Goal: Obtain resource: Obtain resource

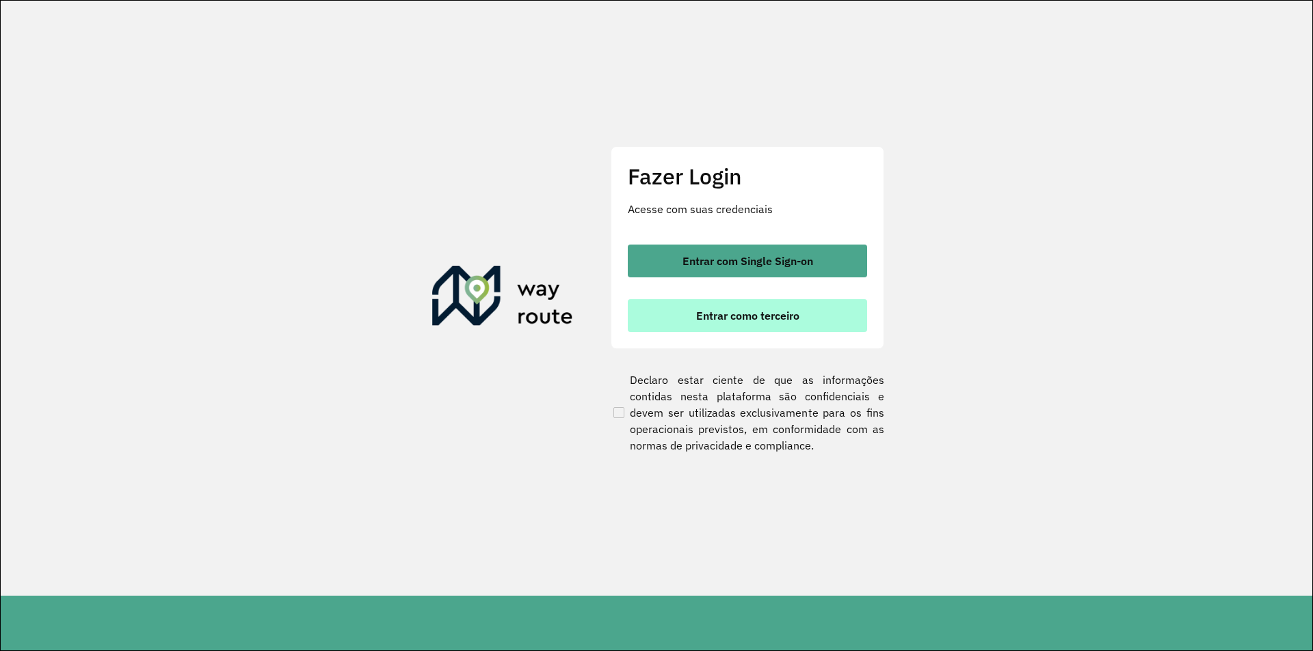
click at [724, 311] on span "Entrar como terceiro" at bounding box center [747, 315] width 103 height 11
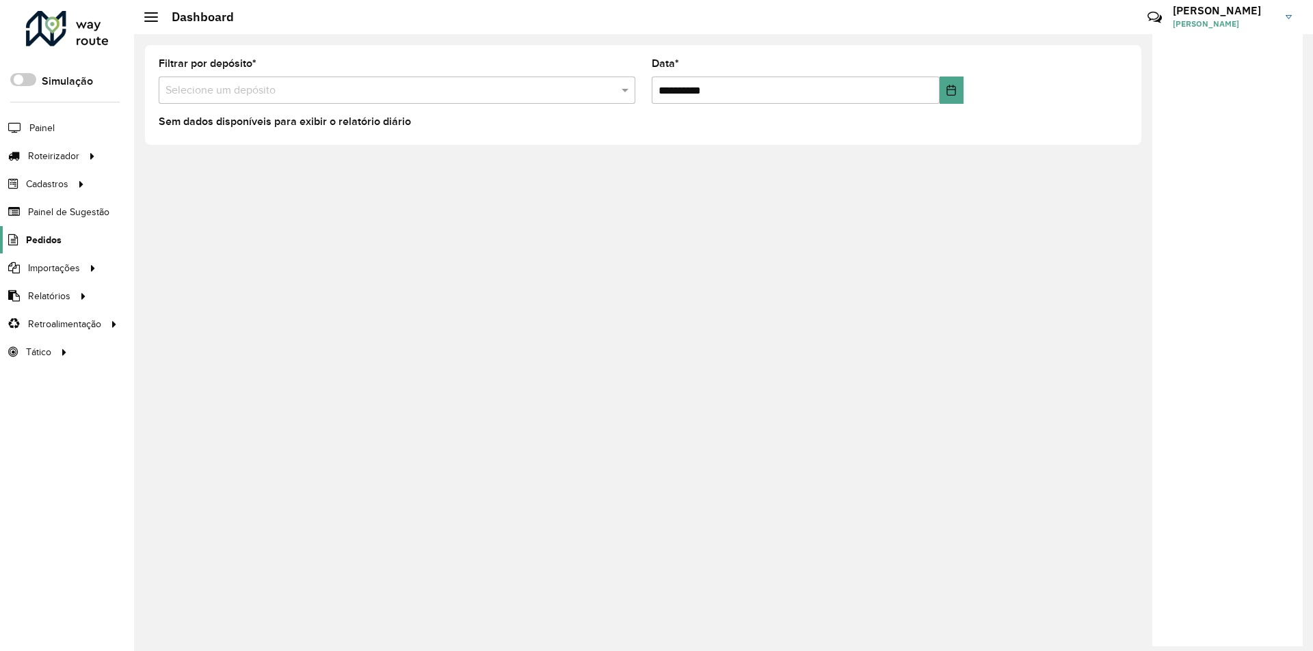
click at [47, 237] on span "Pedidos" at bounding box center [44, 240] width 36 height 14
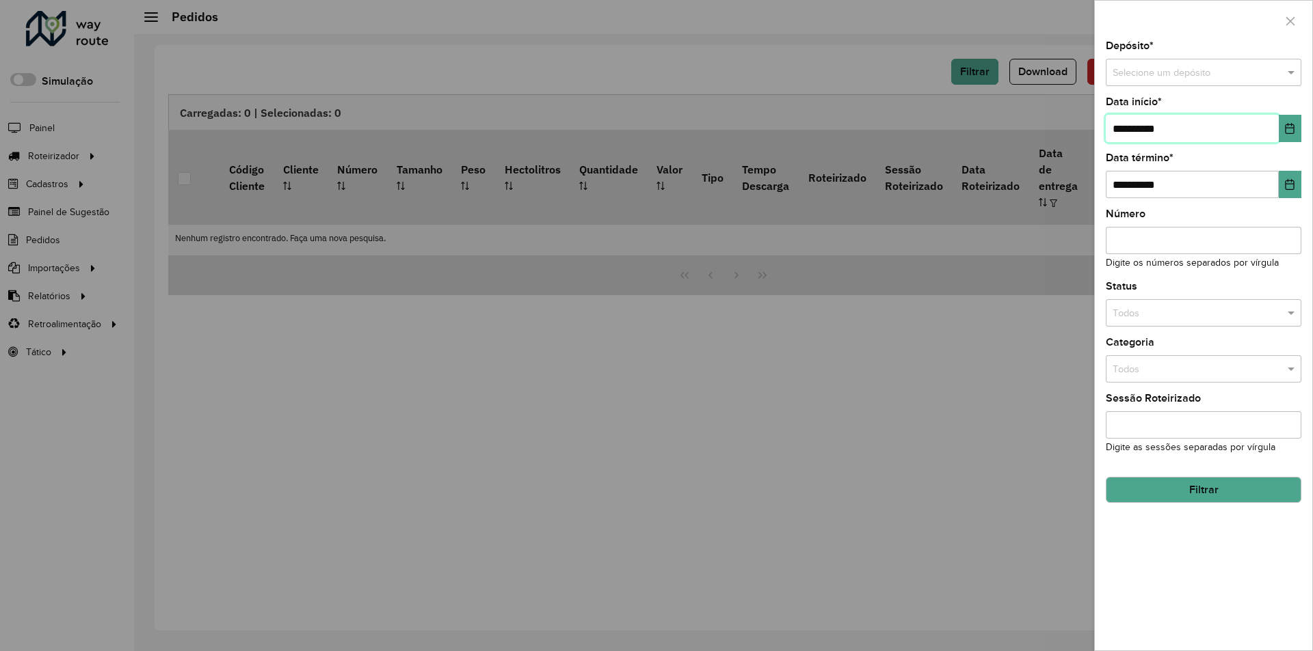
click at [1122, 129] on input "**********" at bounding box center [1191, 128] width 173 height 27
click at [1125, 124] on input "**********" at bounding box center [1191, 128] width 173 height 27
type input "**********"
click at [1291, 70] on span at bounding box center [1292, 73] width 17 height 15
click at [1102, 135] on div "**********" at bounding box center [1202, 346] width 217 height 610
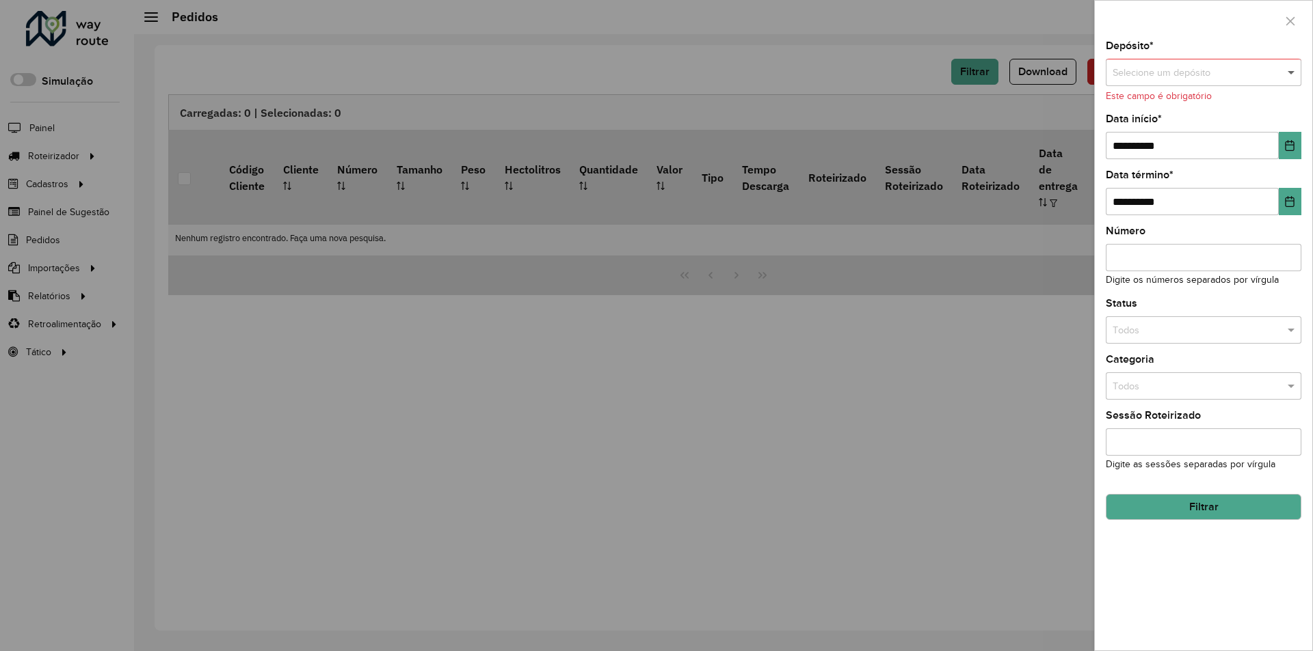
click at [1297, 69] on span at bounding box center [1292, 73] width 17 height 15
click at [1228, 127] on div "Conesul" at bounding box center [1203, 133] width 194 height 22
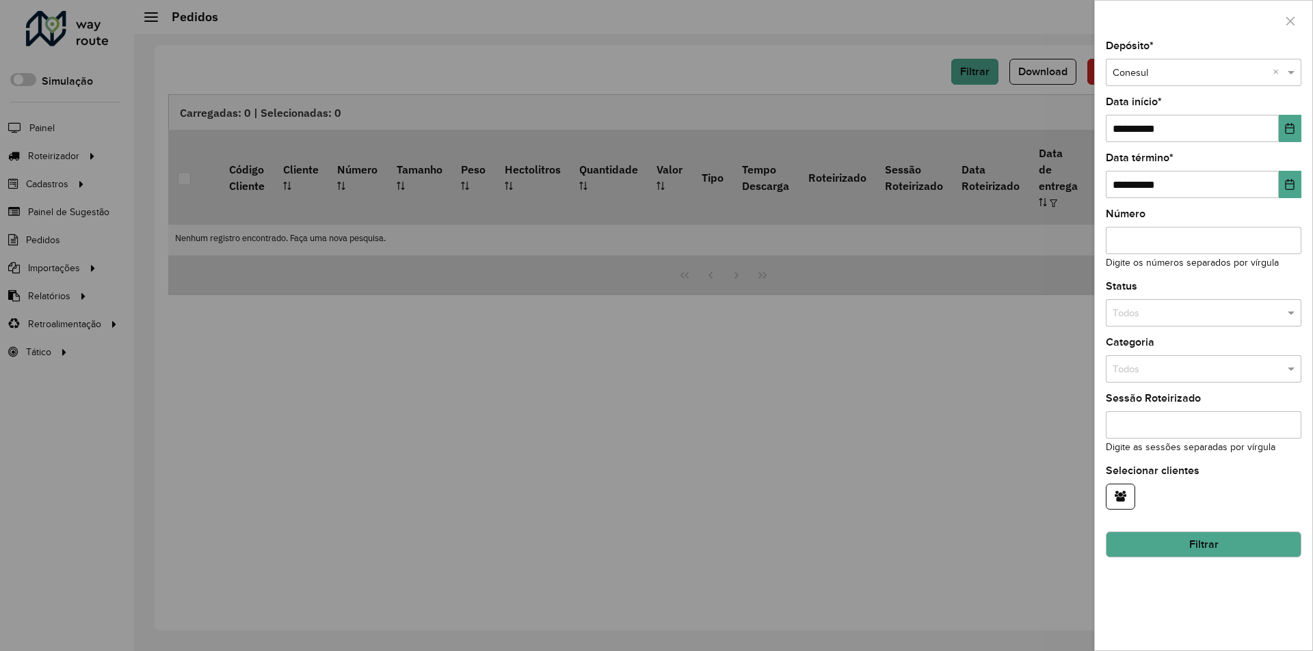
click at [1239, 550] on button "Filtrar" at bounding box center [1203, 545] width 196 height 26
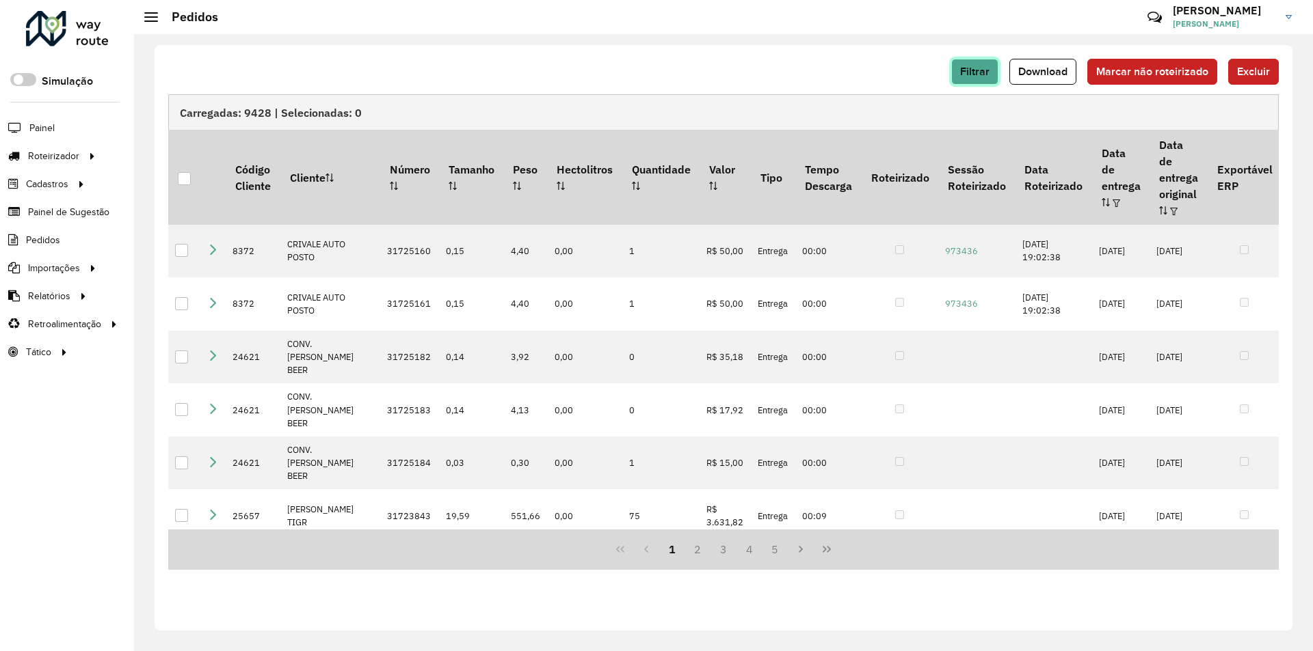
click at [975, 64] on button "Filtrar" at bounding box center [974, 72] width 47 height 26
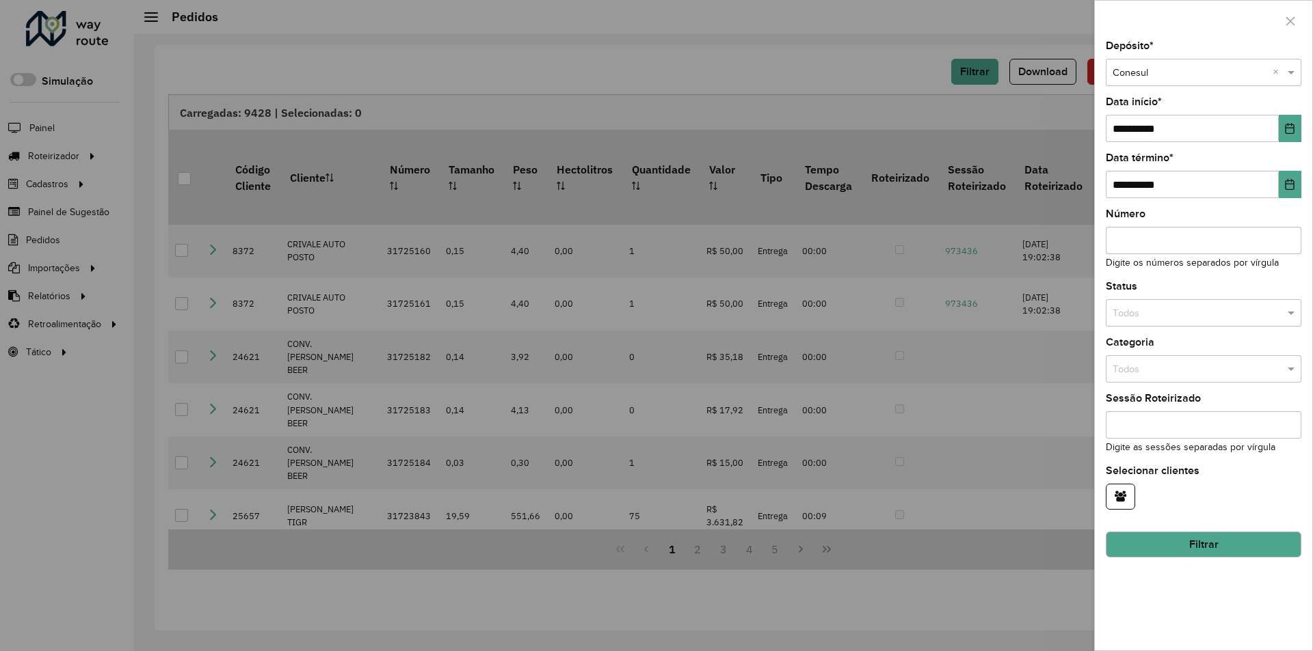
click at [876, 72] on div at bounding box center [656, 325] width 1313 height 651
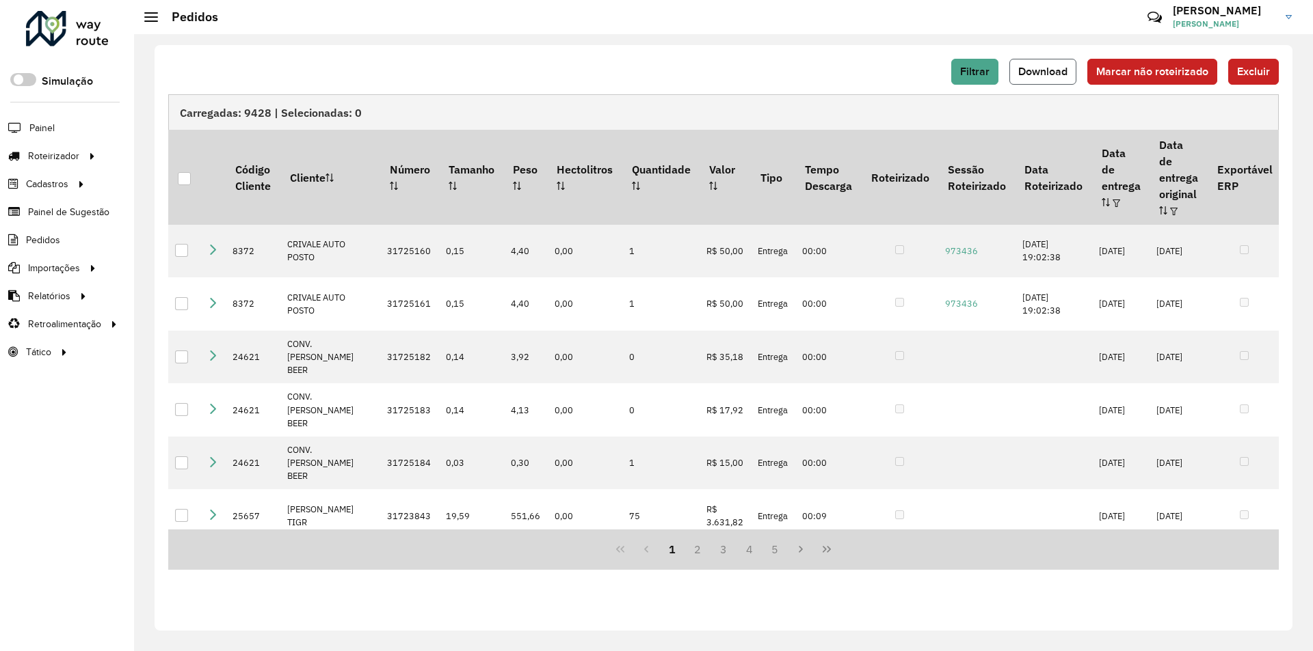
click at [1020, 69] on span "Download" at bounding box center [1042, 72] width 49 height 12
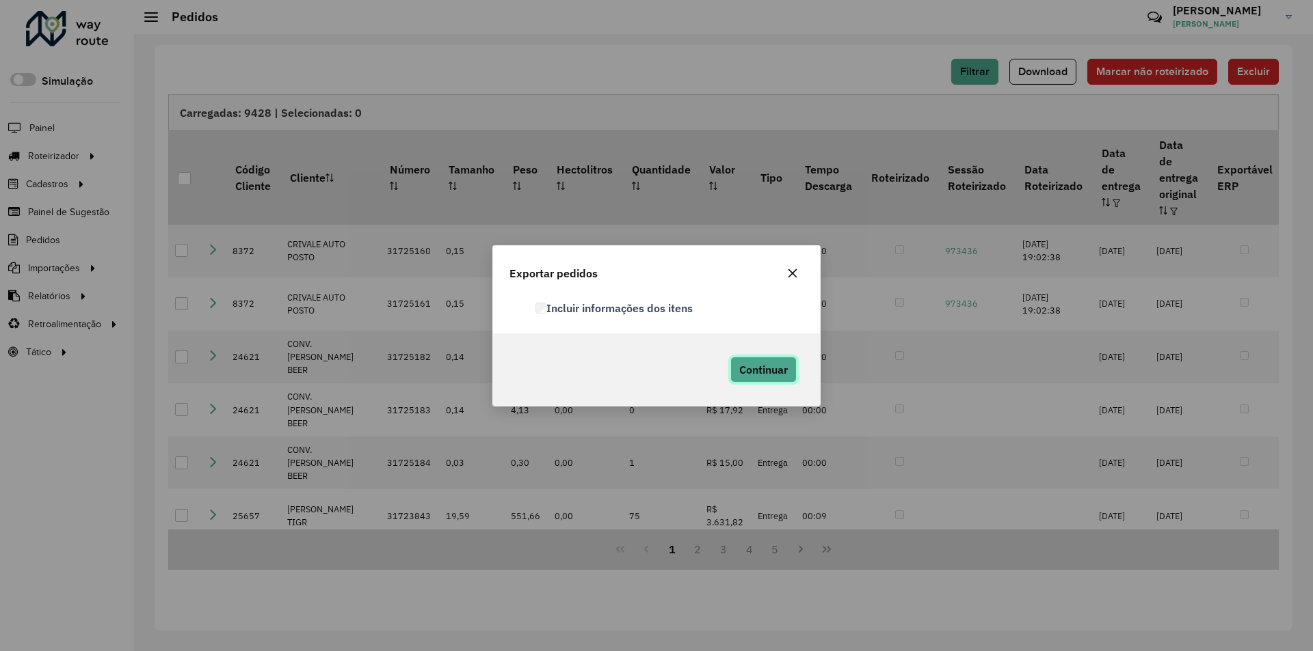
click at [765, 370] on span "Continuar" at bounding box center [763, 370] width 49 height 14
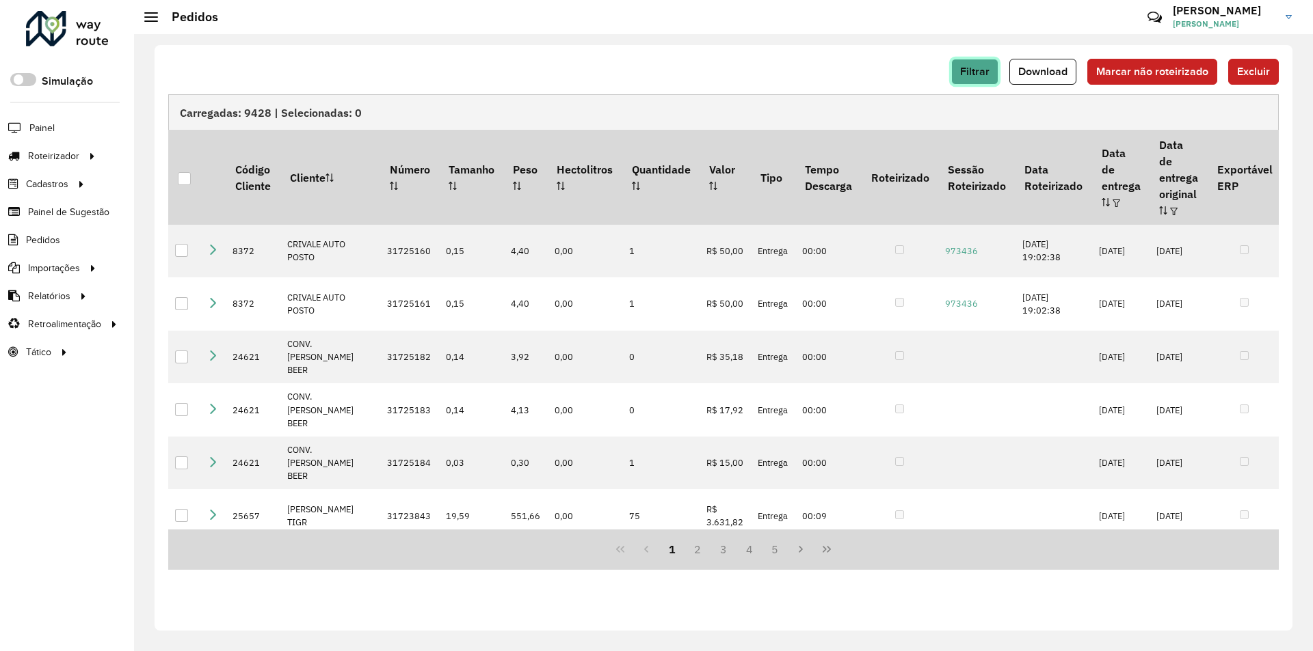
click at [990, 78] on button "Filtrar" at bounding box center [974, 72] width 47 height 26
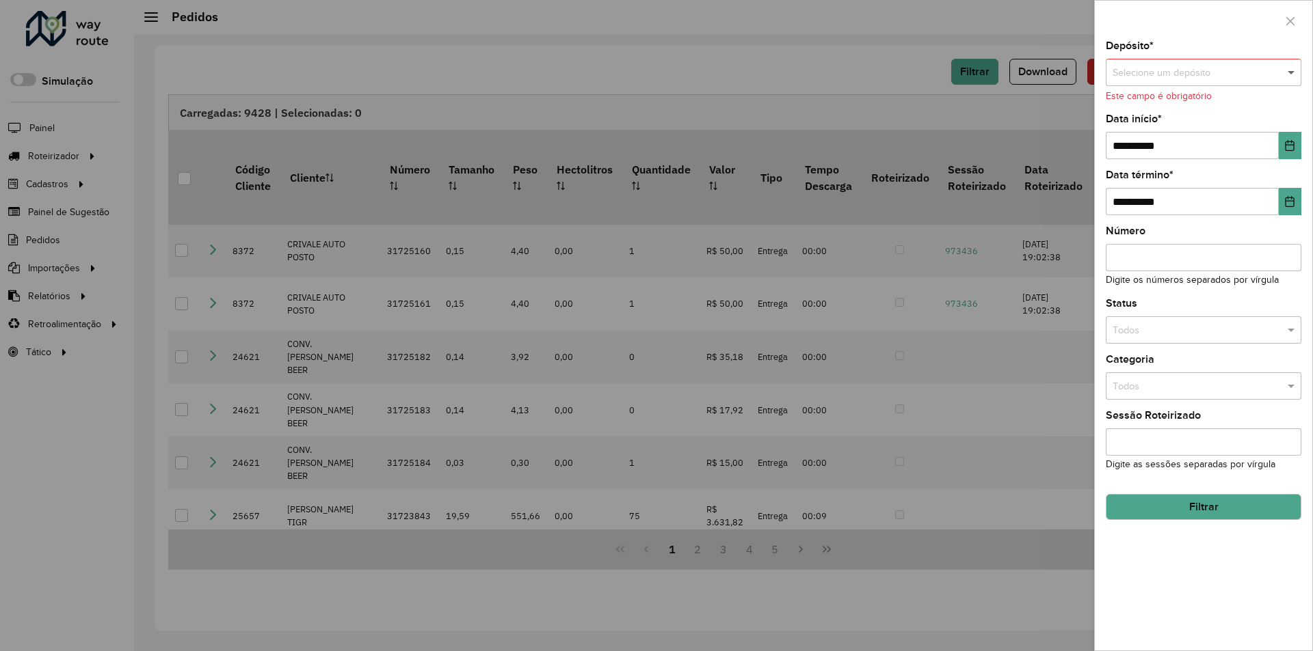
click at [1293, 70] on span at bounding box center [1292, 73] width 17 height 15
click at [1179, 154] on span "Conesul Ariquemes" at bounding box center [1154, 154] width 85 height 11
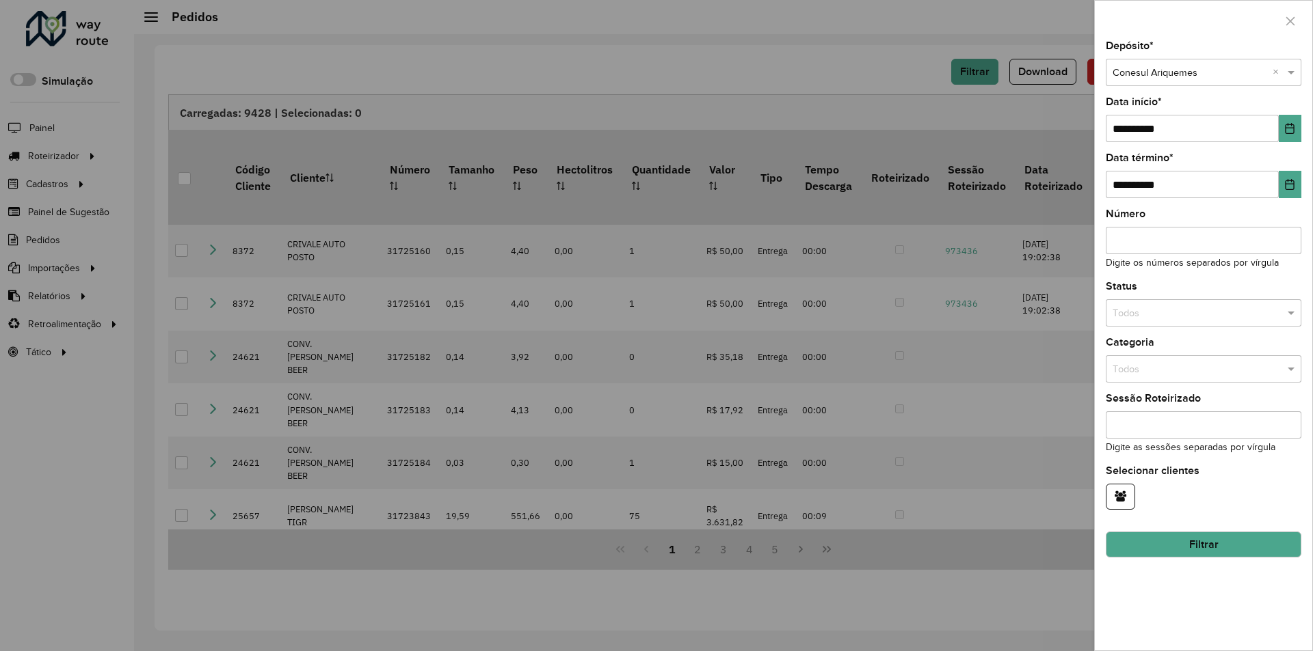
click at [1174, 548] on button "Filtrar" at bounding box center [1203, 545] width 196 height 26
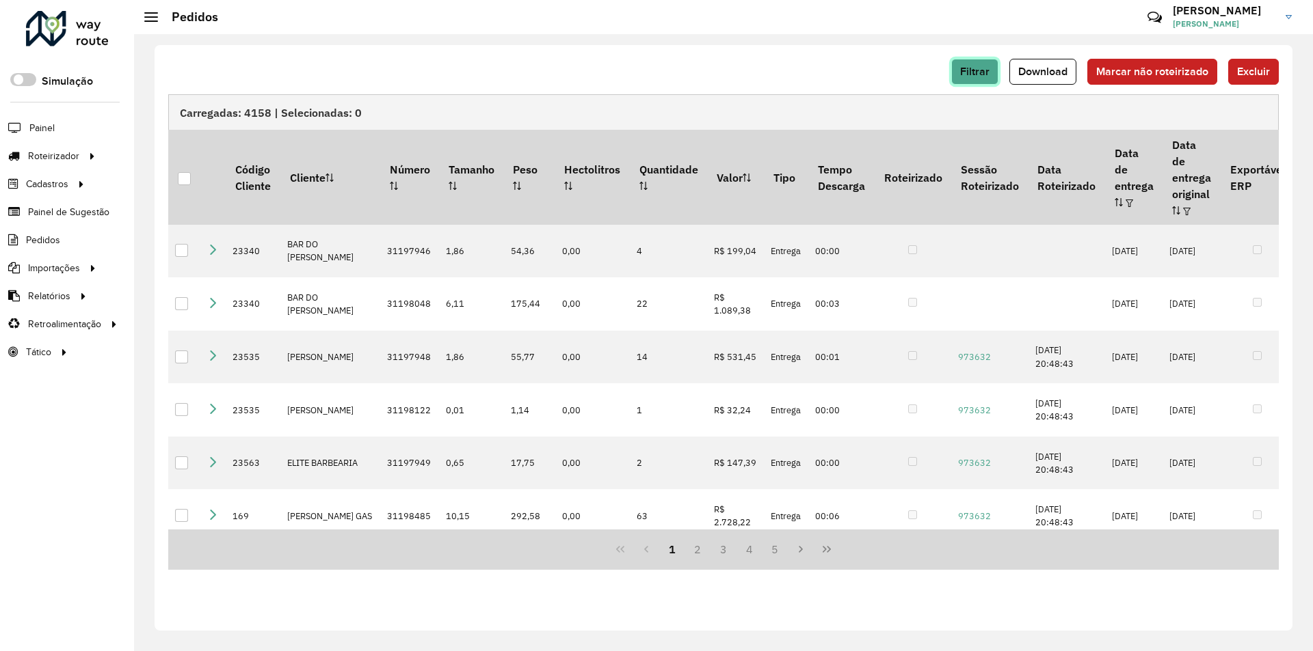
click at [968, 78] on button "Filtrar" at bounding box center [974, 72] width 47 height 26
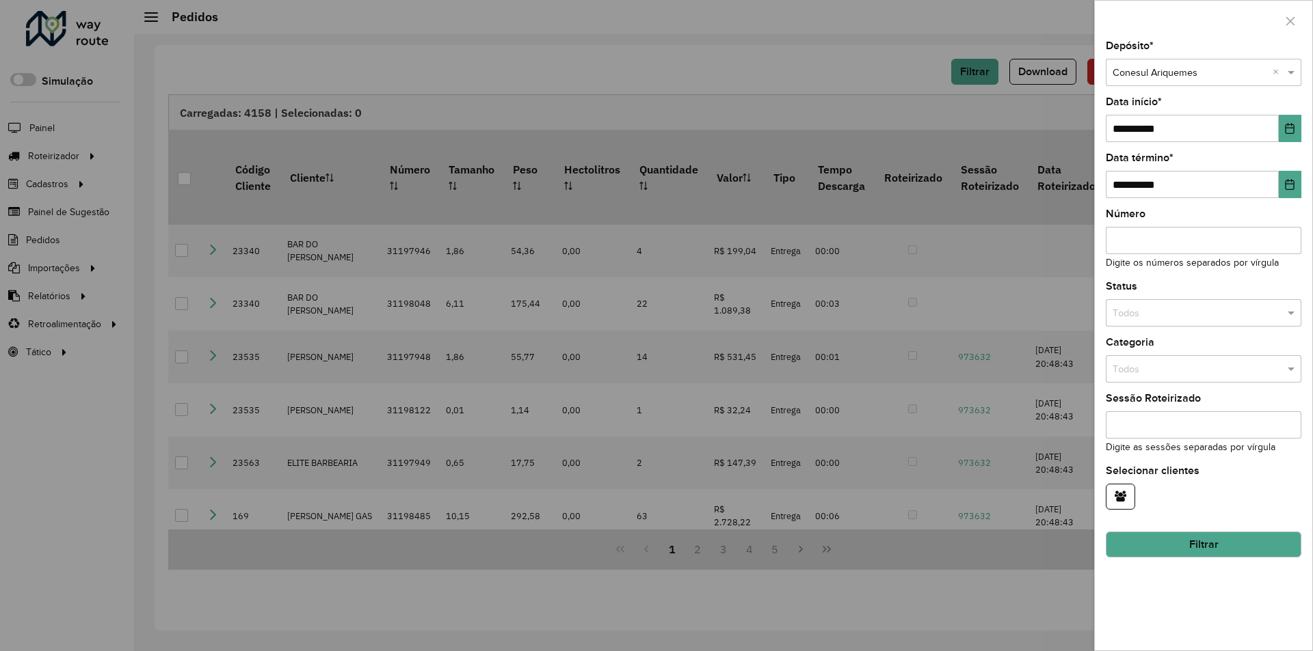
click at [866, 68] on div at bounding box center [656, 325] width 1313 height 651
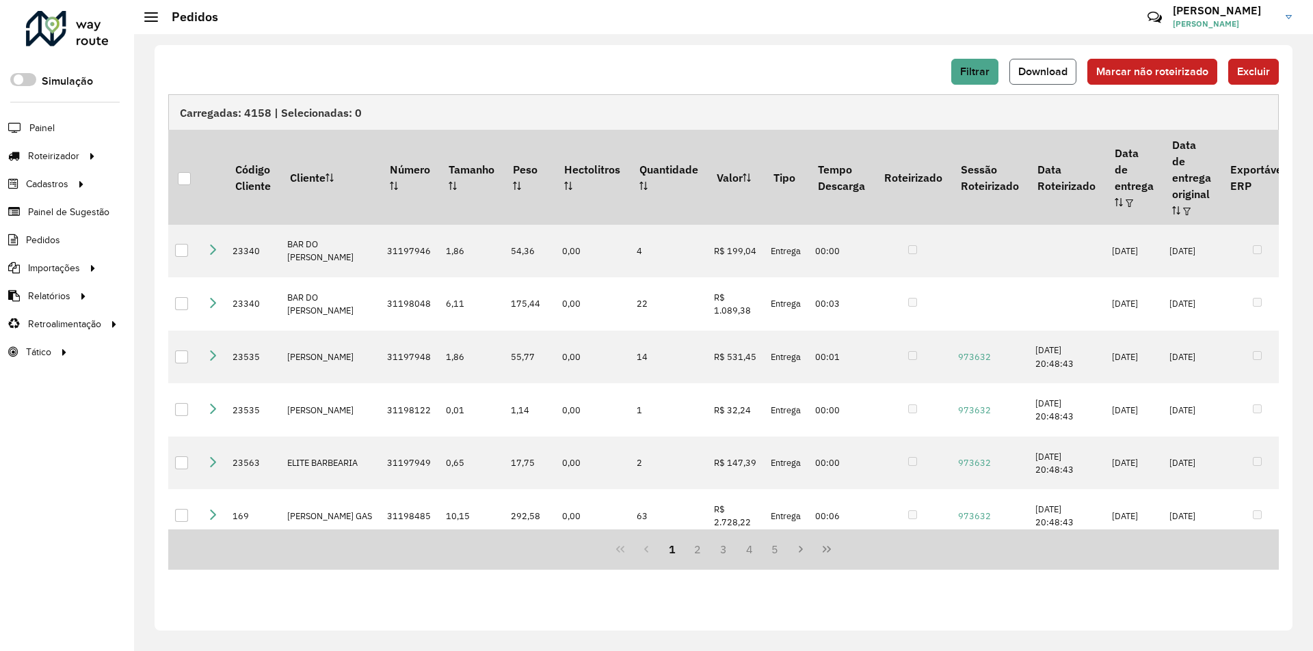
click at [1026, 73] on span "Download" at bounding box center [1042, 72] width 49 height 12
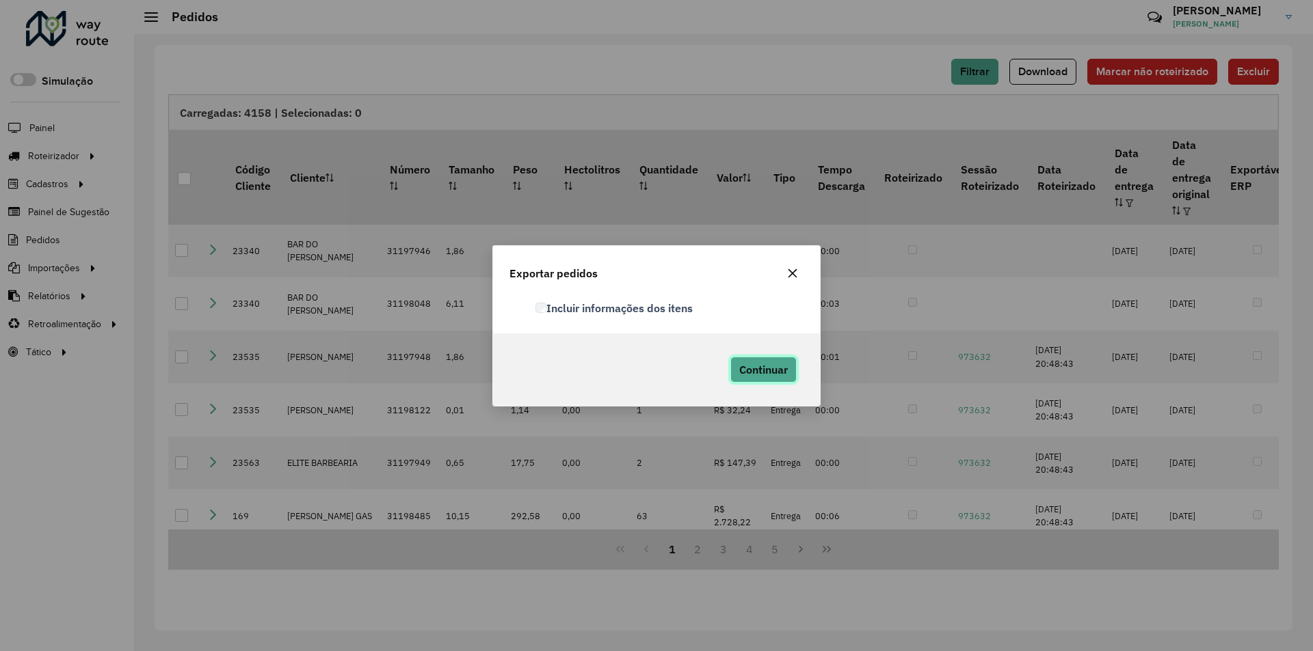
click at [741, 362] on button "Continuar" at bounding box center [763, 370] width 66 height 26
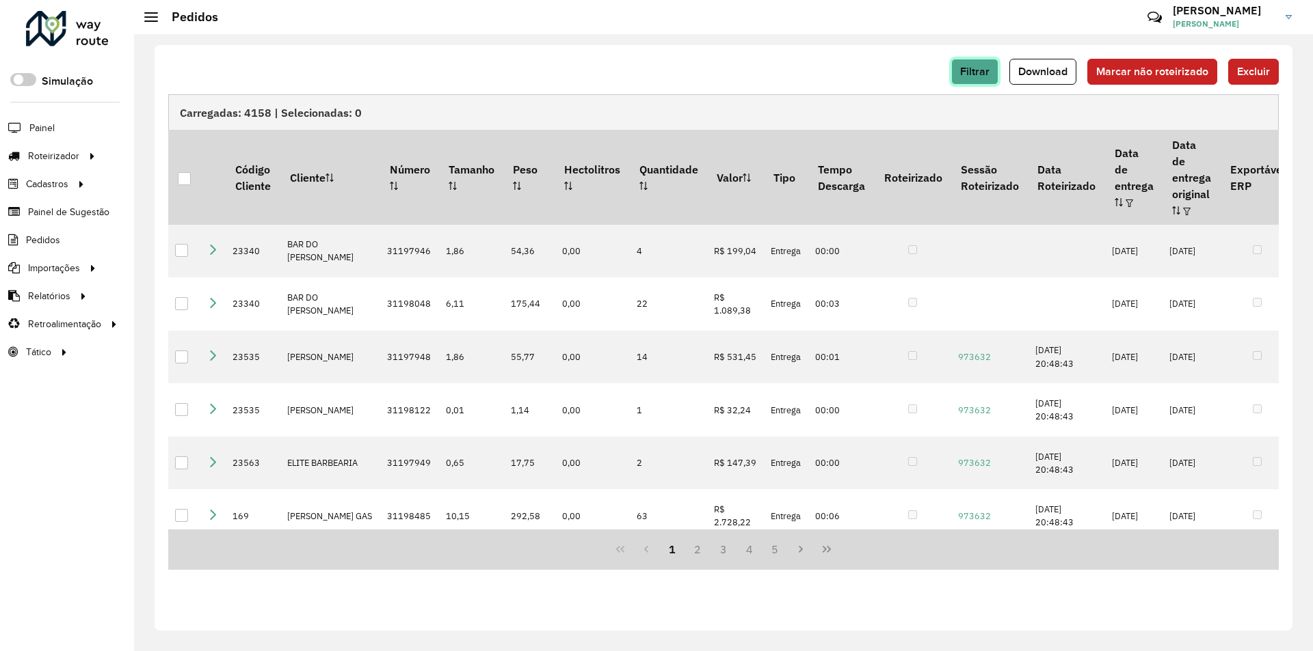
click at [980, 78] on button "Filtrar" at bounding box center [974, 72] width 47 height 26
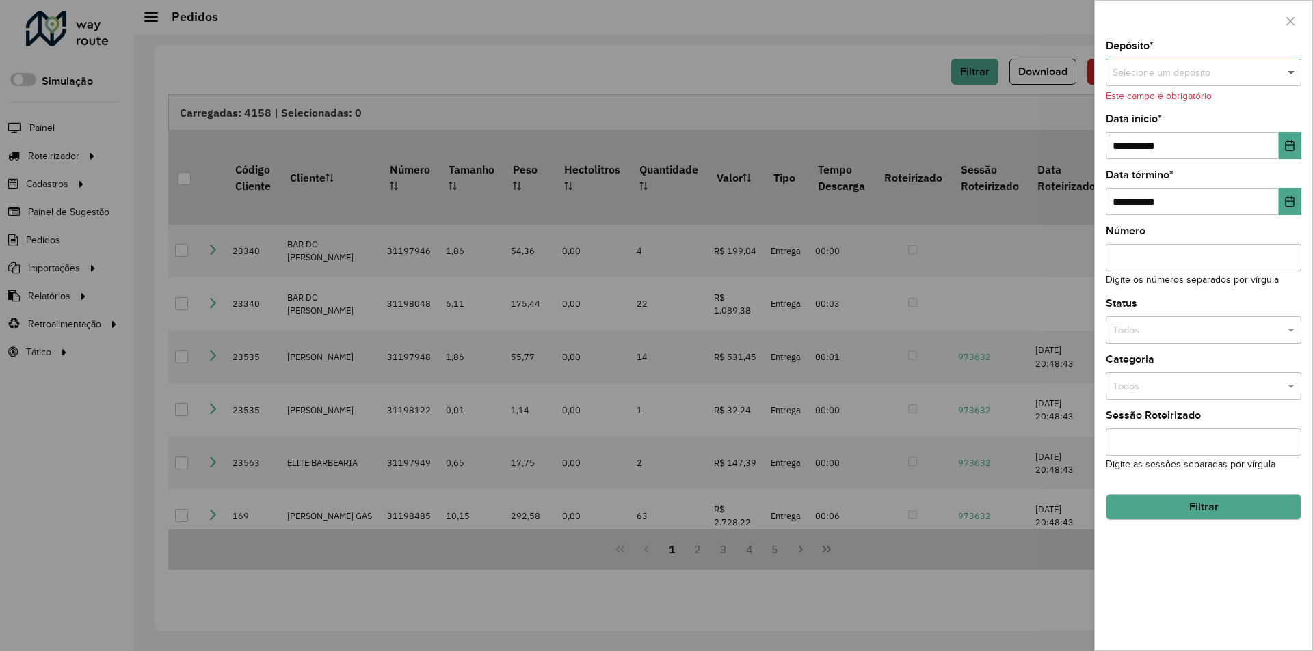
click at [1288, 72] on span at bounding box center [1292, 73] width 17 height 15
click at [1198, 172] on div "Conesul JI-PARANA" at bounding box center [1203, 176] width 194 height 22
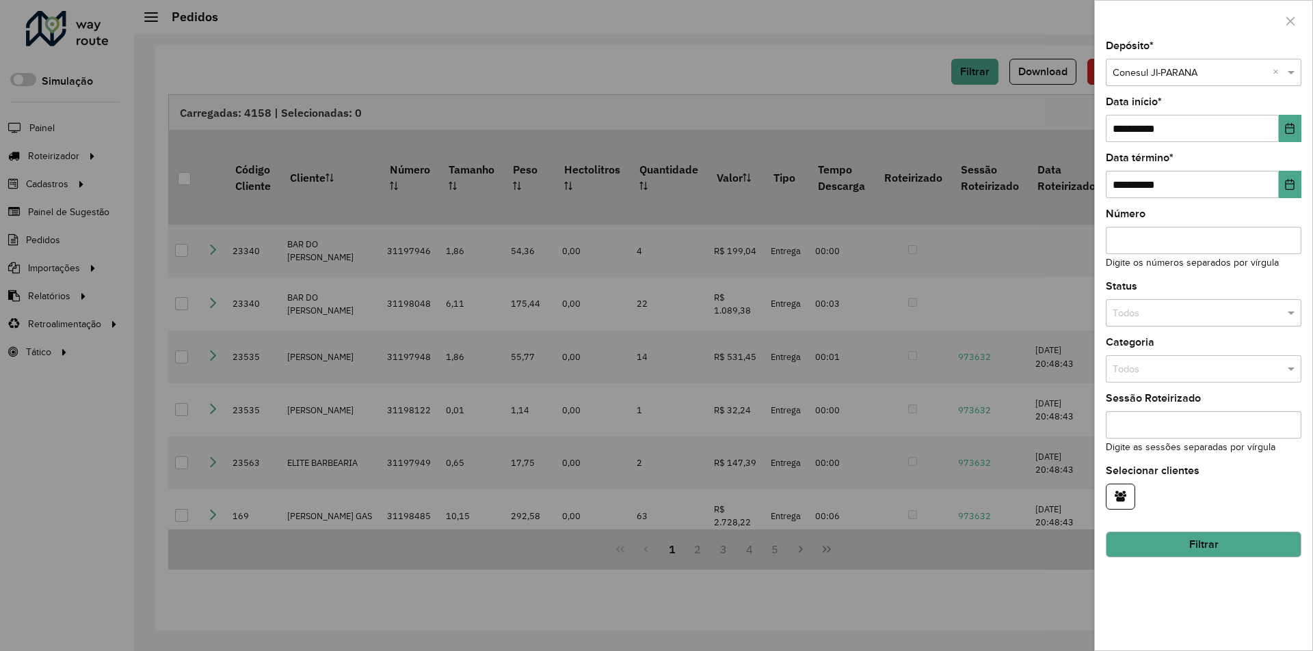
click at [1196, 540] on button "Filtrar" at bounding box center [1203, 545] width 196 height 26
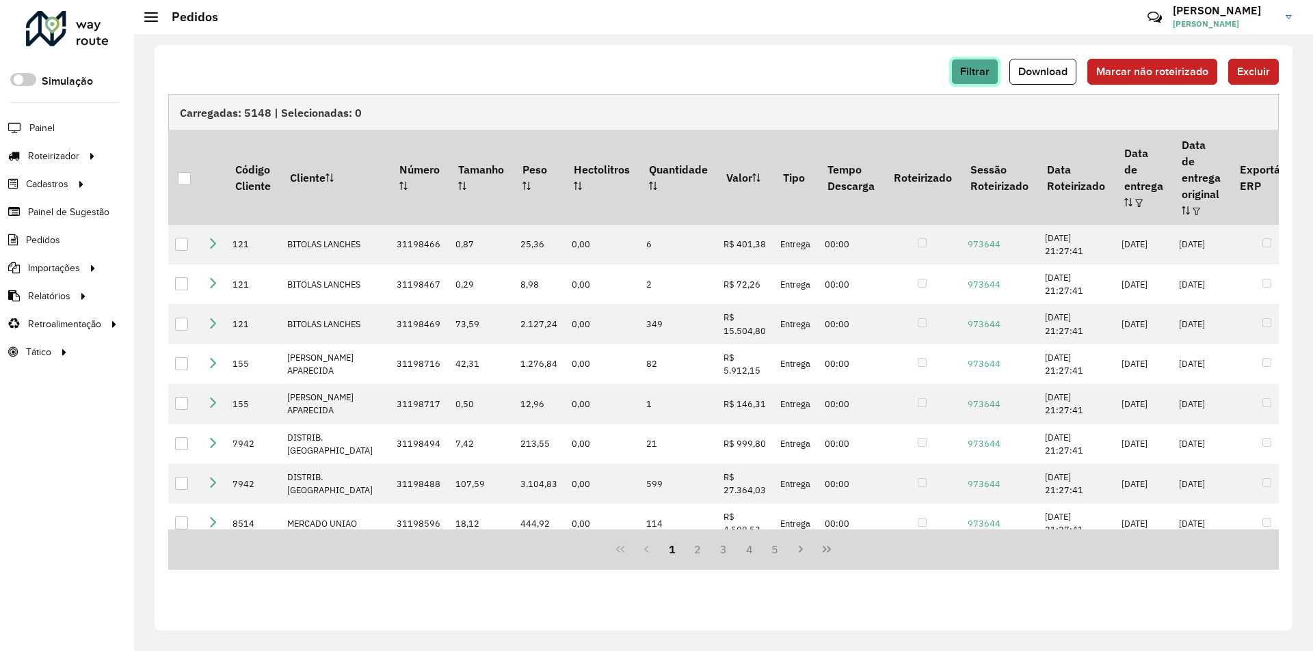
click at [972, 82] on button "Filtrar" at bounding box center [974, 72] width 47 height 26
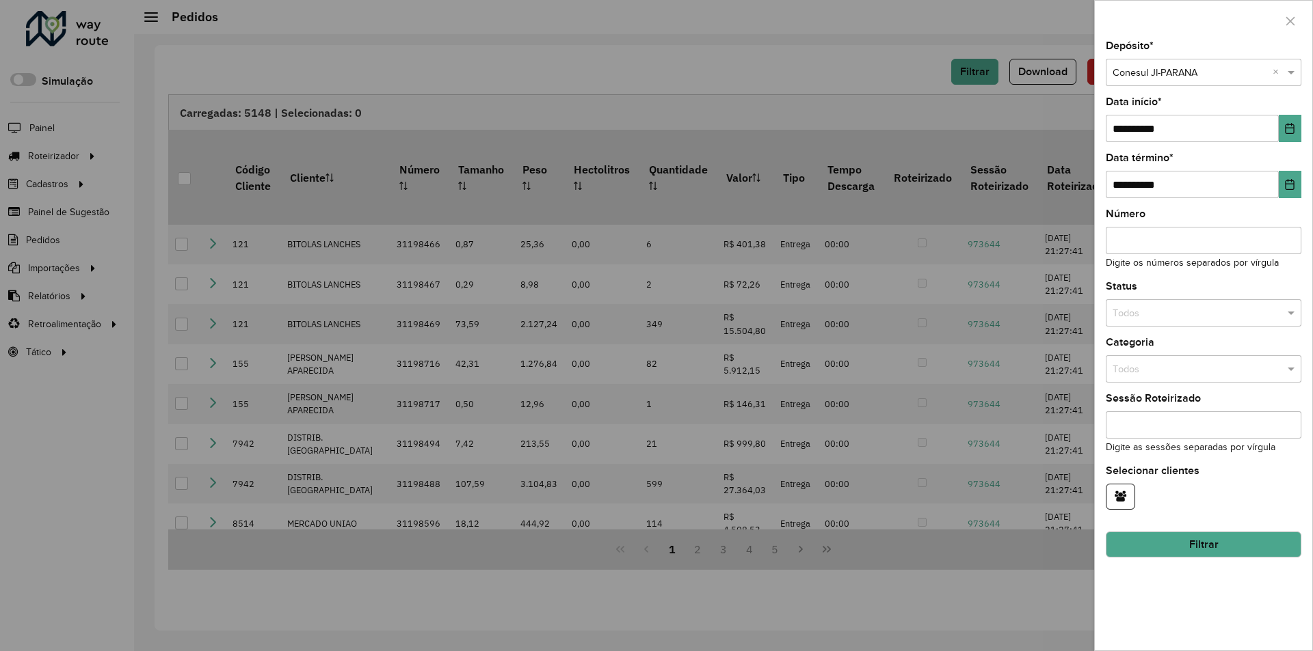
click at [889, 82] on div at bounding box center [656, 325] width 1313 height 651
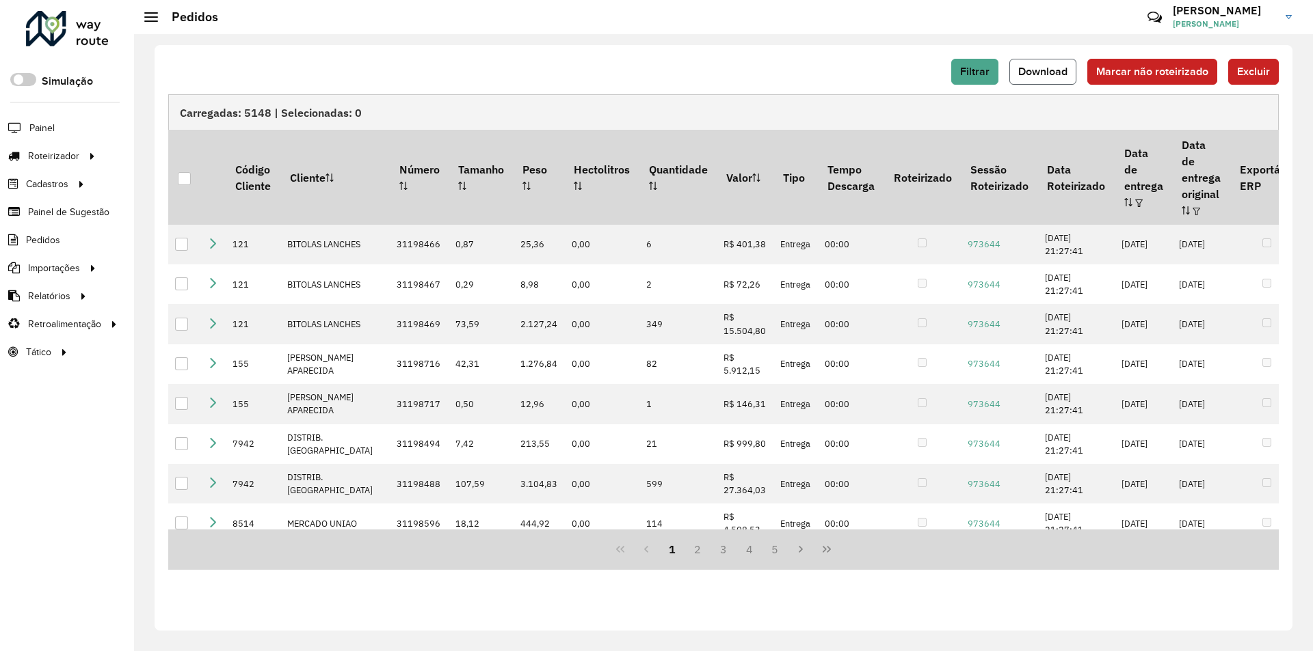
click at [1032, 72] on span "Download" at bounding box center [1042, 72] width 49 height 12
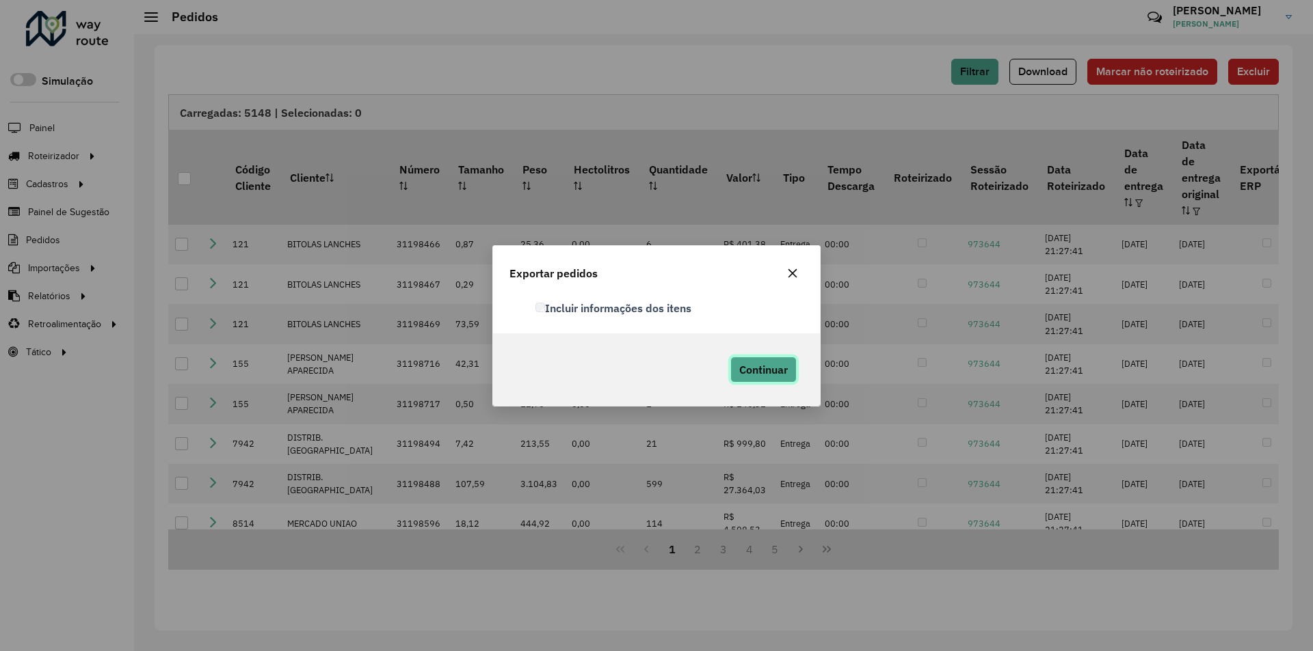
click at [749, 373] on span "Continuar" at bounding box center [763, 370] width 49 height 14
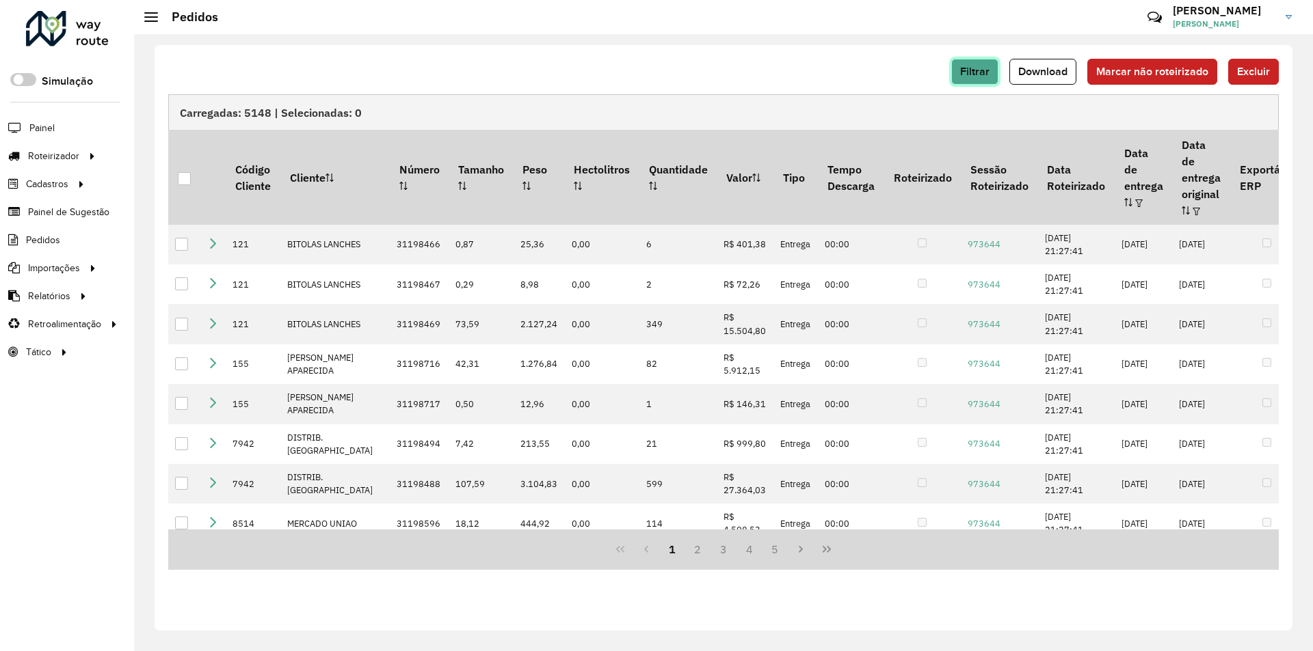
click at [984, 79] on button "Filtrar" at bounding box center [974, 72] width 47 height 26
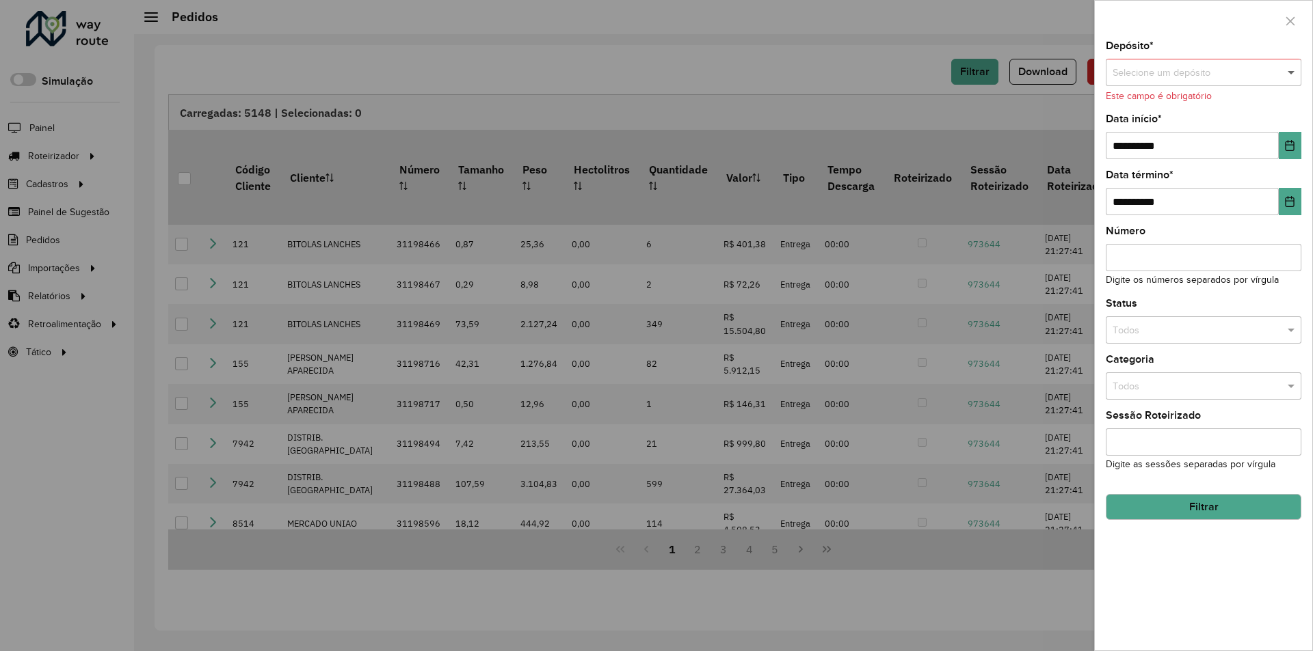
click at [1287, 68] on span at bounding box center [1292, 73] width 17 height 15
click at [1214, 109] on div "Cone Sul Vilhena" at bounding box center [1203, 111] width 194 height 22
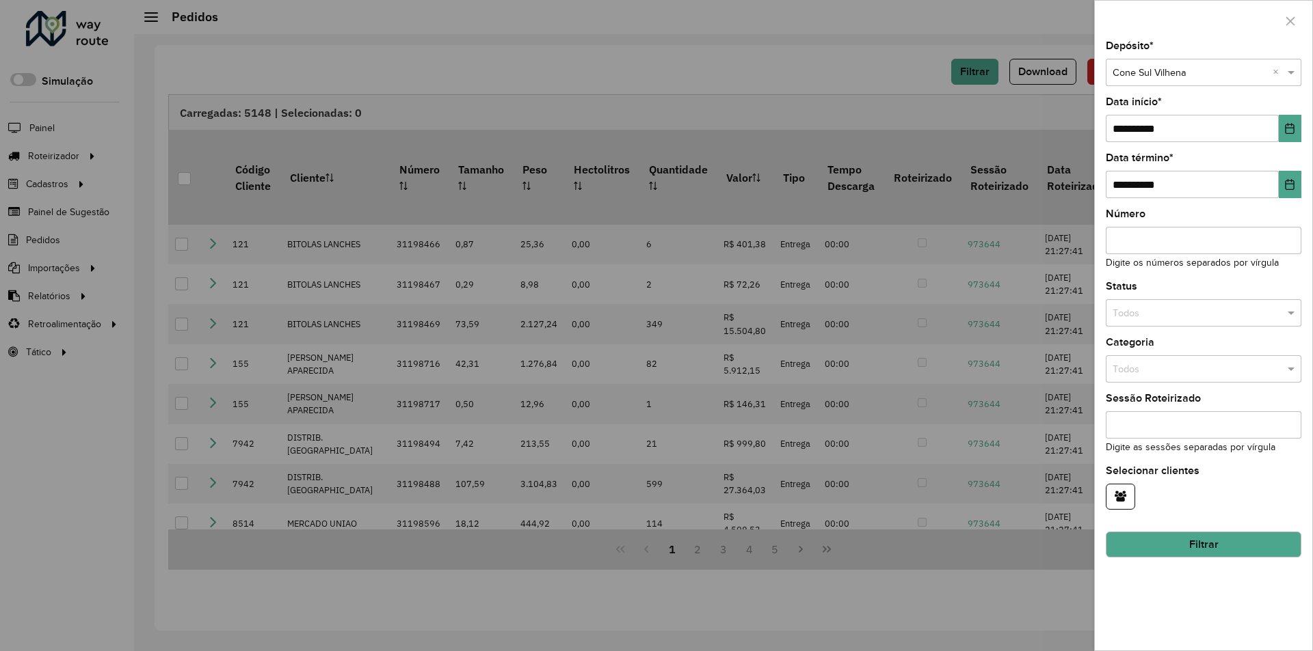
click at [1219, 546] on button "Filtrar" at bounding box center [1203, 545] width 196 height 26
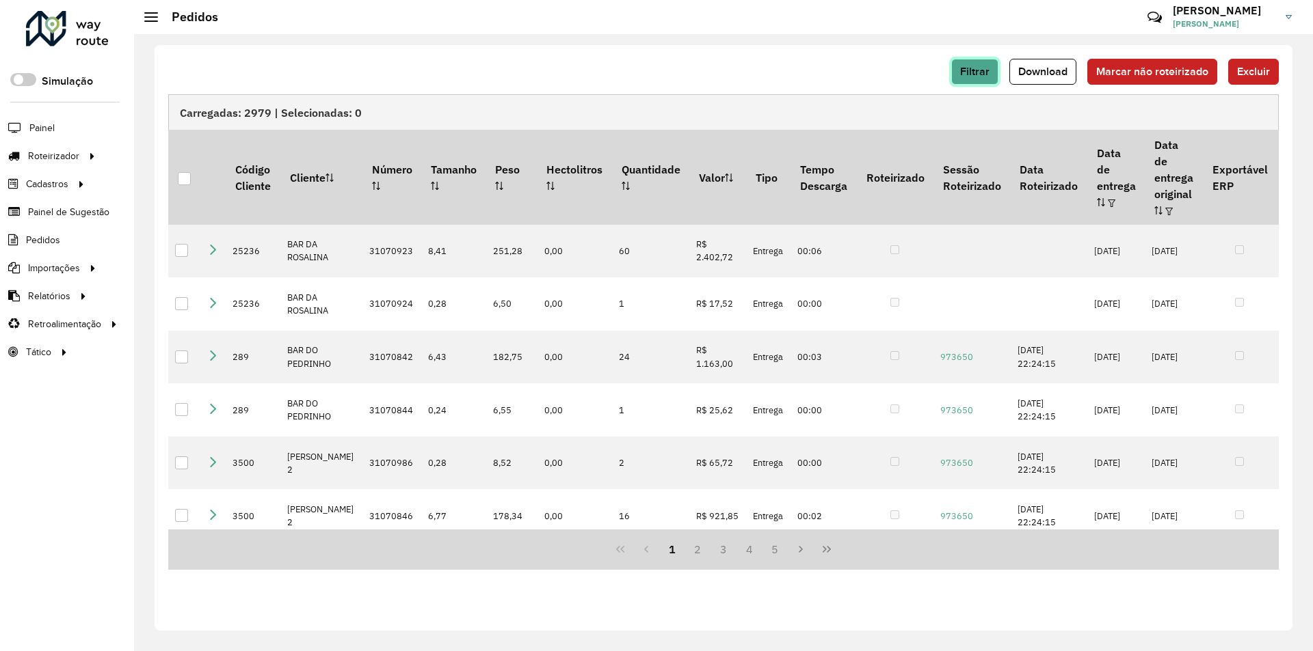
click at [975, 77] on span "Filtrar" at bounding box center [974, 72] width 29 height 12
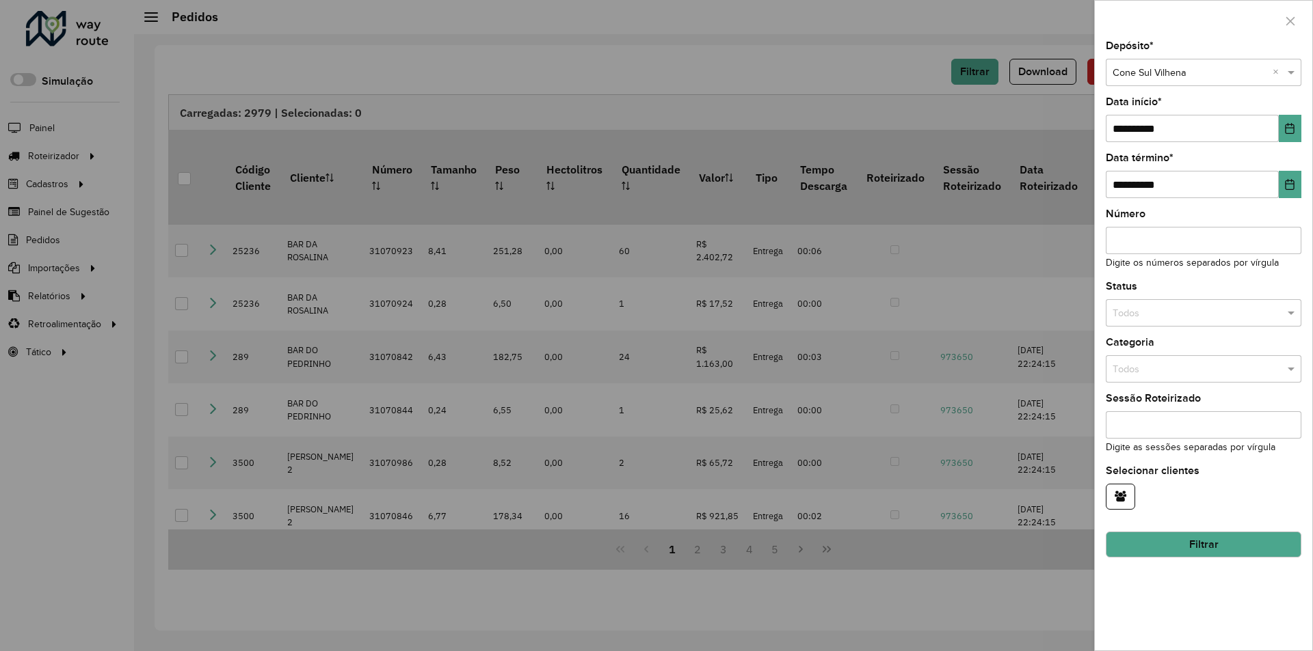
click at [816, 81] on div at bounding box center [656, 325] width 1313 height 651
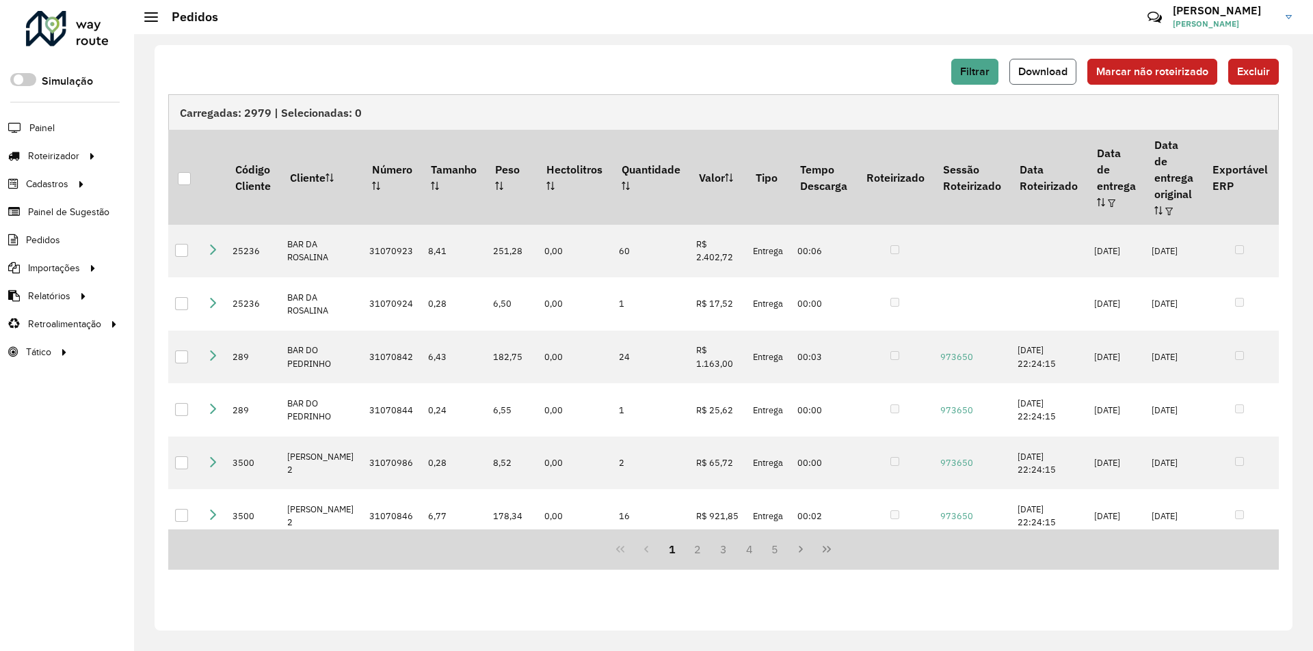
click at [1050, 66] on span "Download" at bounding box center [1042, 72] width 49 height 12
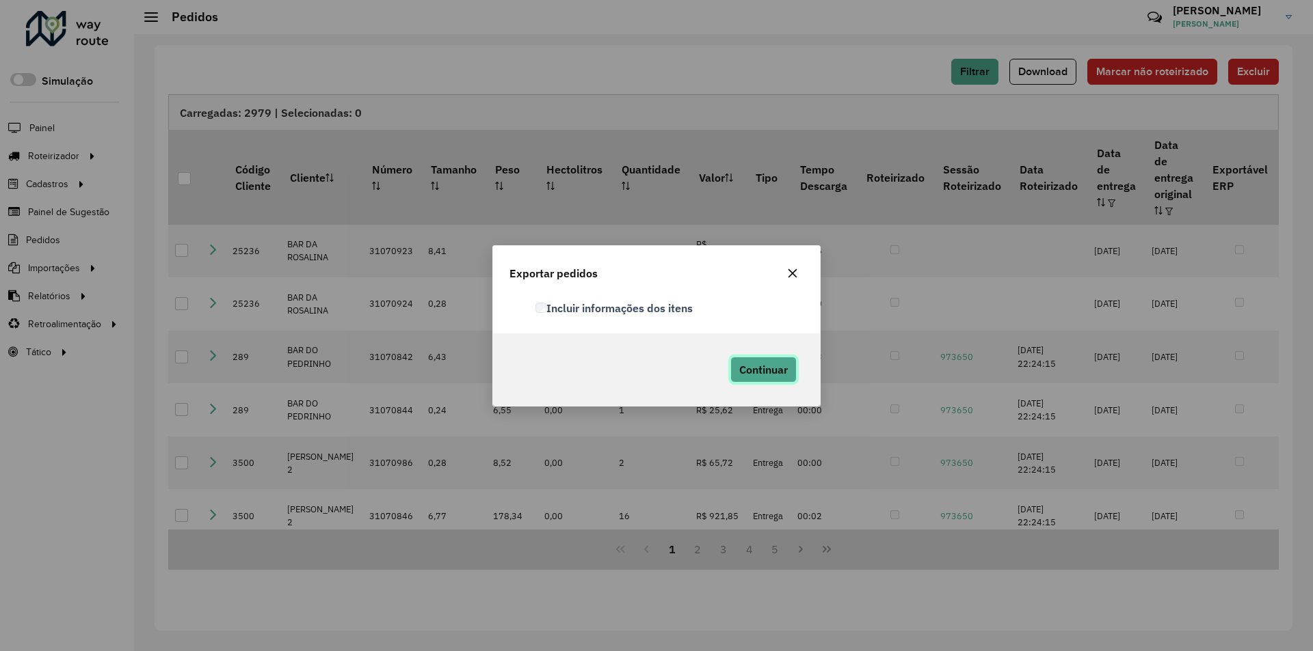
click at [739, 369] on span "Continuar" at bounding box center [763, 370] width 49 height 14
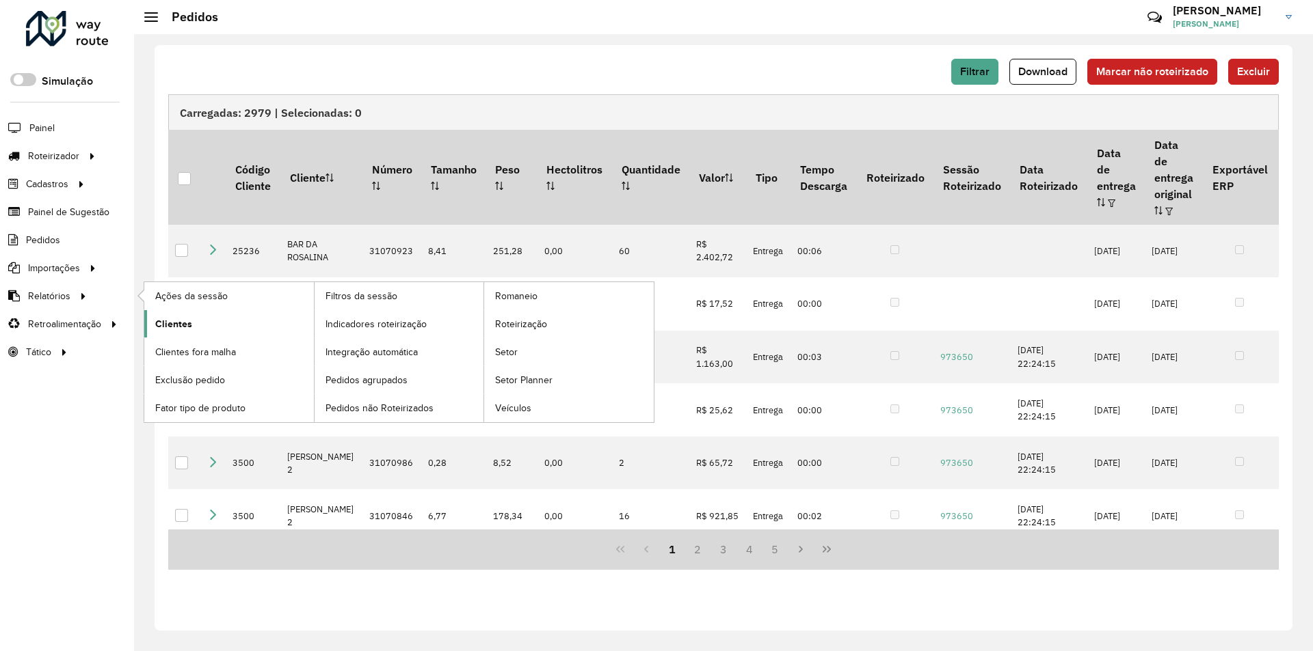
click at [157, 320] on span "Clientes" at bounding box center [173, 324] width 37 height 14
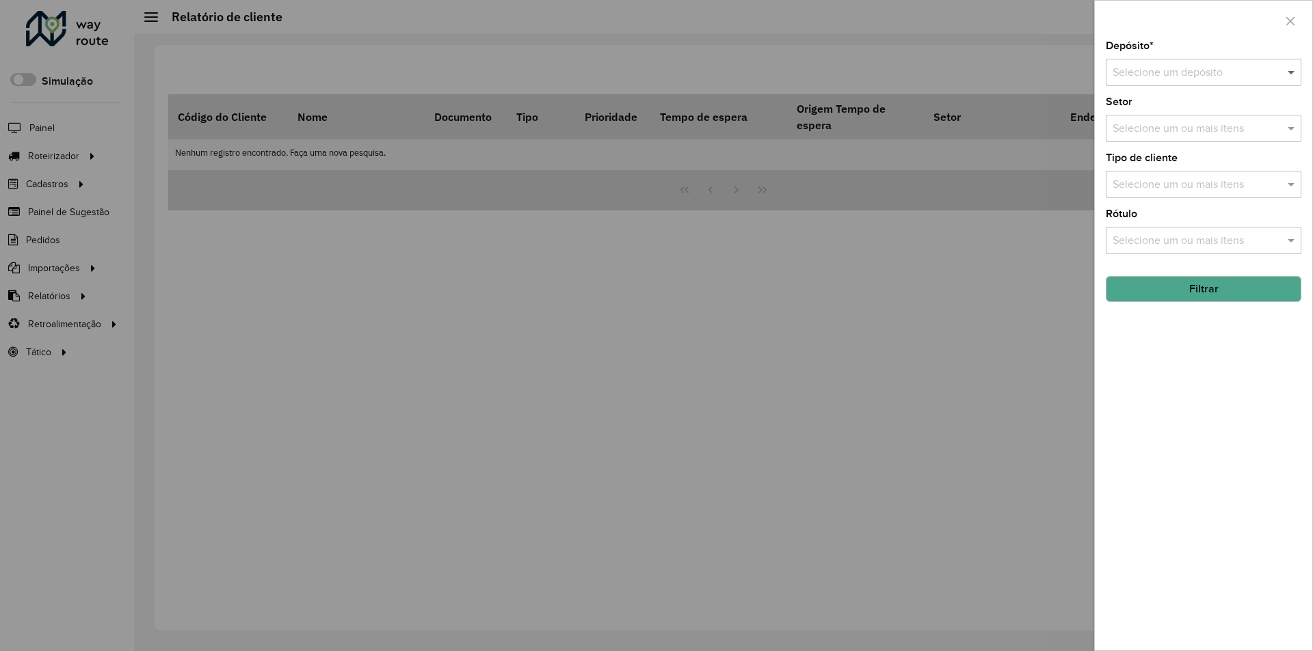
click at [1289, 72] on span at bounding box center [1292, 72] width 17 height 16
click at [1161, 128] on div "Conesul" at bounding box center [1203, 135] width 194 height 23
click at [1211, 293] on button "Filtrar" at bounding box center [1203, 289] width 196 height 26
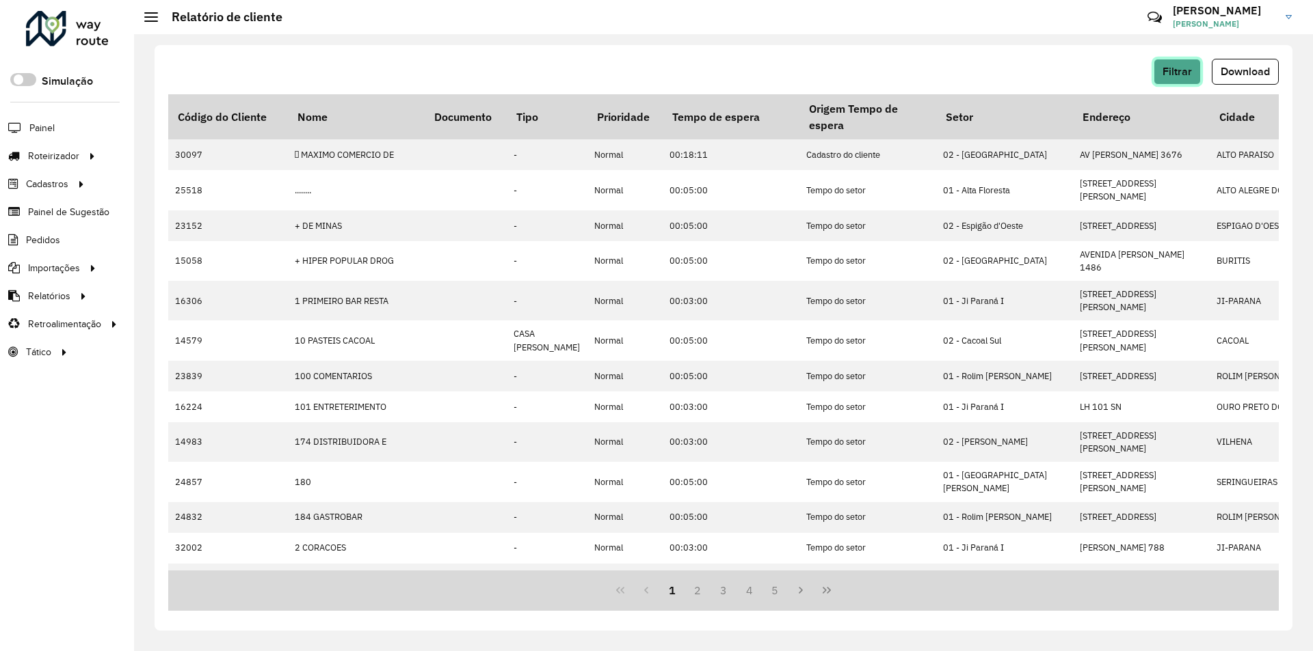
click at [1163, 75] on span "Filtrar" at bounding box center [1176, 72] width 29 height 12
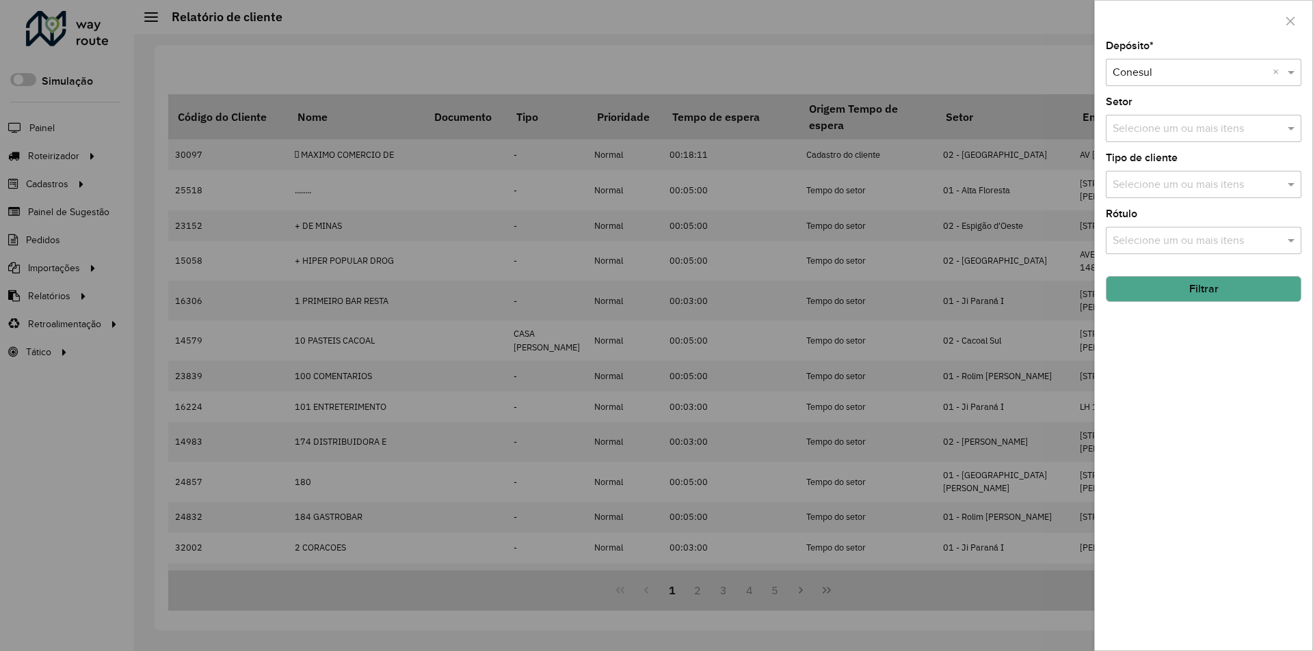
click at [1055, 79] on div at bounding box center [656, 325] width 1313 height 651
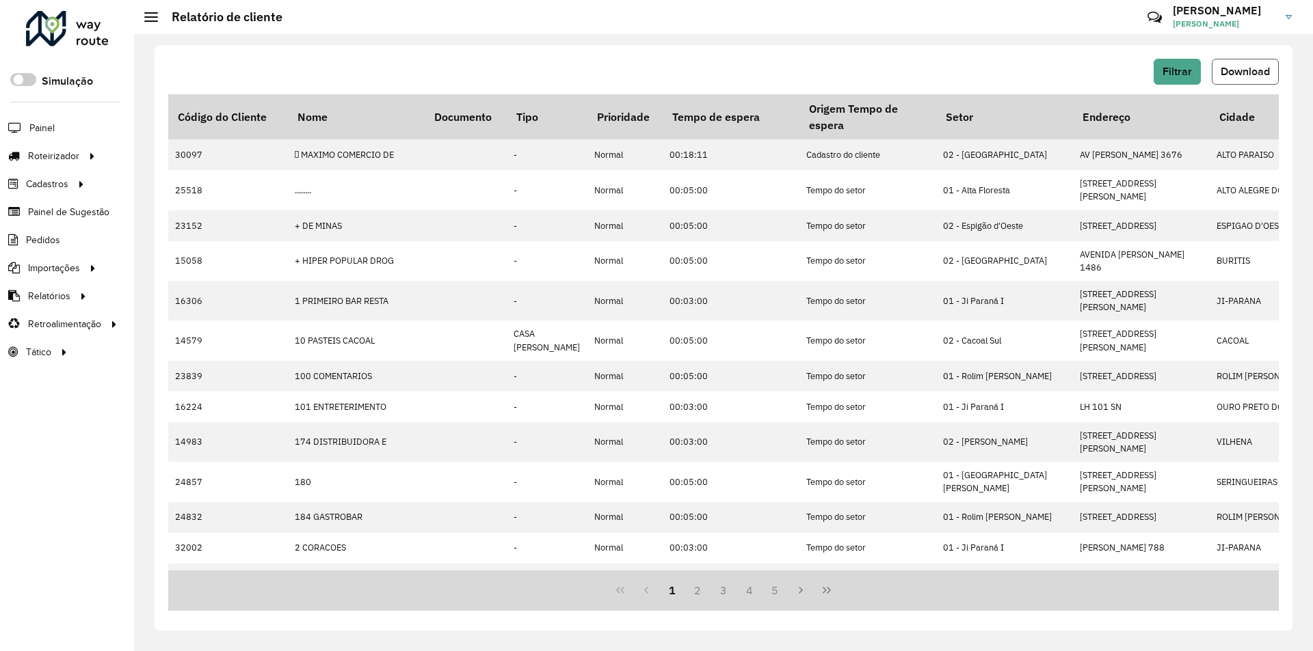
click at [1233, 73] on span "Download" at bounding box center [1244, 72] width 49 height 12
click at [1189, 74] on span "Filtrar" at bounding box center [1176, 72] width 29 height 12
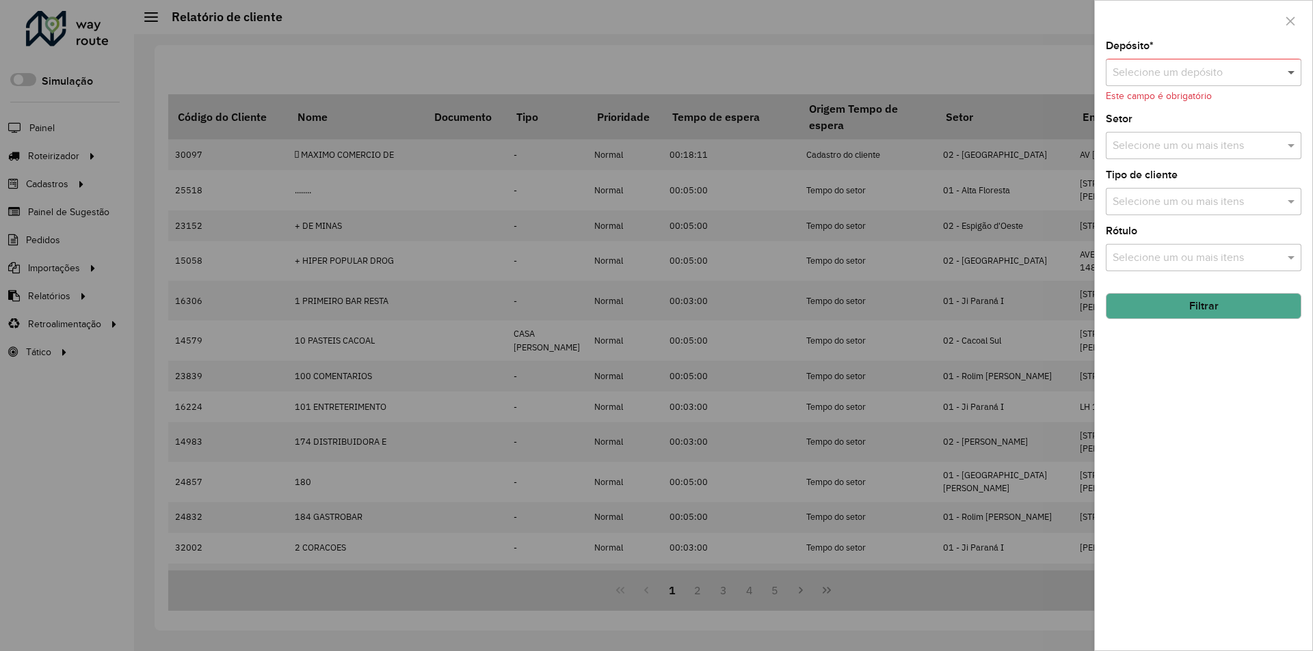
click at [1295, 73] on span at bounding box center [1292, 72] width 17 height 16
click at [1200, 160] on span "Conesul Ariquemes" at bounding box center [1159, 158] width 94 height 12
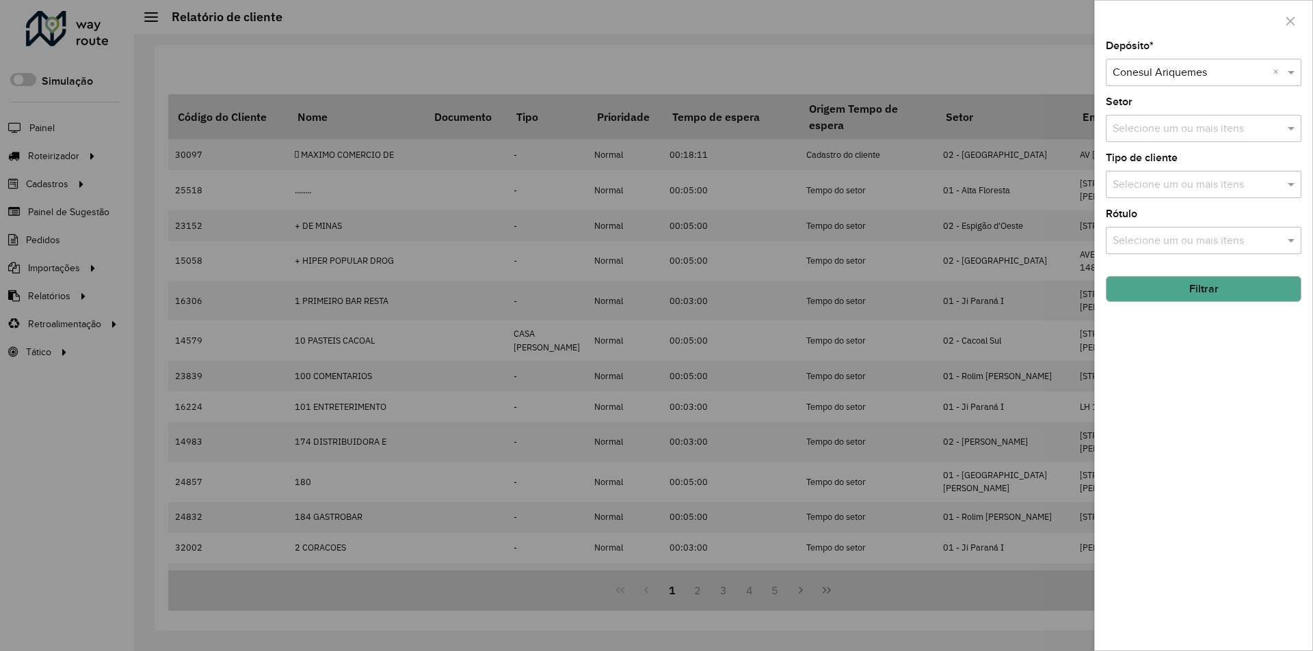
click at [1219, 291] on button "Filtrar" at bounding box center [1203, 289] width 196 height 26
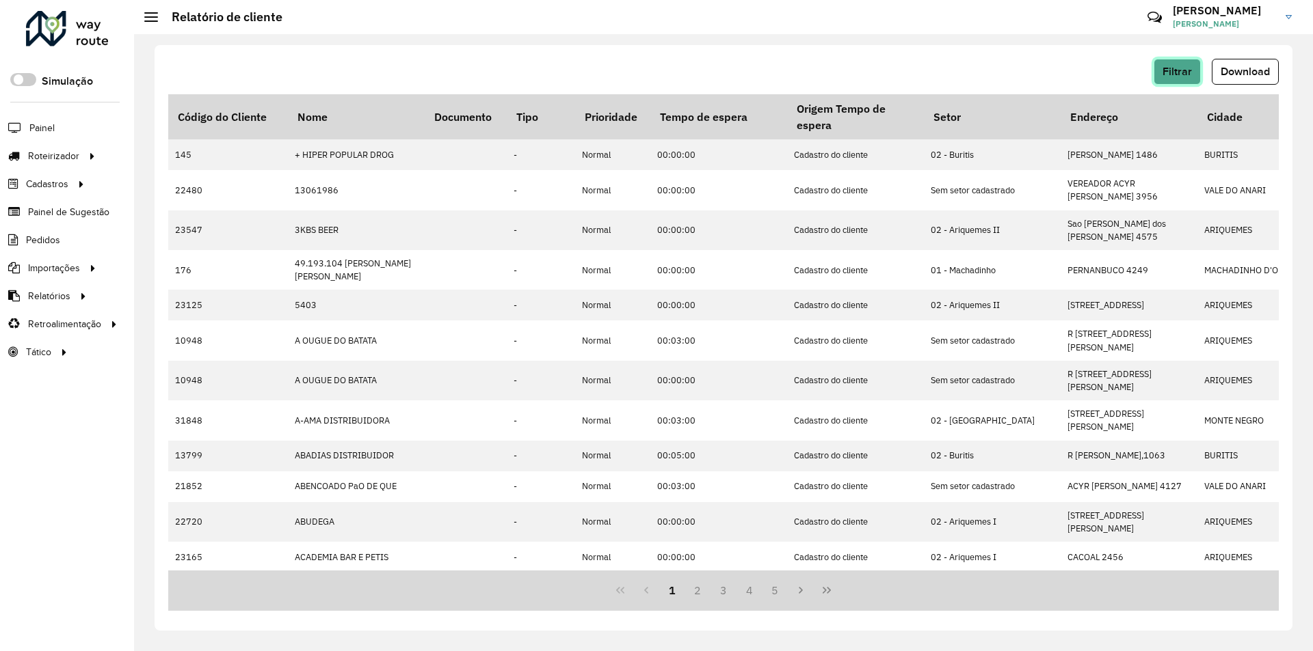
click at [1185, 76] on span "Filtrar" at bounding box center [1176, 72] width 29 height 12
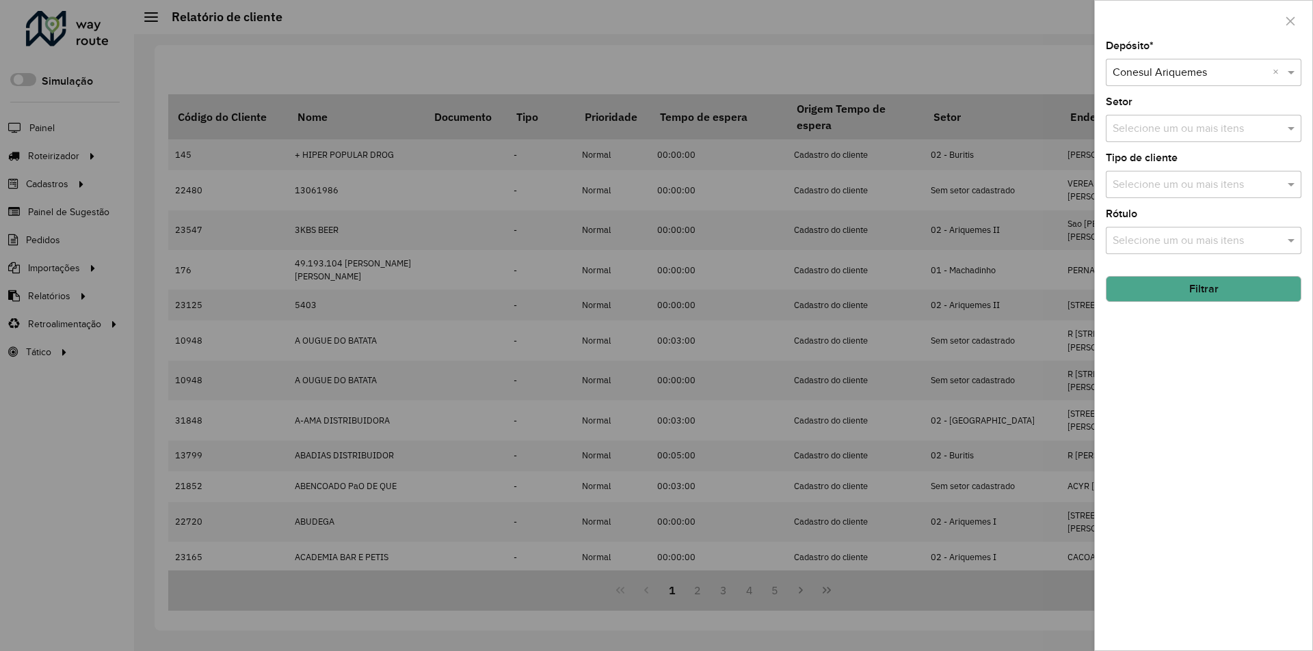
click at [1018, 68] on div at bounding box center [656, 325] width 1313 height 651
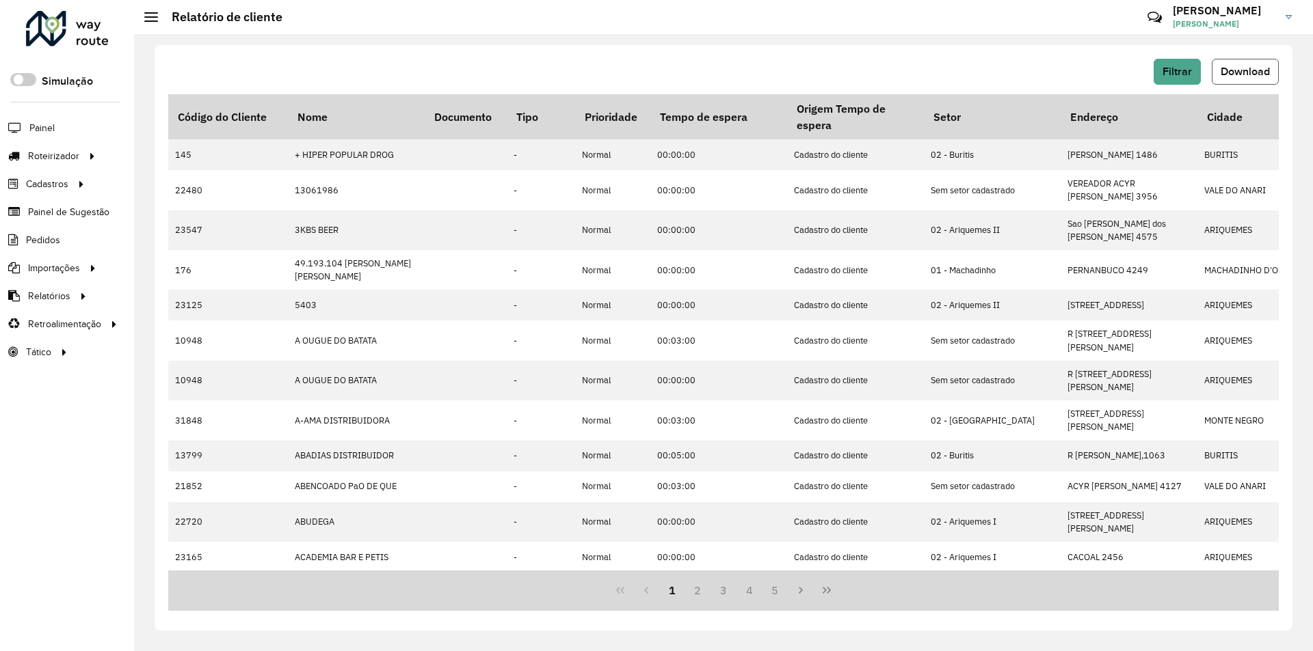
click at [1264, 71] on span "Download" at bounding box center [1244, 72] width 49 height 12
click at [1172, 75] on span "Filtrar" at bounding box center [1176, 72] width 29 height 12
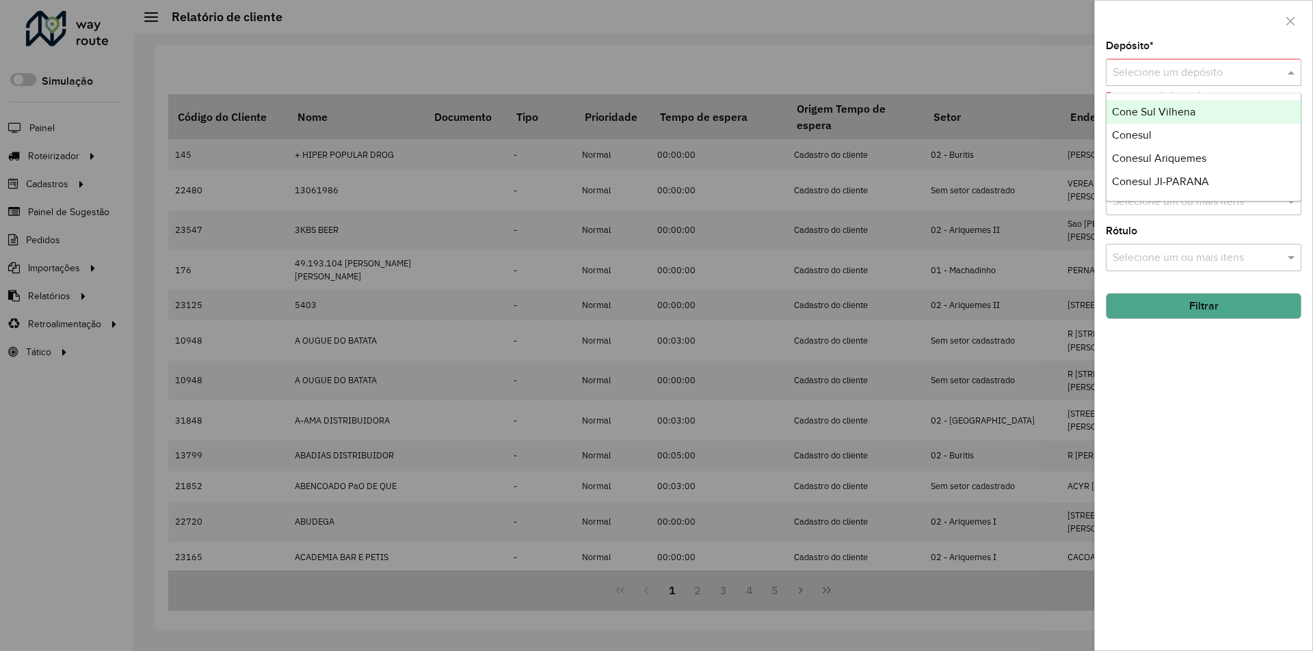
click at [1290, 71] on span at bounding box center [1292, 72] width 17 height 16
click at [1193, 177] on span "Conesul JI-PARANA" at bounding box center [1160, 182] width 97 height 12
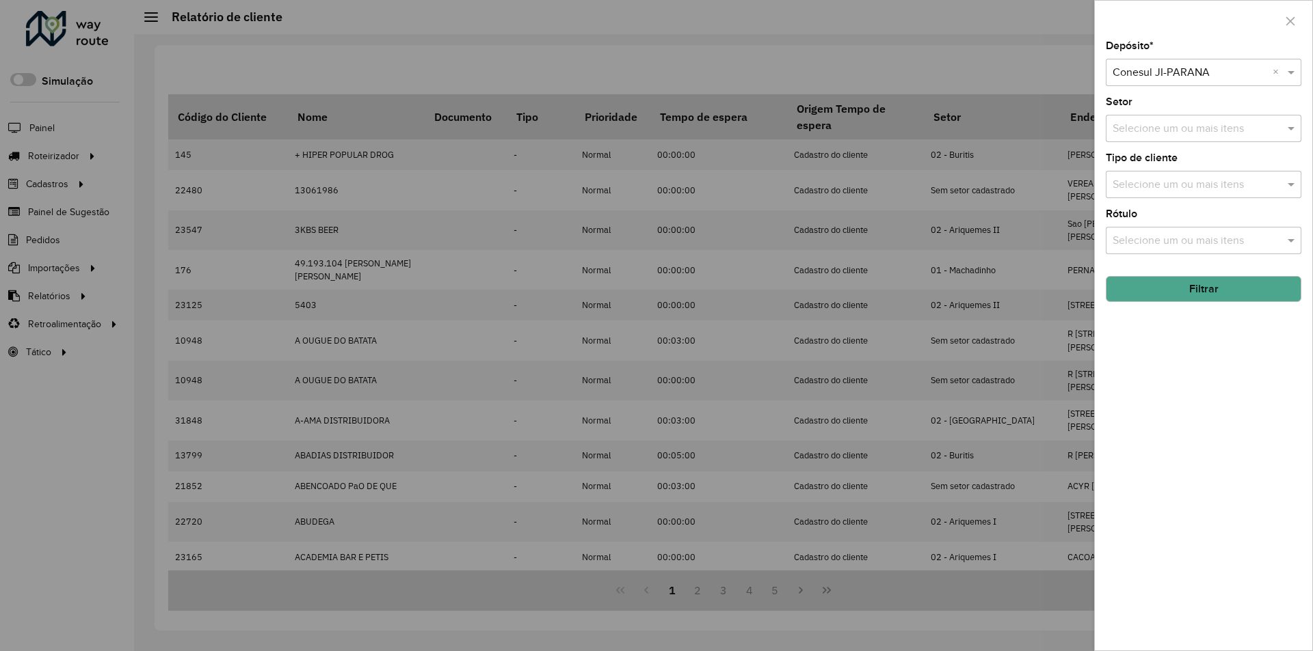
click at [1209, 293] on button "Filtrar" at bounding box center [1203, 289] width 196 height 26
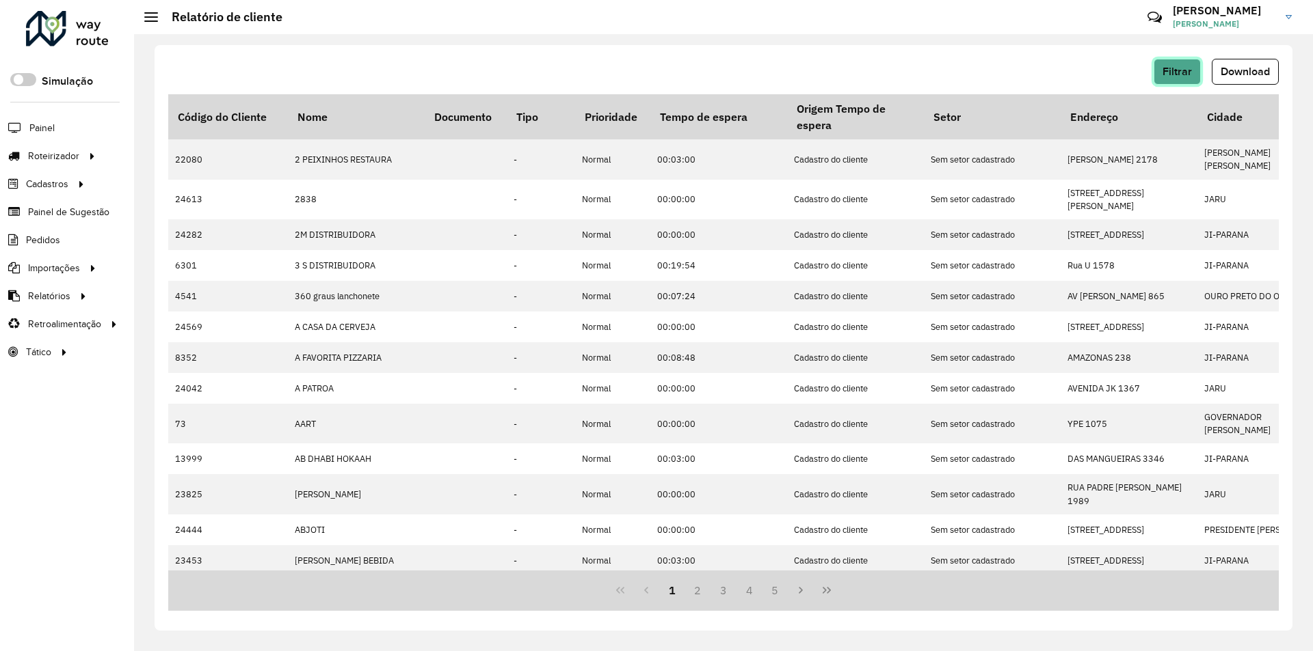
click at [1166, 77] on span "Filtrar" at bounding box center [1176, 72] width 29 height 12
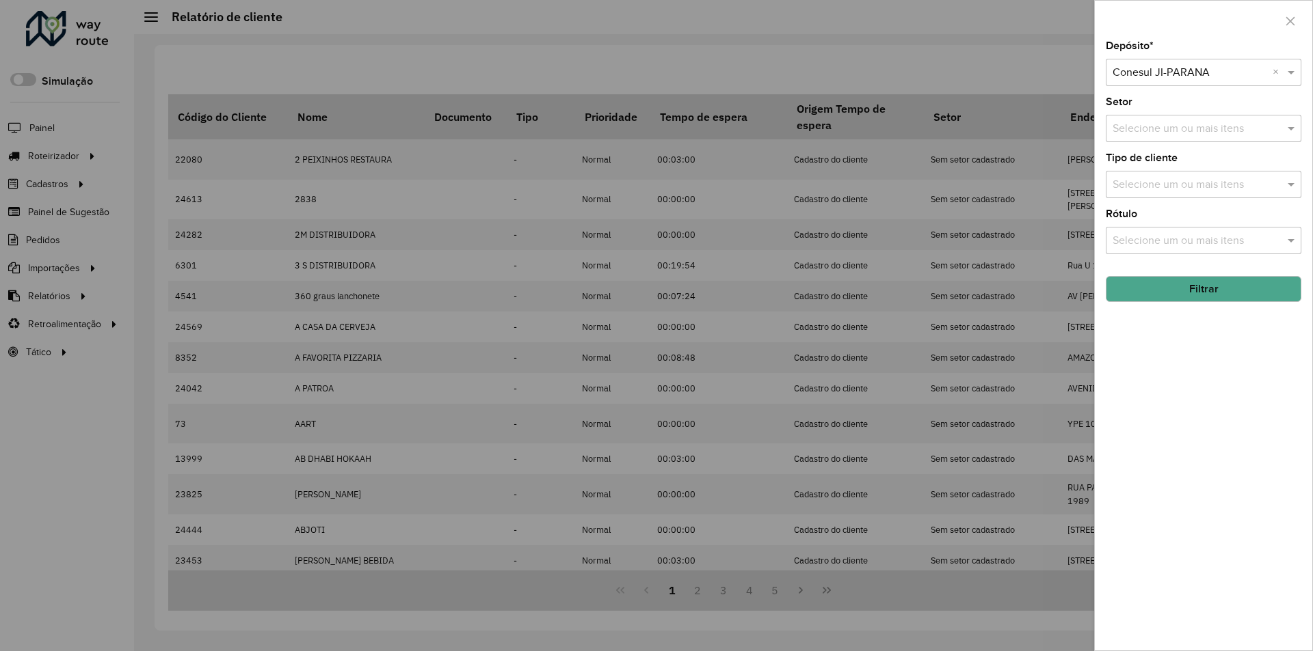
click at [1052, 75] on div at bounding box center [656, 325] width 1313 height 651
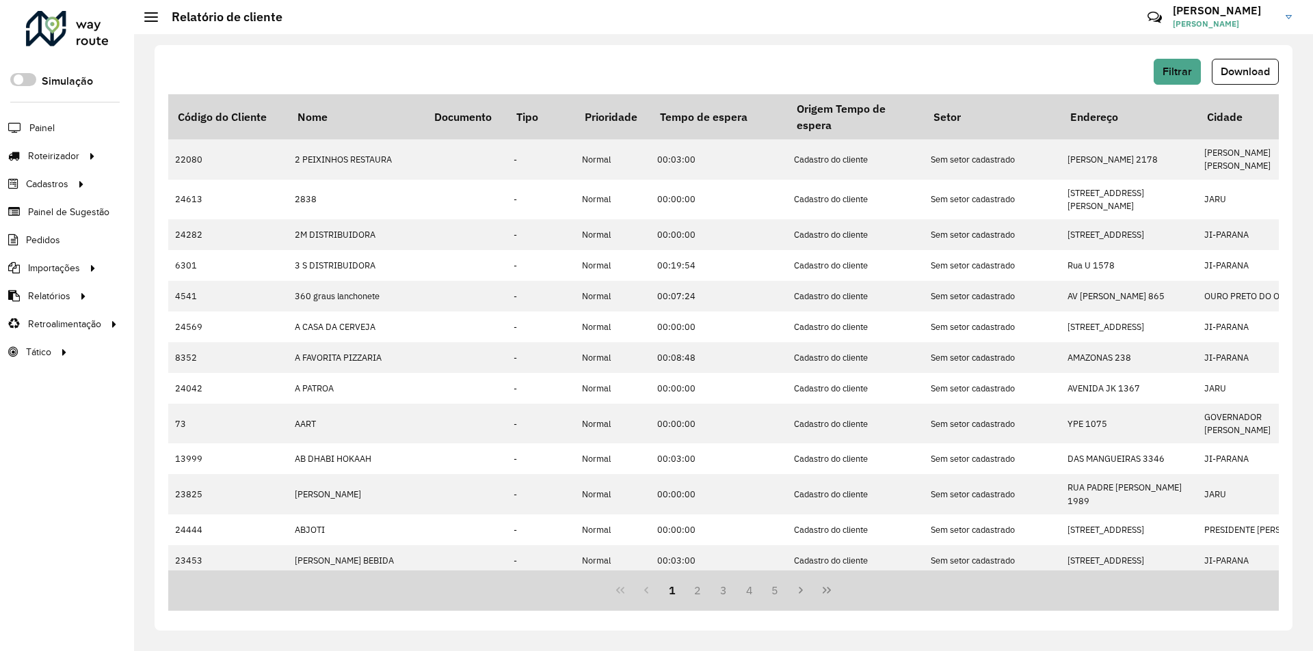
click at [1222, 74] on span "Download" at bounding box center [1244, 72] width 49 height 12
click at [1177, 62] on button "Filtrar" at bounding box center [1176, 72] width 47 height 26
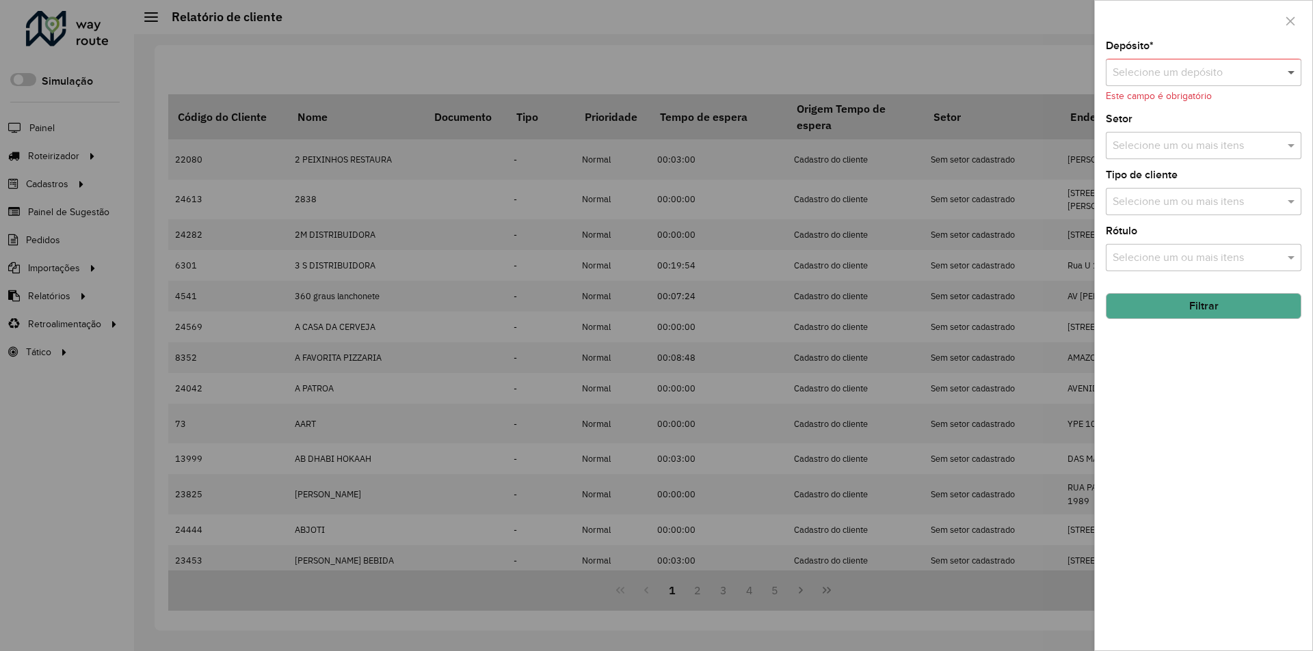
click at [1287, 72] on span at bounding box center [1292, 72] width 17 height 16
click at [1204, 107] on div "Cone Sul Vilhena" at bounding box center [1203, 111] width 194 height 23
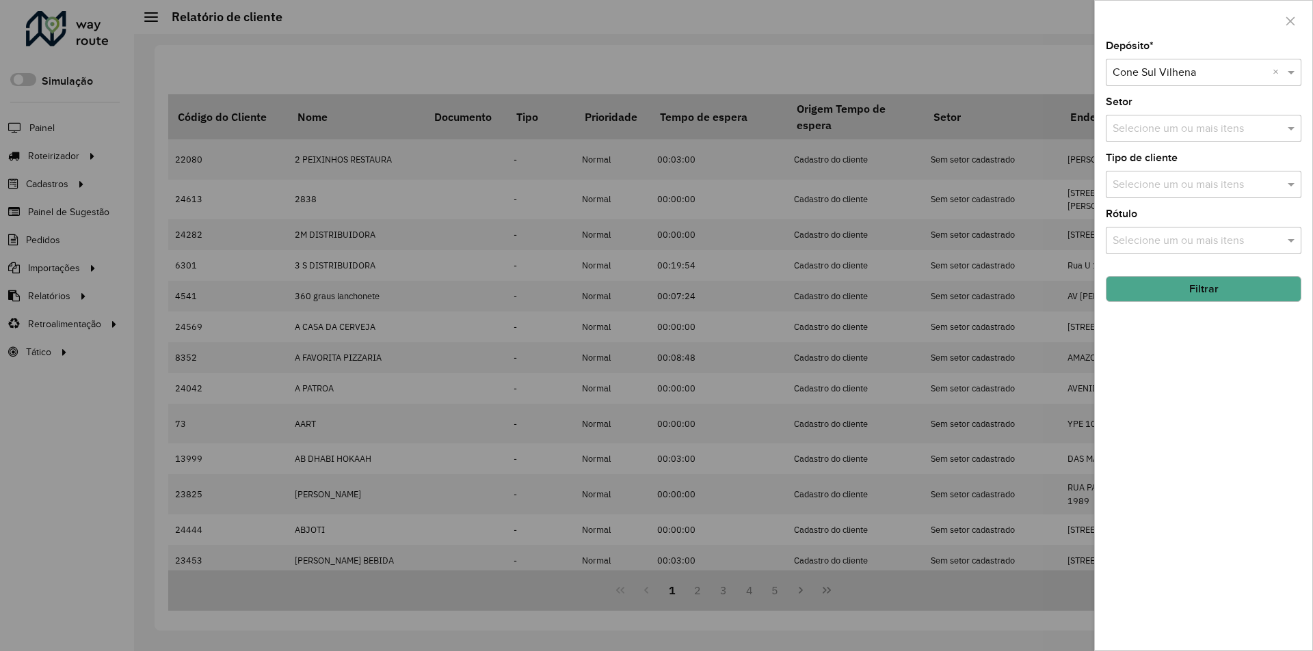
click at [1143, 292] on button "Filtrar" at bounding box center [1203, 289] width 196 height 26
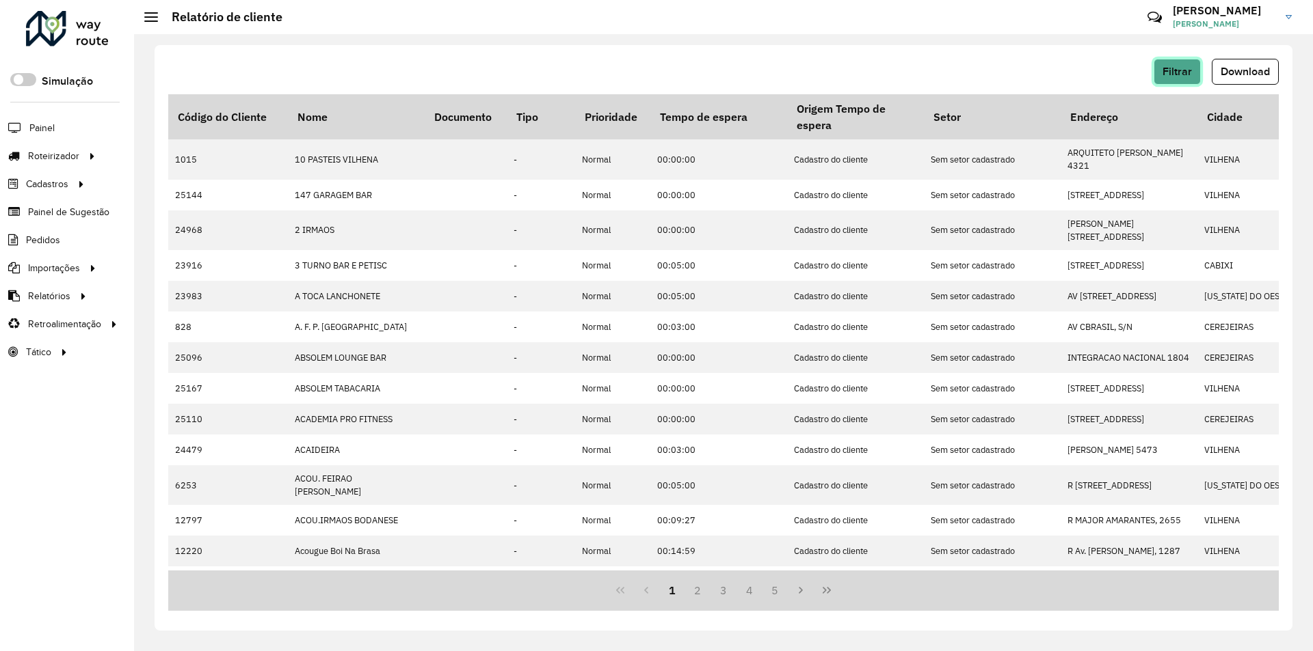
click at [1174, 67] on span "Filtrar" at bounding box center [1176, 72] width 29 height 12
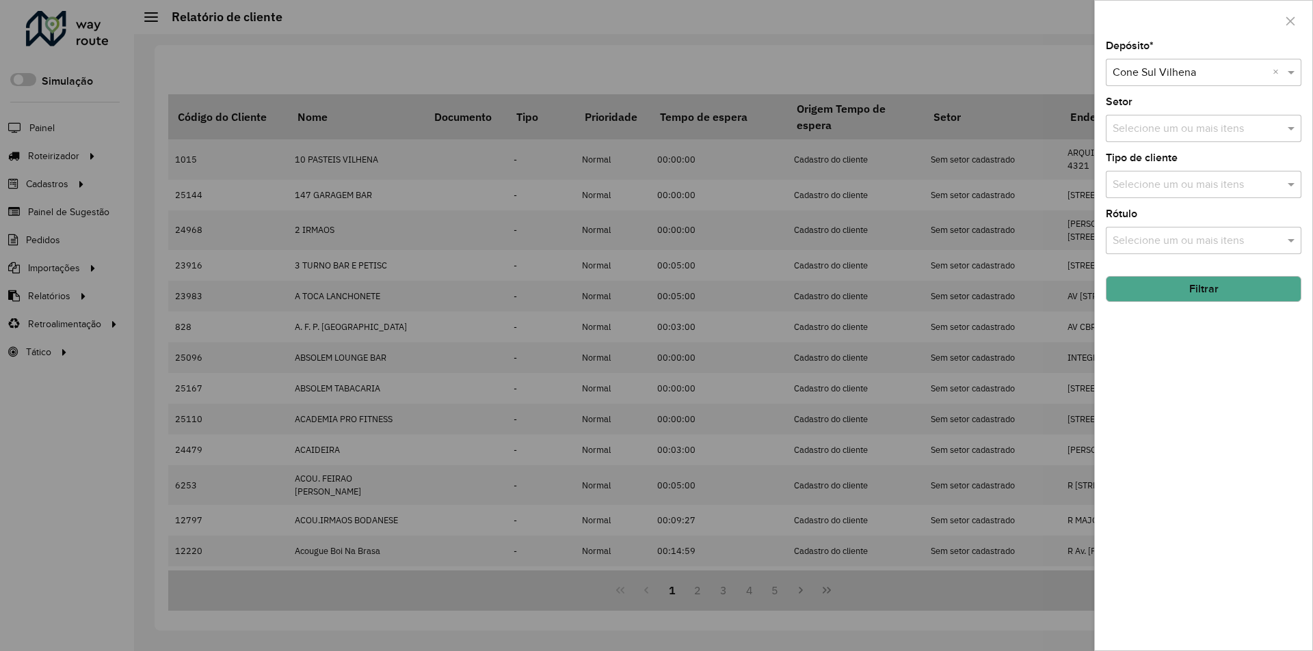
click at [1009, 63] on div at bounding box center [656, 325] width 1313 height 651
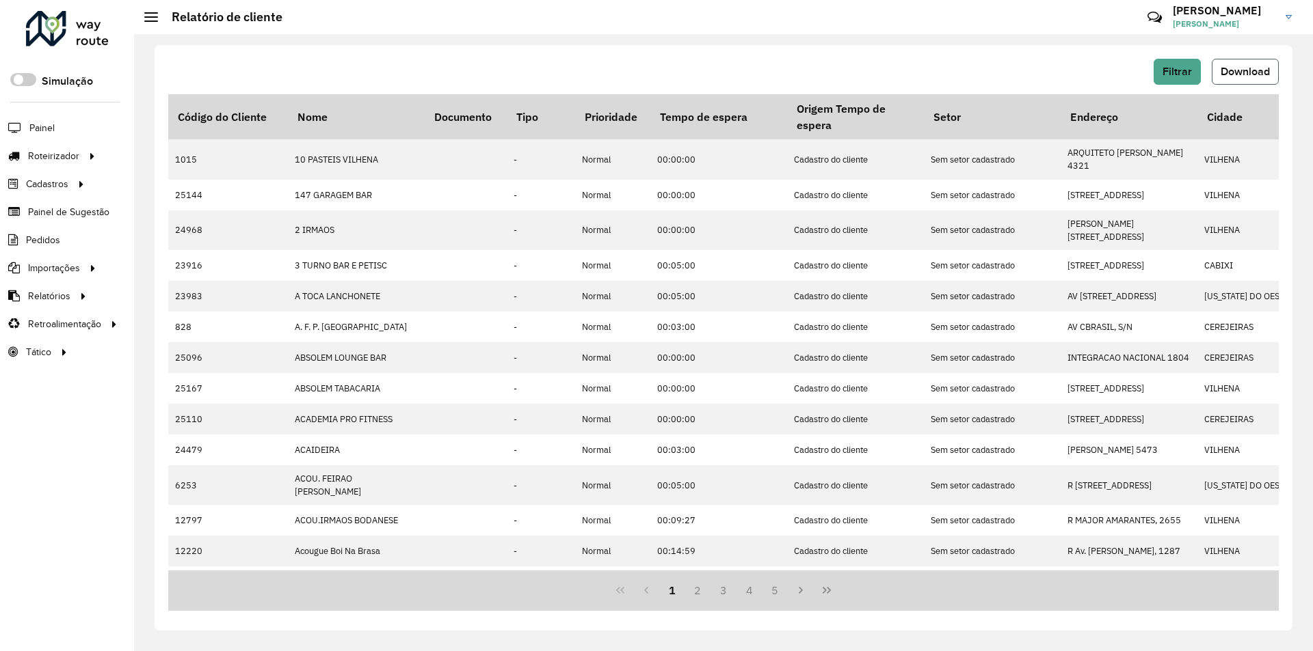
click at [1235, 70] on span "Download" at bounding box center [1244, 72] width 49 height 12
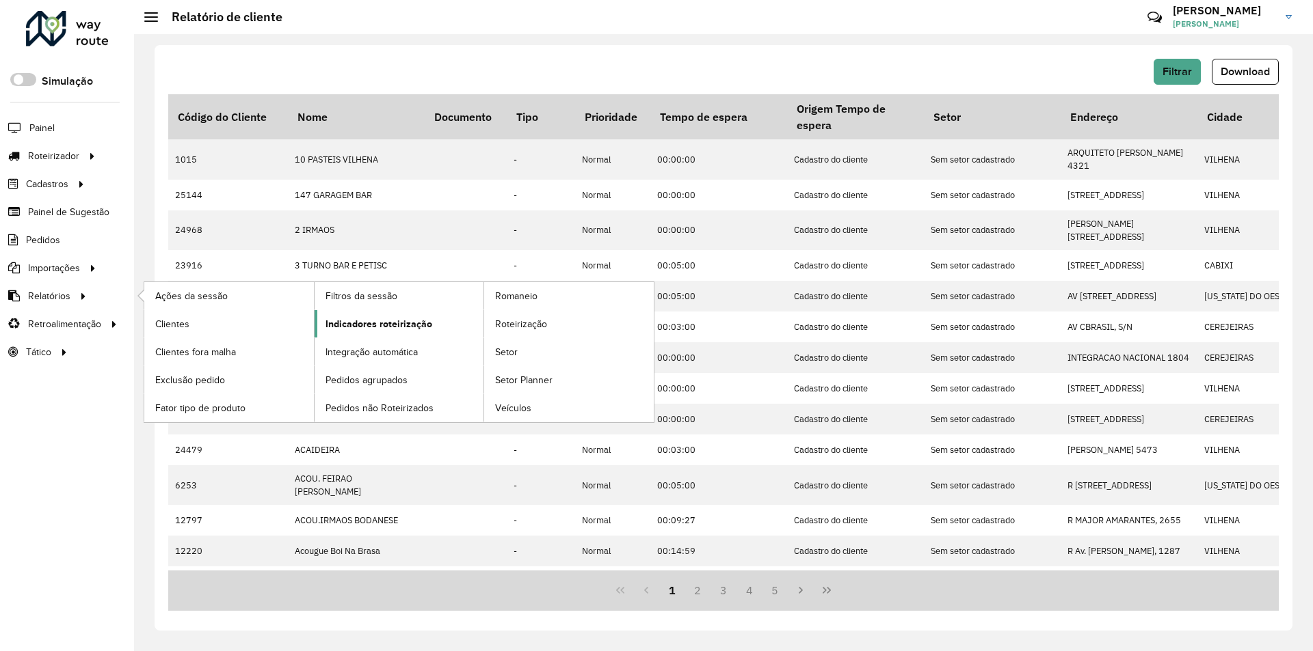
click at [323, 321] on link "Indicadores roteirização" at bounding box center [399, 323] width 170 height 27
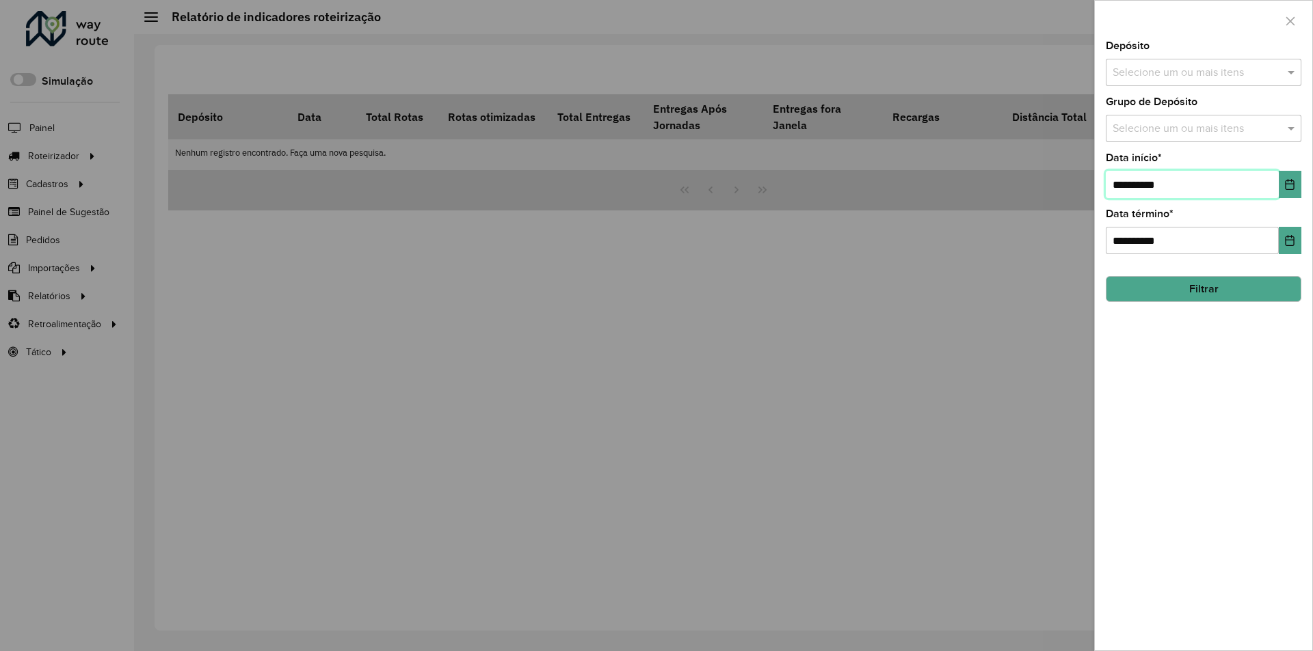
click at [1124, 185] on input "**********" at bounding box center [1191, 184] width 173 height 27
type input "**********"
click at [1289, 70] on span at bounding box center [1292, 72] width 17 height 16
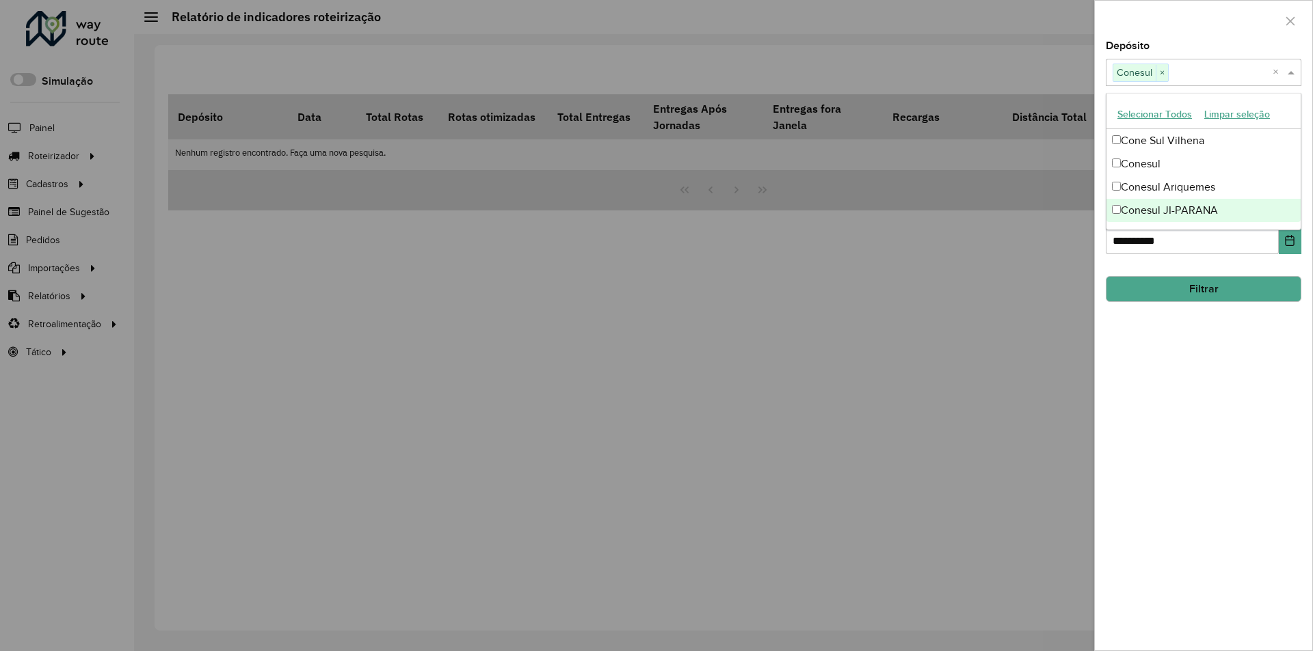
click at [1168, 378] on div "**********" at bounding box center [1202, 346] width 217 height 610
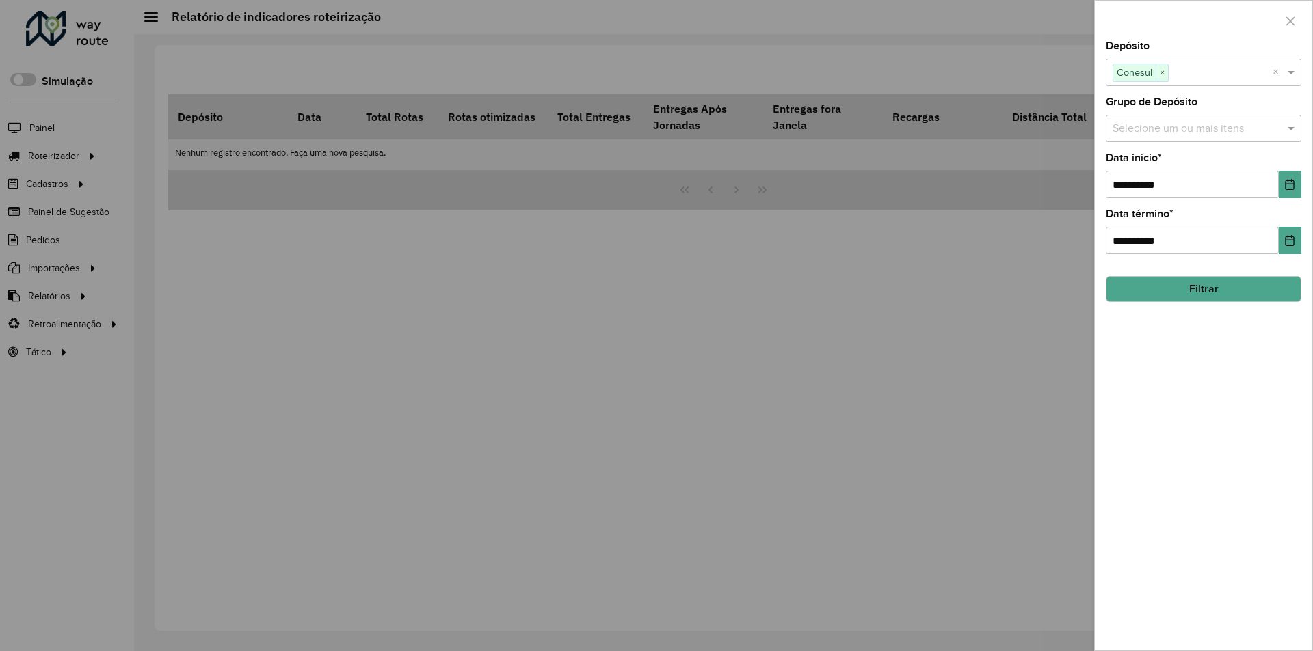
click at [1197, 290] on button "Filtrar" at bounding box center [1203, 289] width 196 height 26
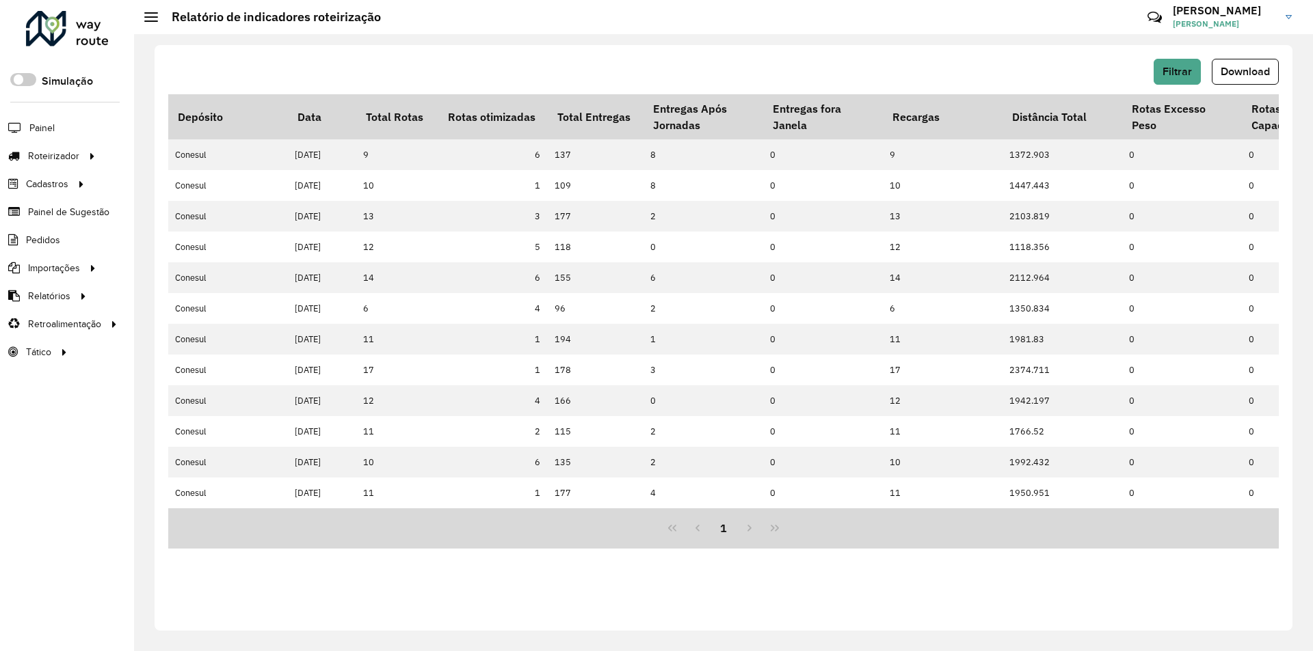
click at [1139, 66] on div "Filtrar Download" at bounding box center [723, 72] width 1110 height 26
click at [1162, 67] on span "Filtrar" at bounding box center [1176, 72] width 29 height 12
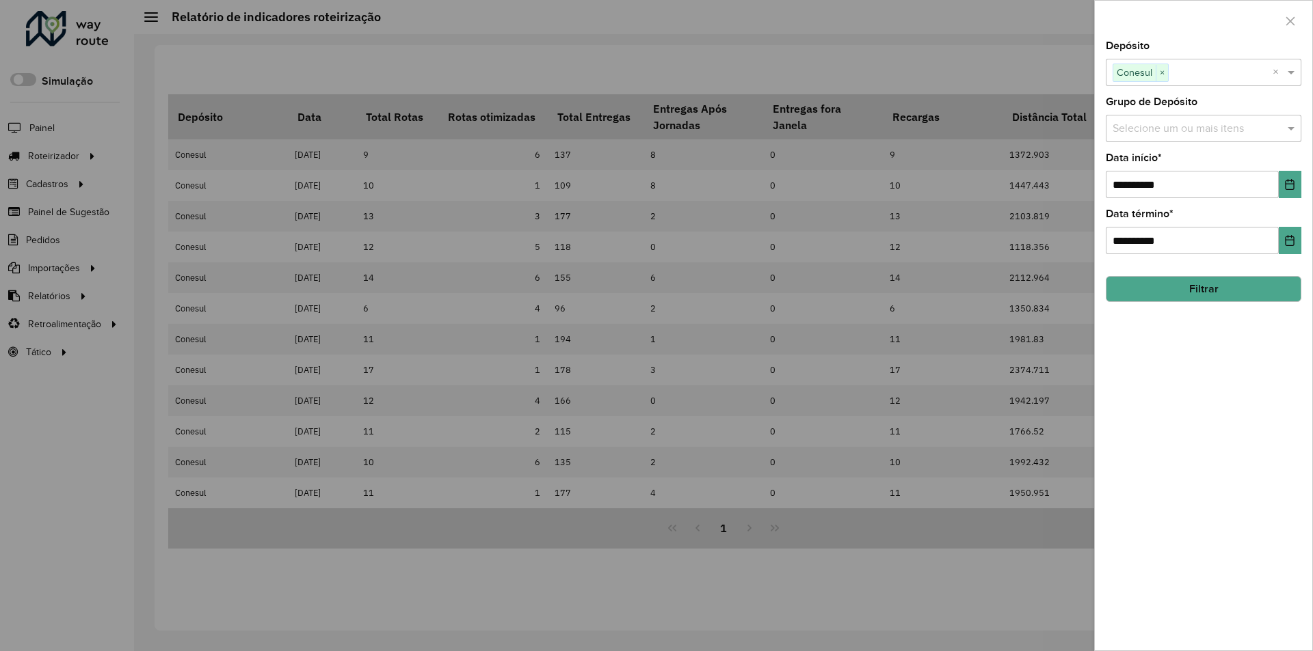
click at [1036, 70] on div at bounding box center [656, 325] width 1313 height 651
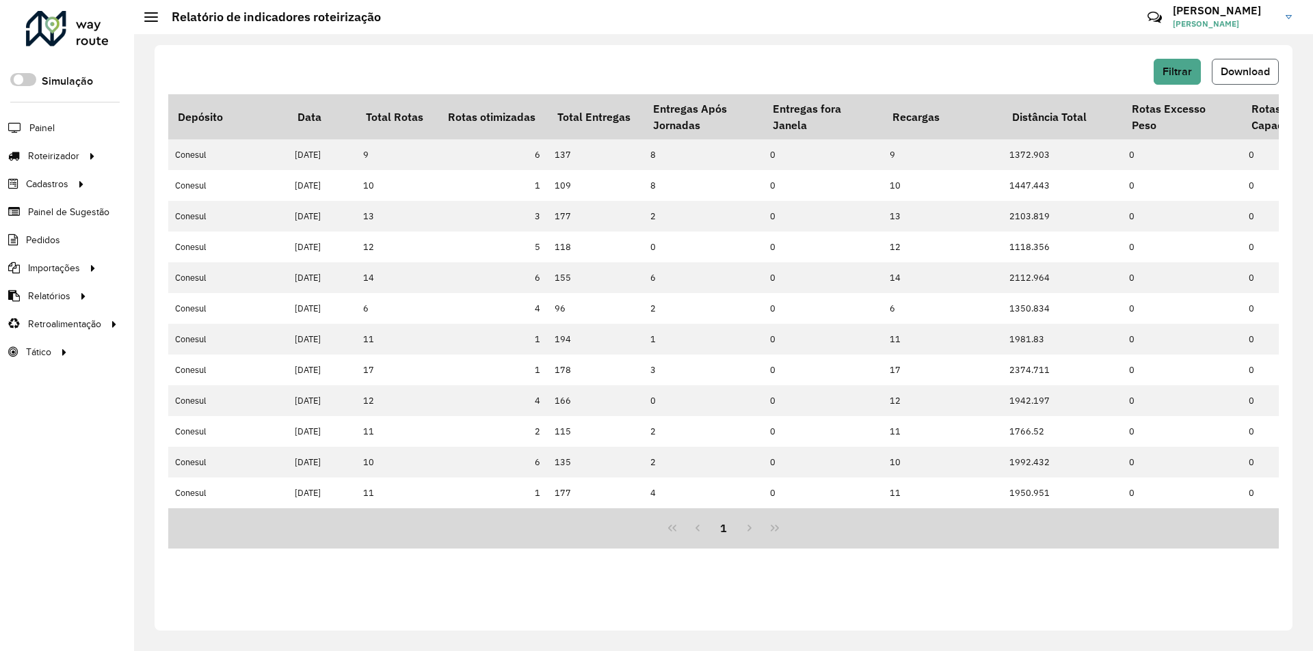
click at [1223, 72] on span "Download" at bounding box center [1244, 72] width 49 height 12
click at [1188, 72] on span "Filtrar" at bounding box center [1176, 72] width 29 height 12
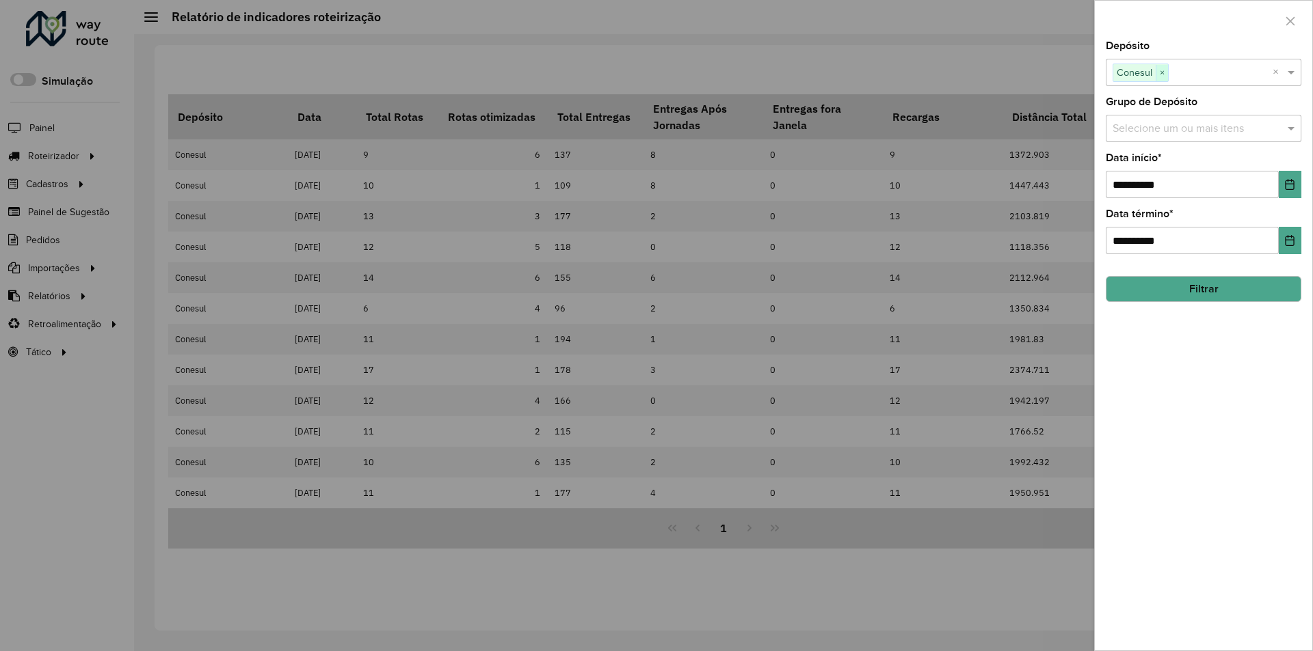
click at [1159, 72] on span "×" at bounding box center [1161, 73] width 12 height 16
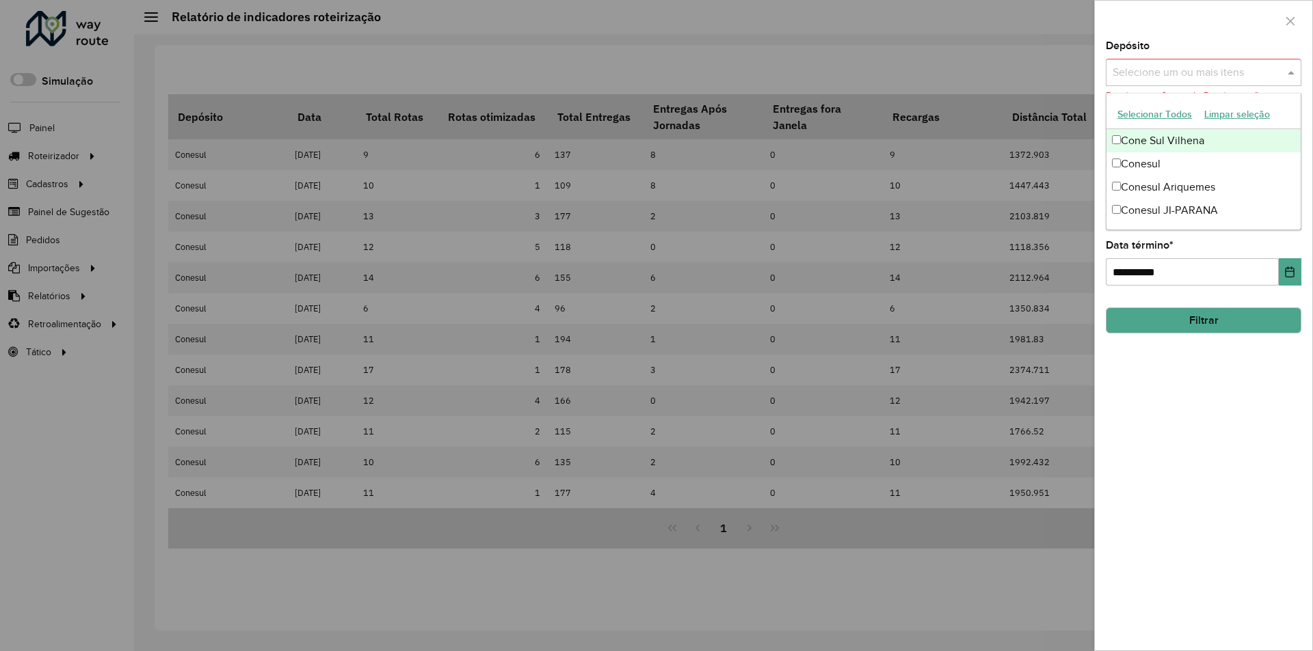
click at [1290, 72] on span at bounding box center [1292, 72] width 17 height 16
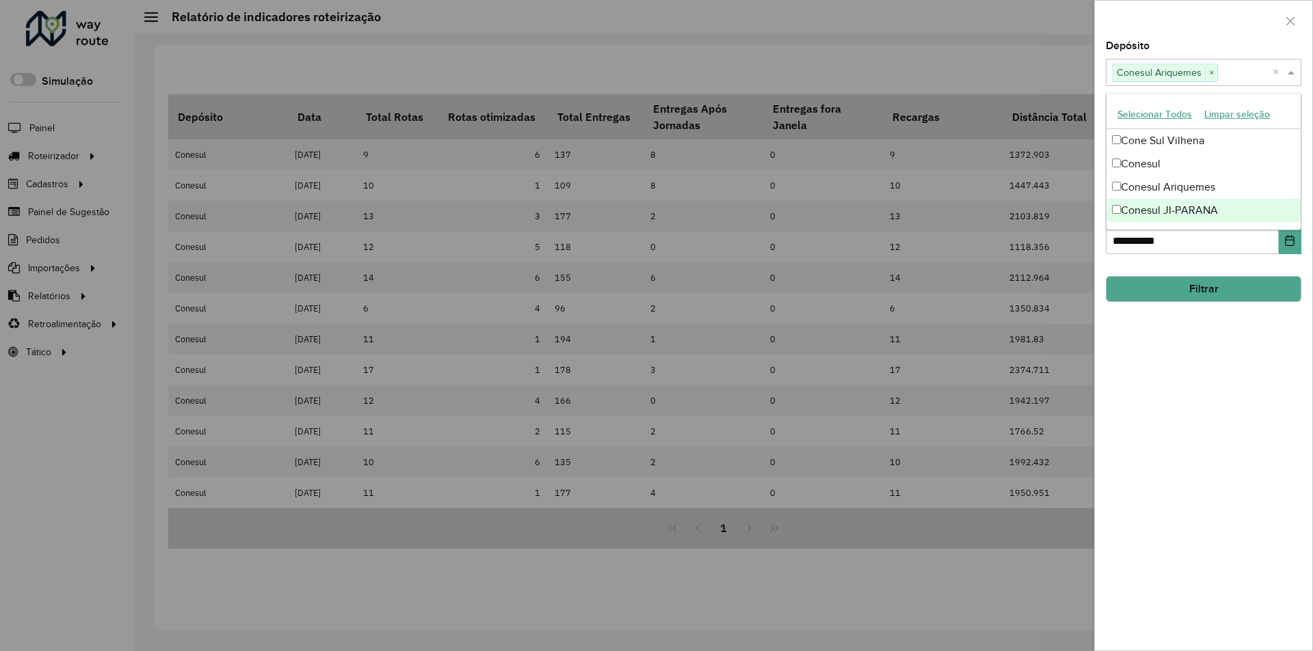
click at [1226, 419] on div "**********" at bounding box center [1202, 346] width 217 height 610
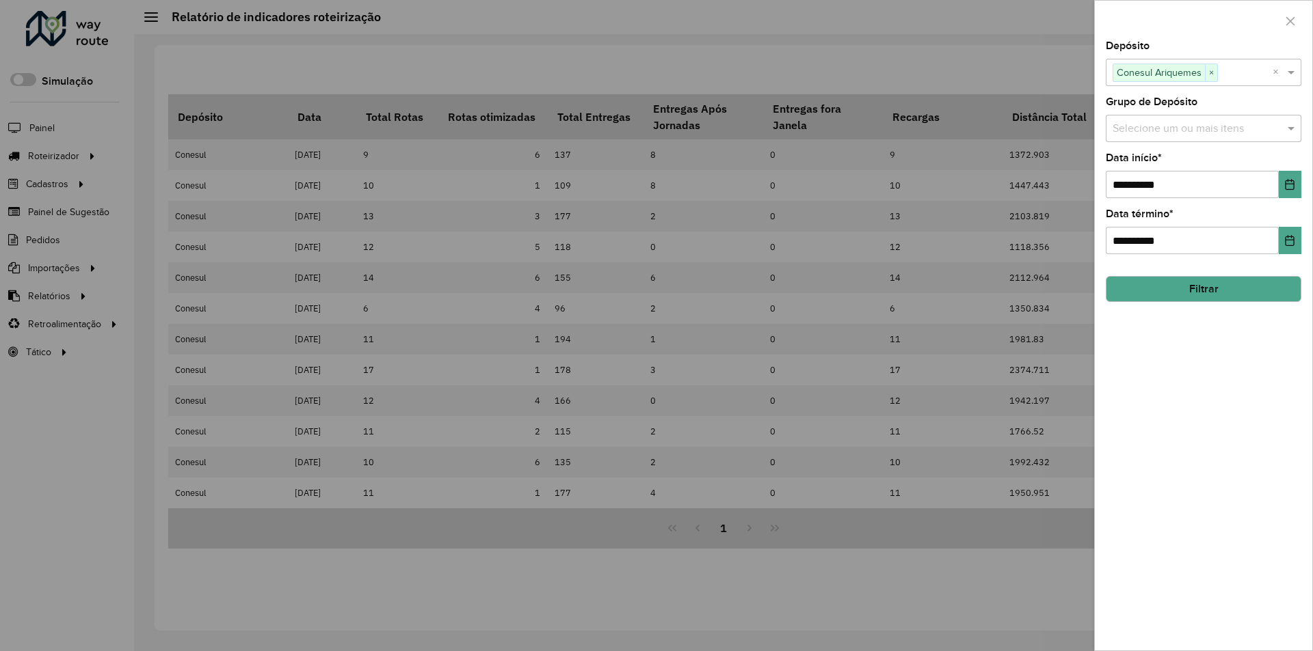
click at [1155, 284] on button "Filtrar" at bounding box center [1203, 289] width 196 height 26
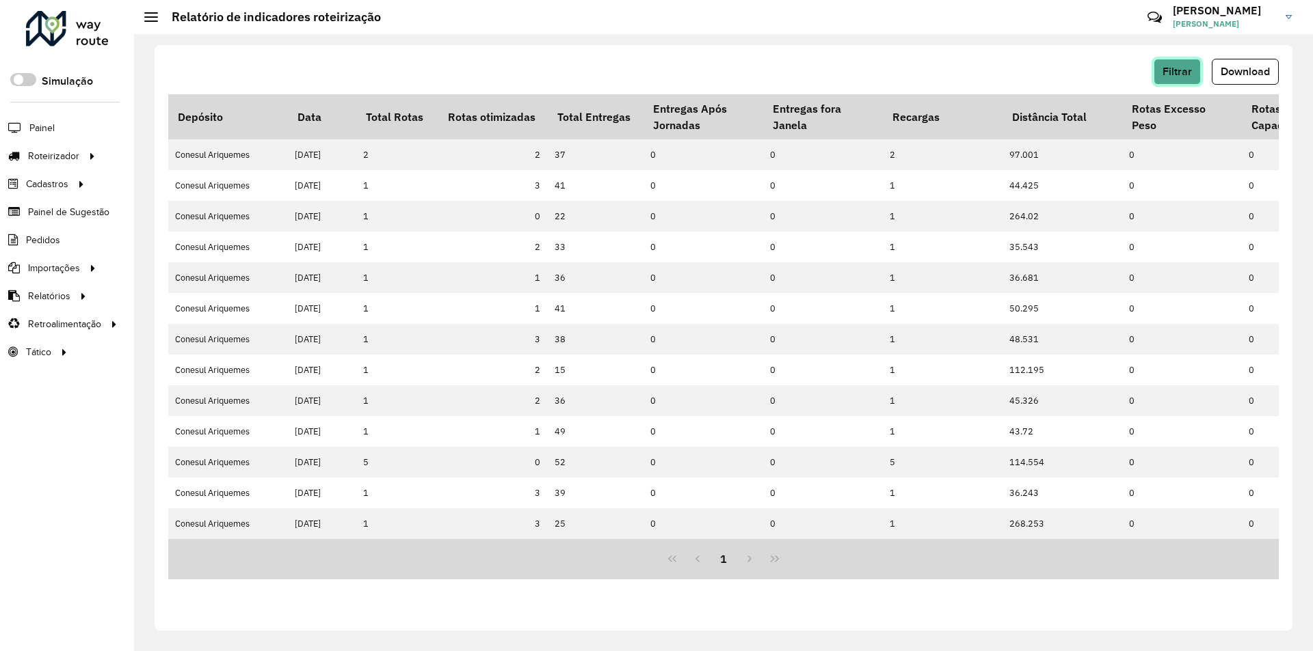
click at [1183, 68] on span "Filtrar" at bounding box center [1176, 72] width 29 height 12
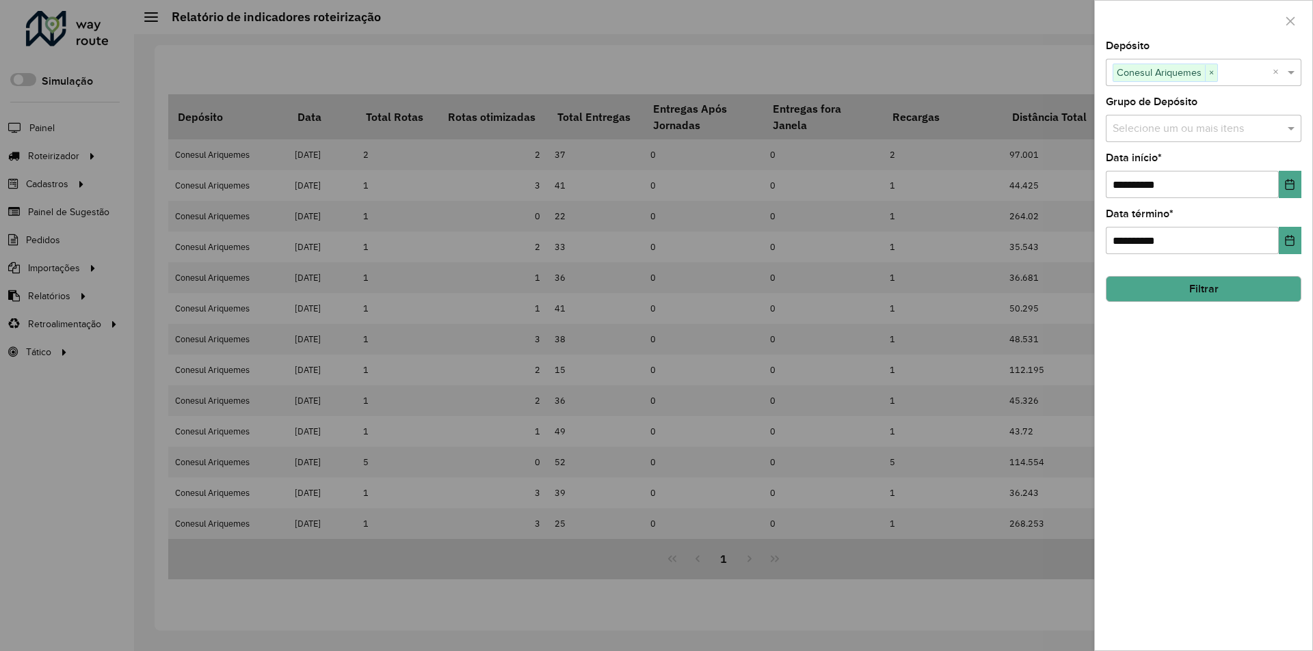
click at [1023, 59] on div at bounding box center [656, 325] width 1313 height 651
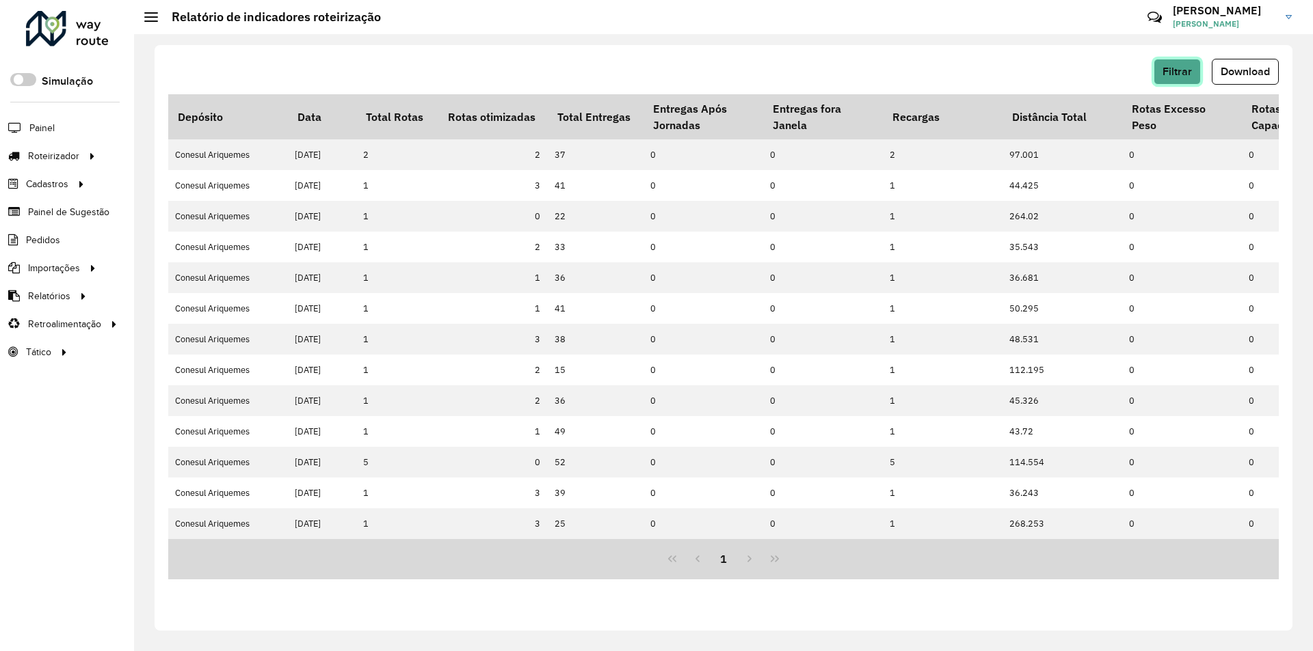
click at [1160, 70] on button "Filtrar" at bounding box center [1176, 72] width 47 height 26
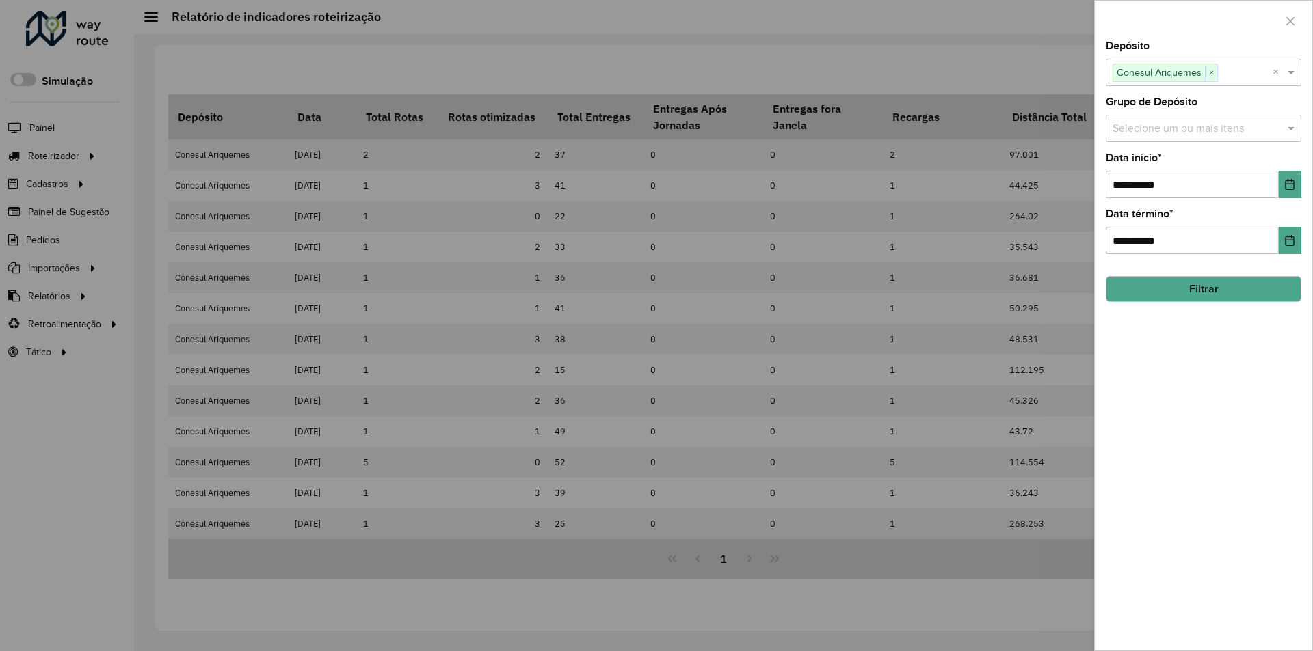
click at [1022, 68] on div at bounding box center [656, 325] width 1313 height 651
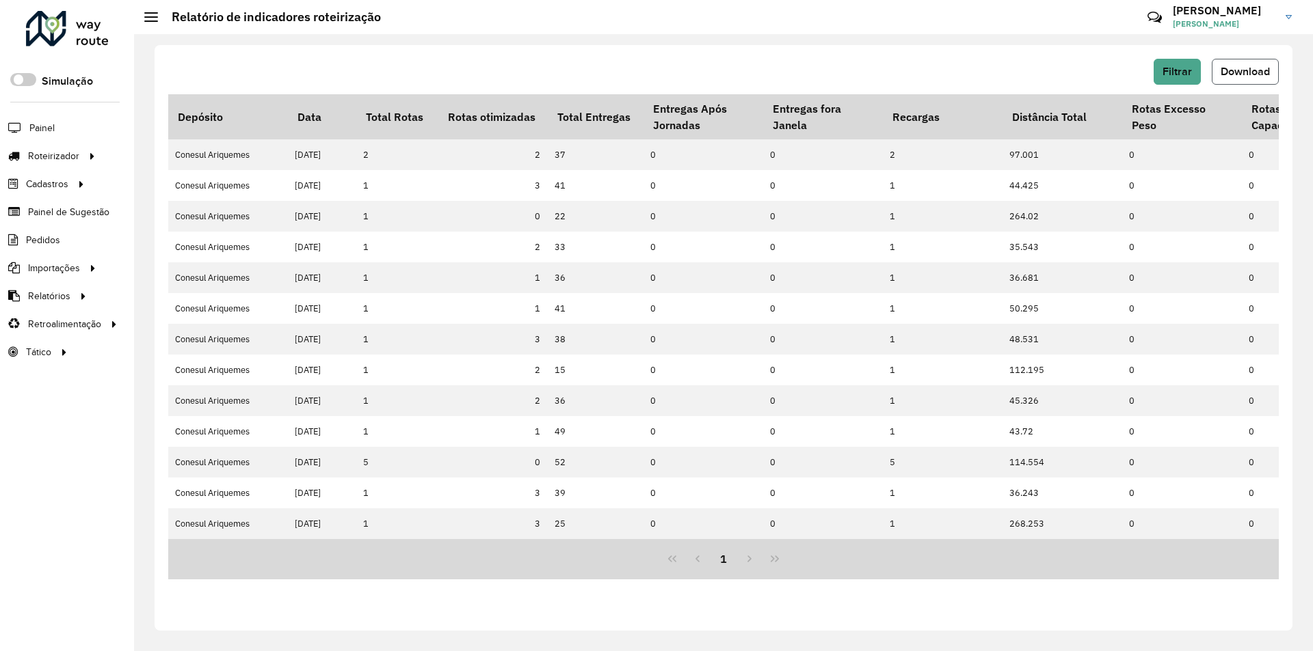
click at [1235, 68] on span "Download" at bounding box center [1244, 72] width 49 height 12
click at [1170, 66] on span "Filtrar" at bounding box center [1176, 72] width 29 height 12
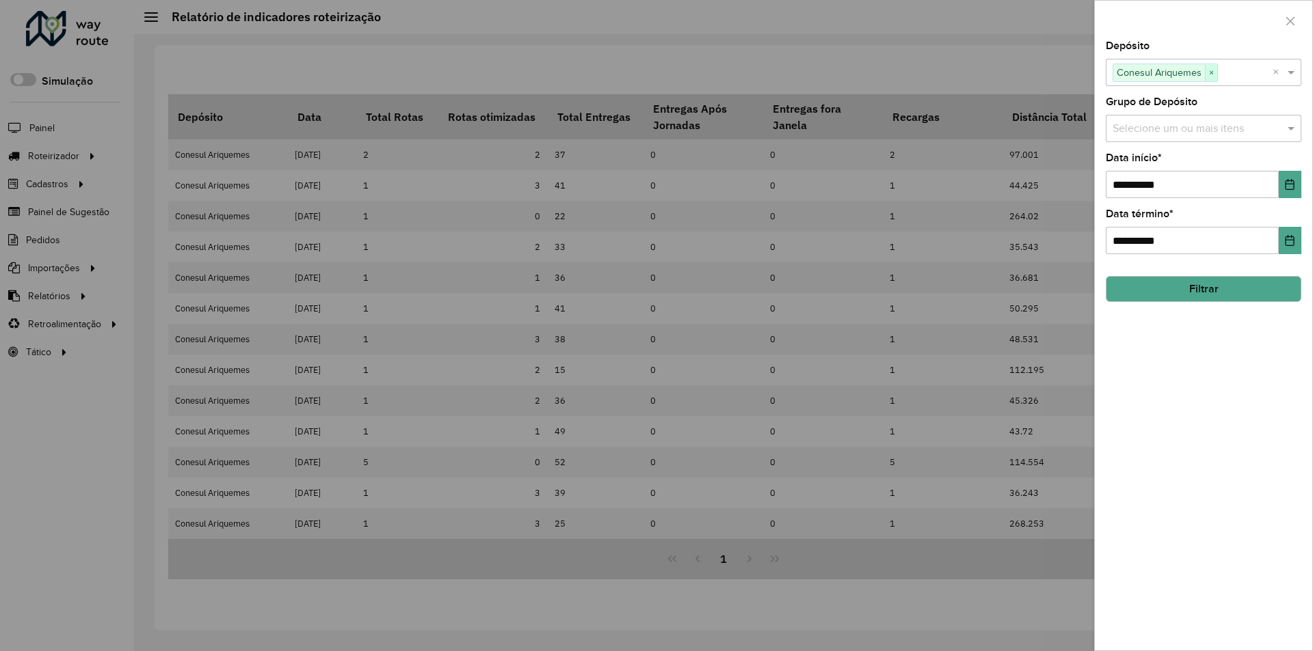
click at [1211, 74] on span "×" at bounding box center [1210, 73] width 12 height 16
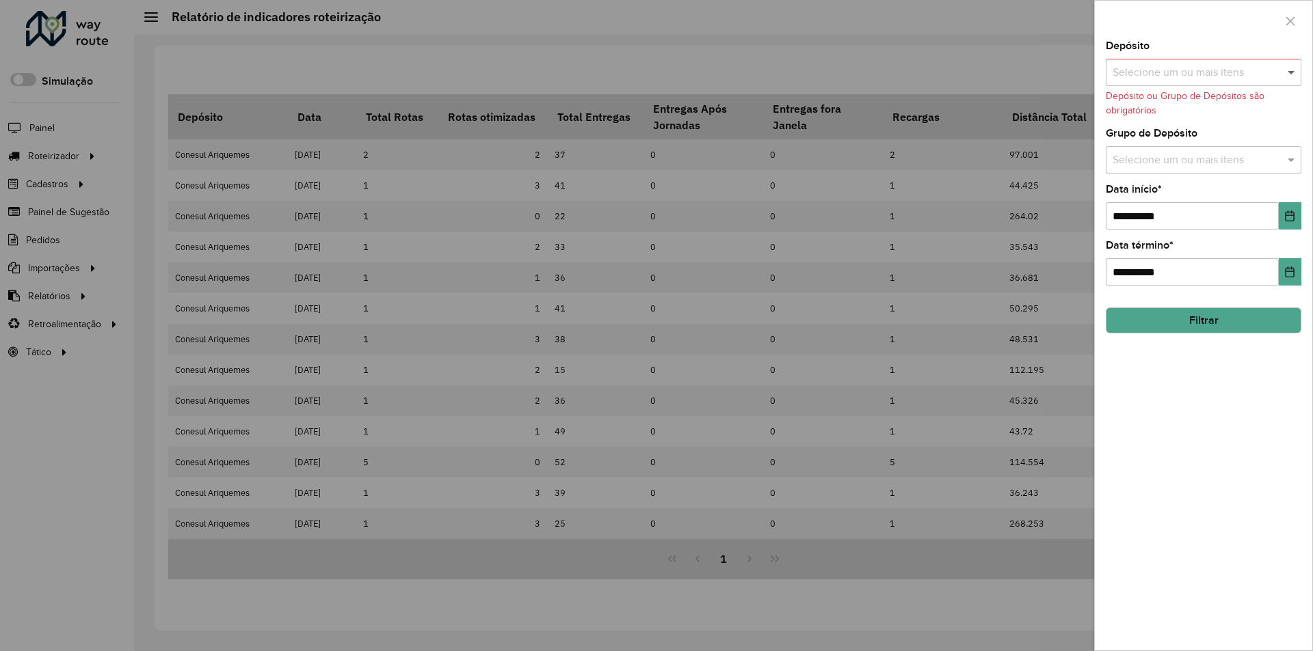
click at [1294, 70] on span at bounding box center [1292, 72] width 17 height 16
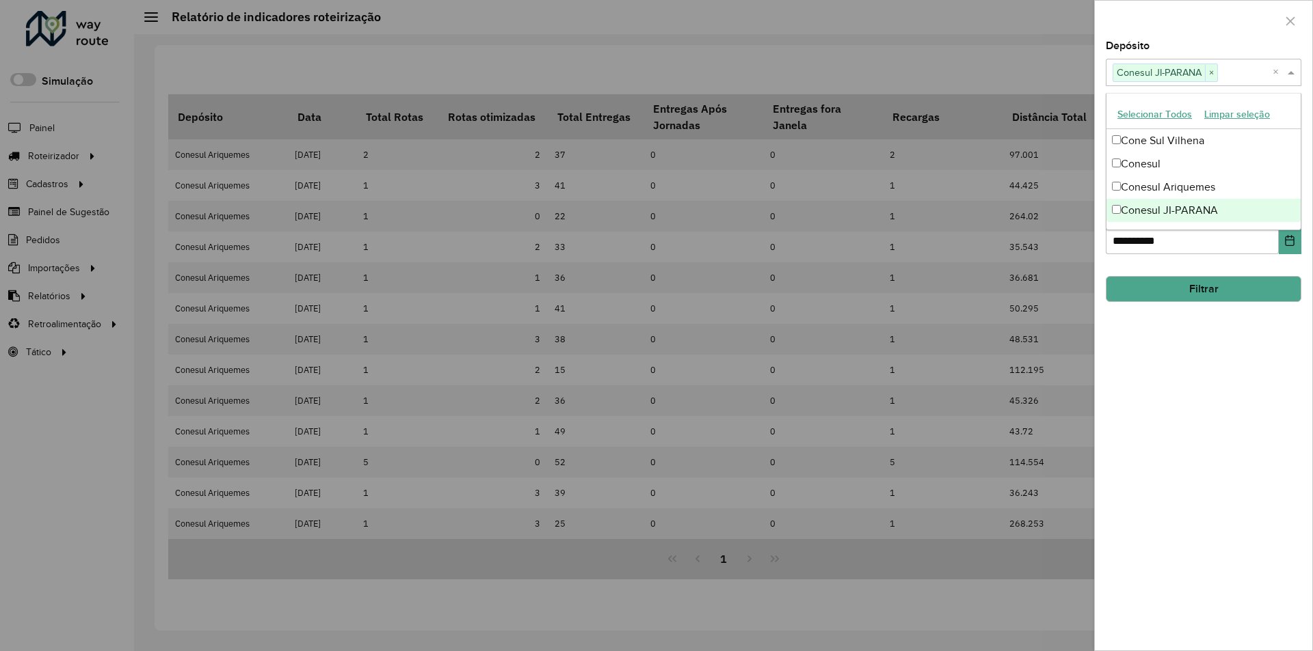
click at [1150, 409] on div "**********" at bounding box center [1202, 346] width 217 height 610
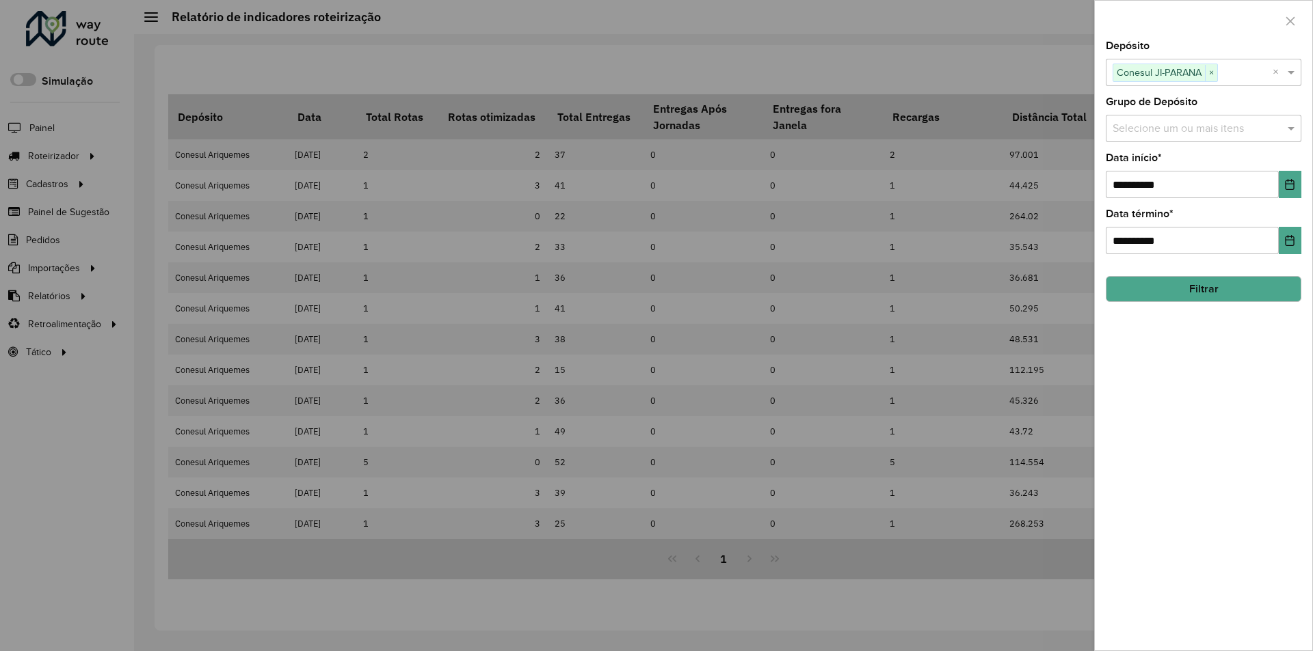
click at [1167, 284] on button "Filtrar" at bounding box center [1203, 289] width 196 height 26
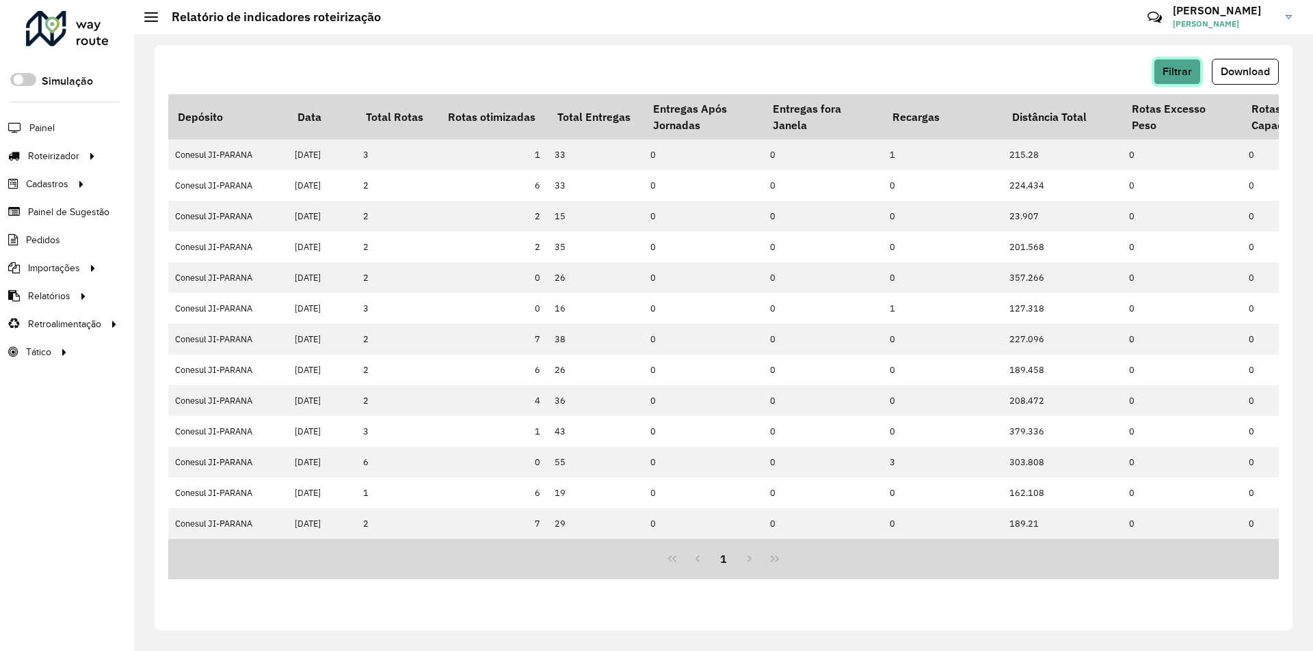
click at [1177, 70] on span "Filtrar" at bounding box center [1176, 72] width 29 height 12
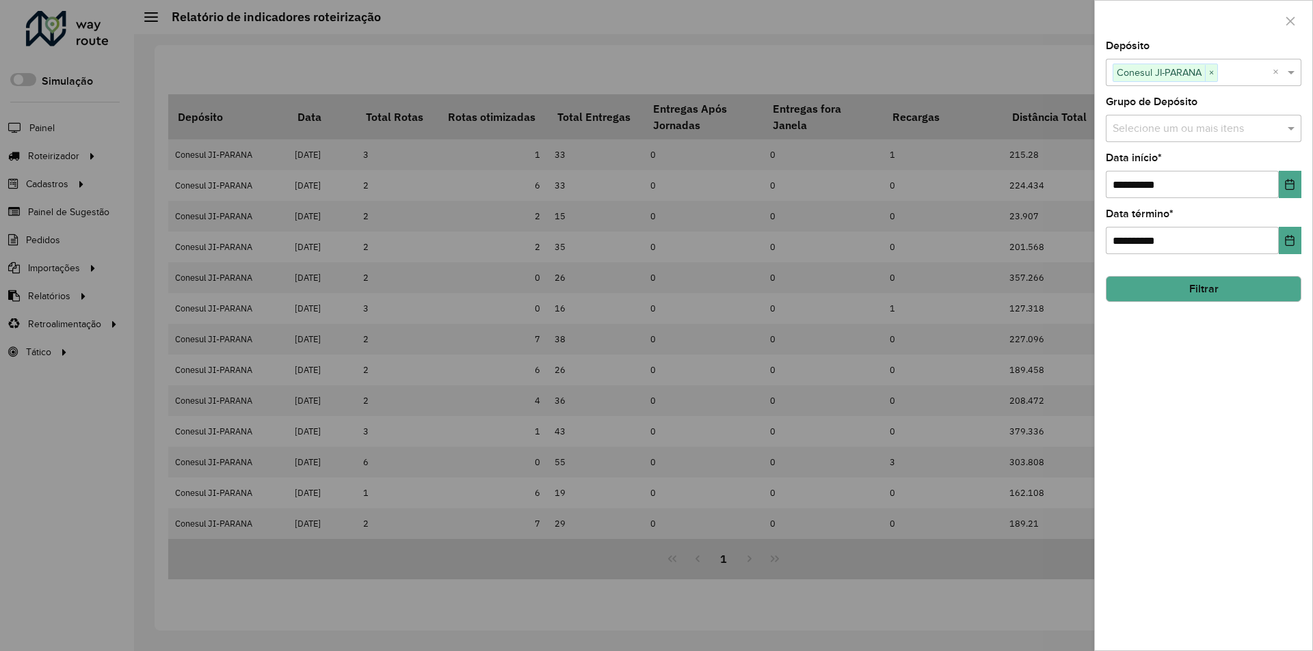
click at [982, 52] on div at bounding box center [656, 325] width 1313 height 651
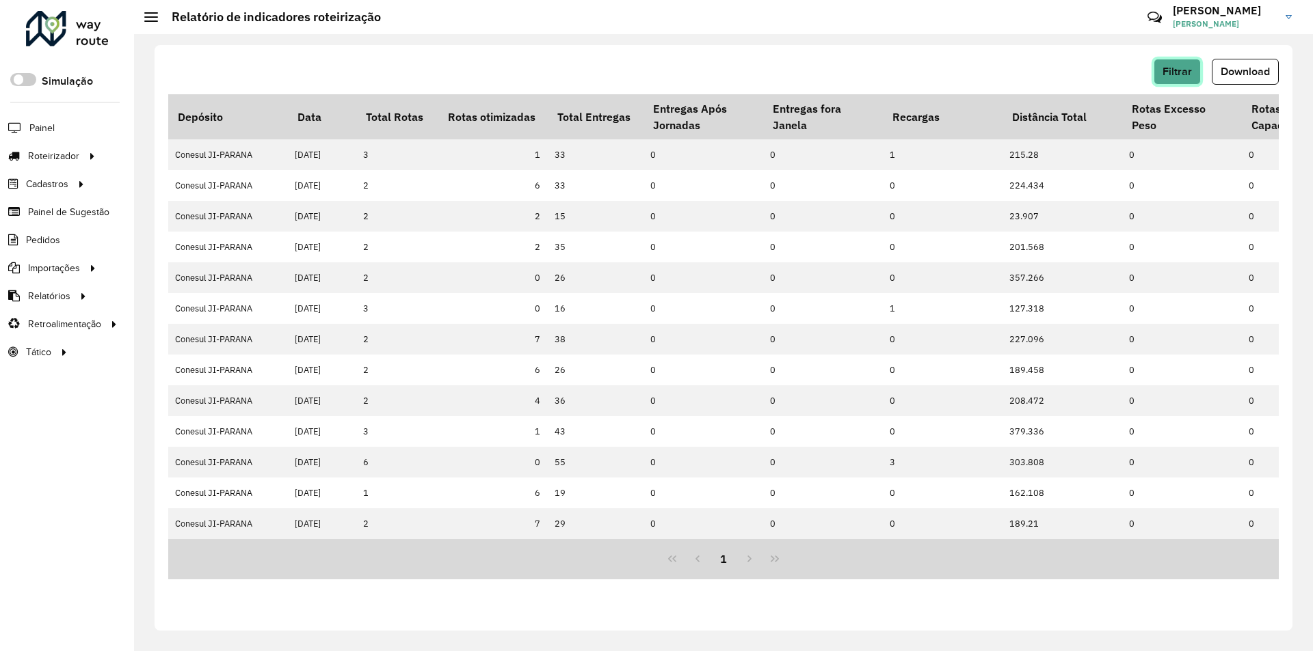
click at [1185, 75] on span "Filtrar" at bounding box center [1176, 72] width 29 height 12
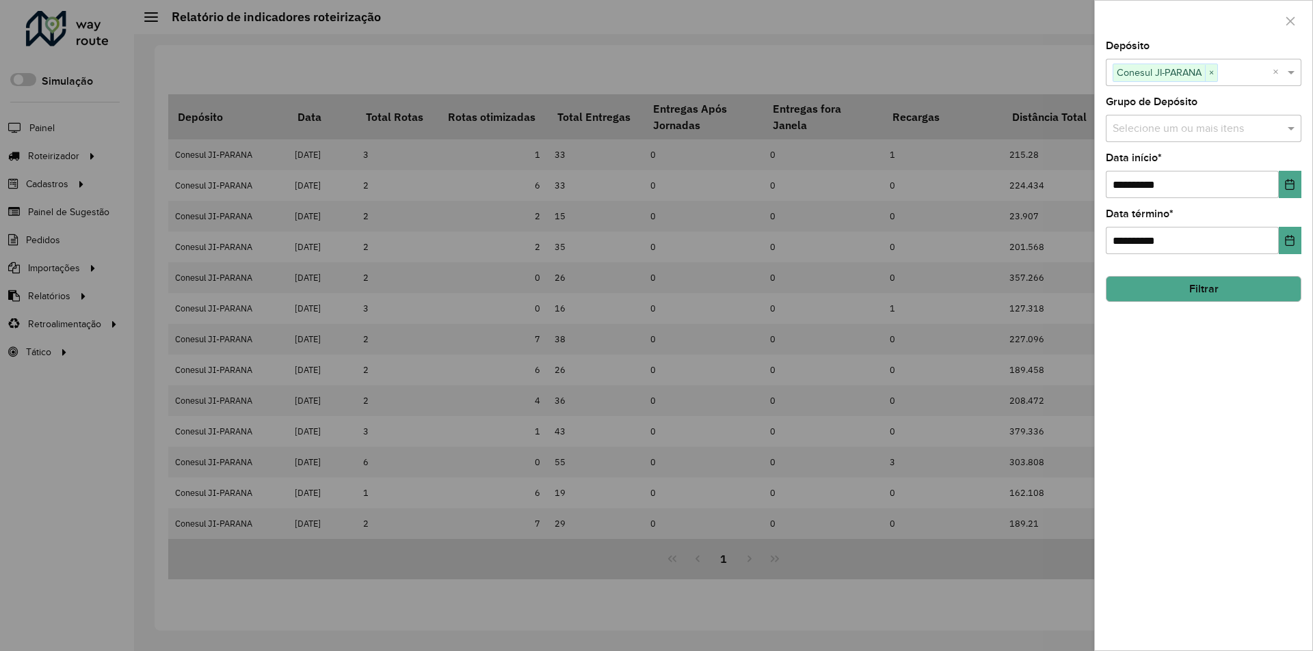
click at [1032, 78] on div at bounding box center [656, 325] width 1313 height 651
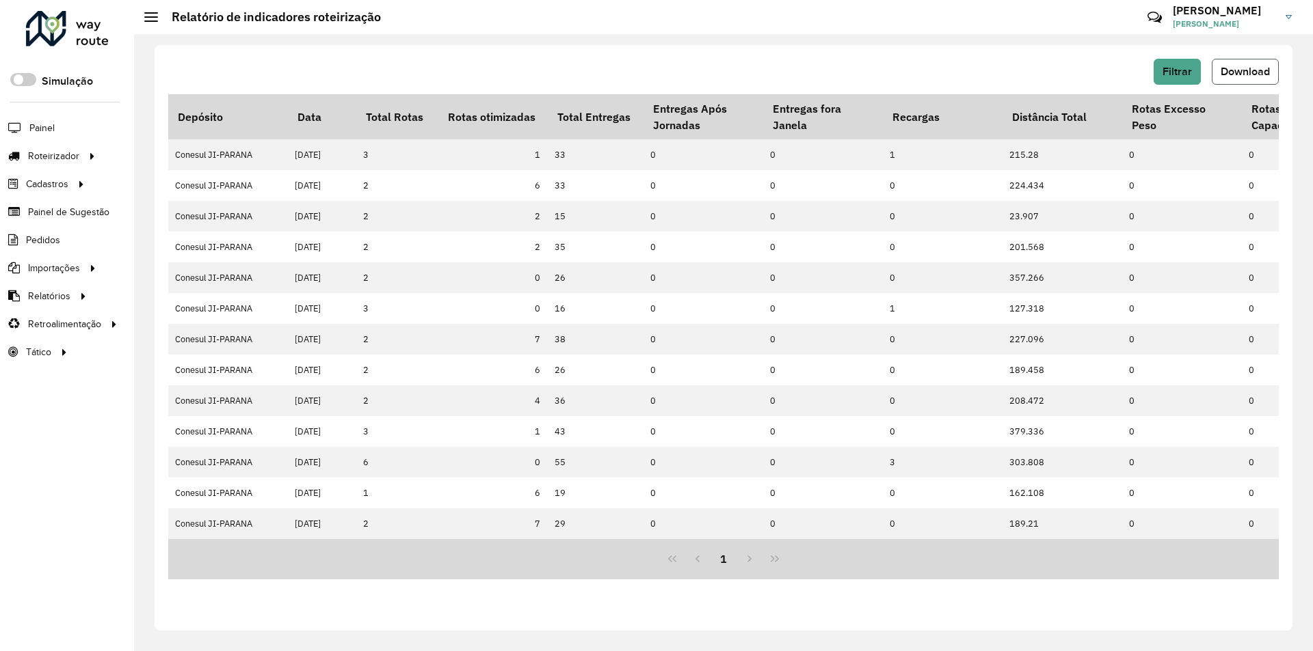
click at [1224, 69] on span "Download" at bounding box center [1244, 72] width 49 height 12
click at [1185, 72] on span "Filtrar" at bounding box center [1176, 72] width 29 height 12
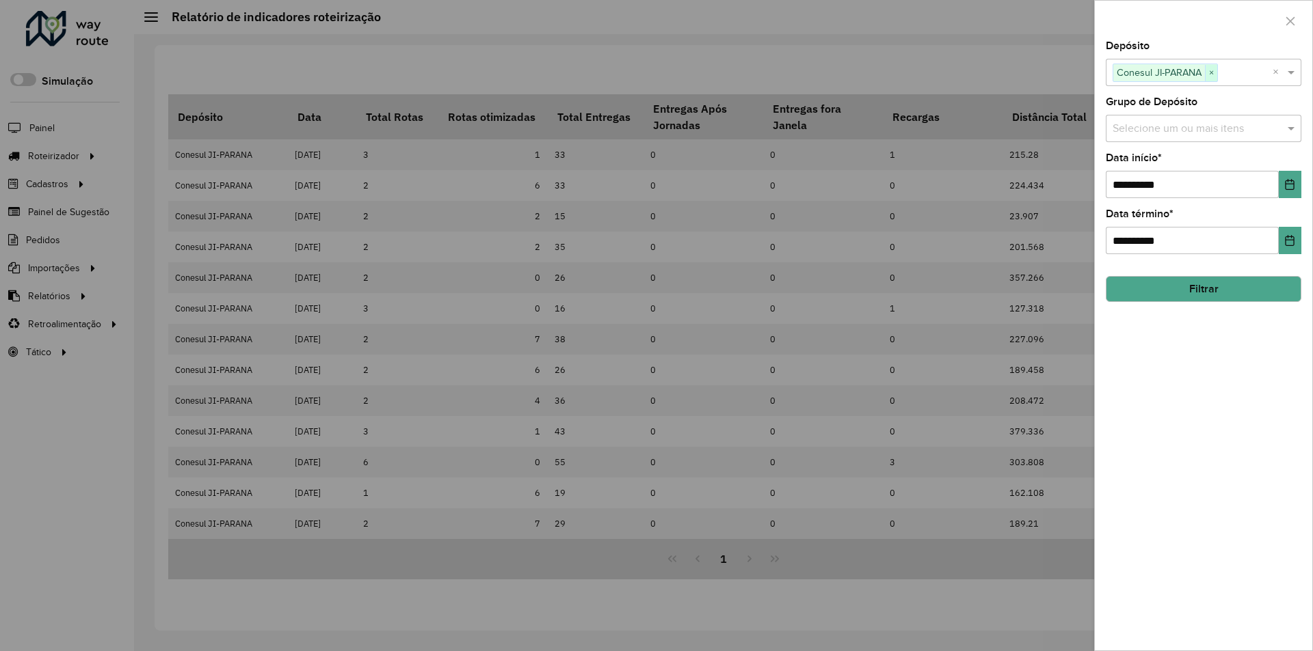
click at [1216, 73] on span "×" at bounding box center [1210, 73] width 12 height 16
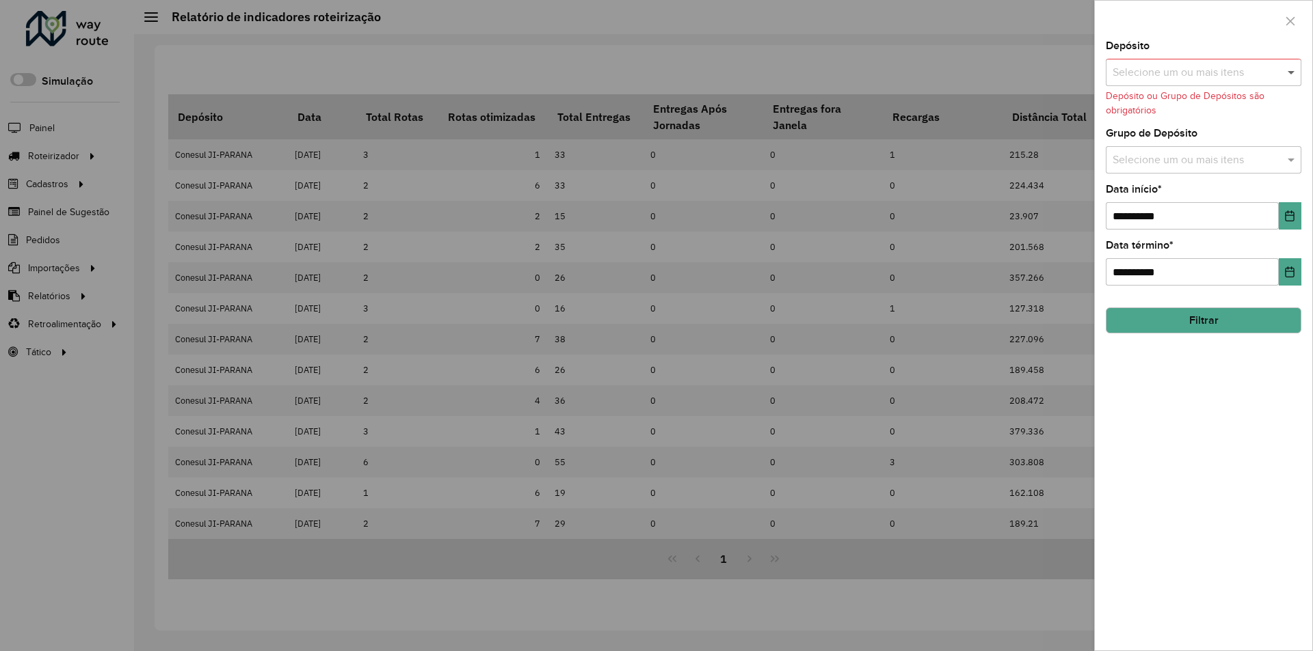
click at [1291, 70] on span at bounding box center [1292, 72] width 17 height 16
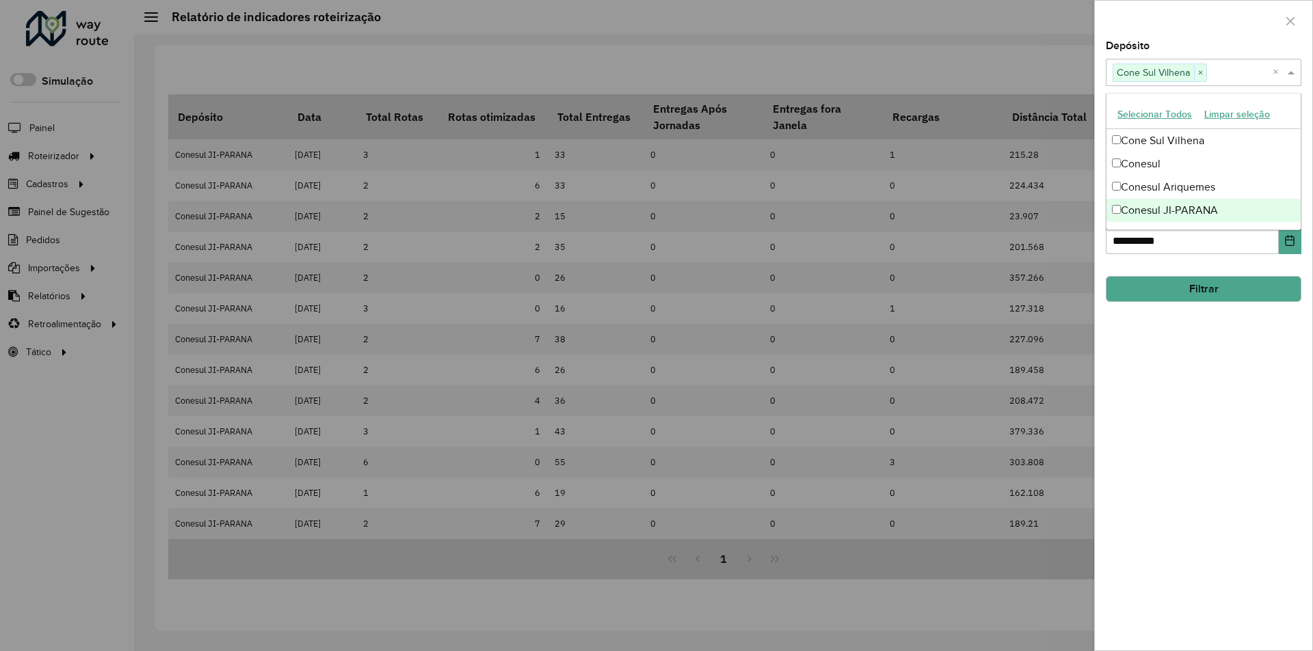
click at [1232, 399] on div "**********" at bounding box center [1202, 346] width 217 height 610
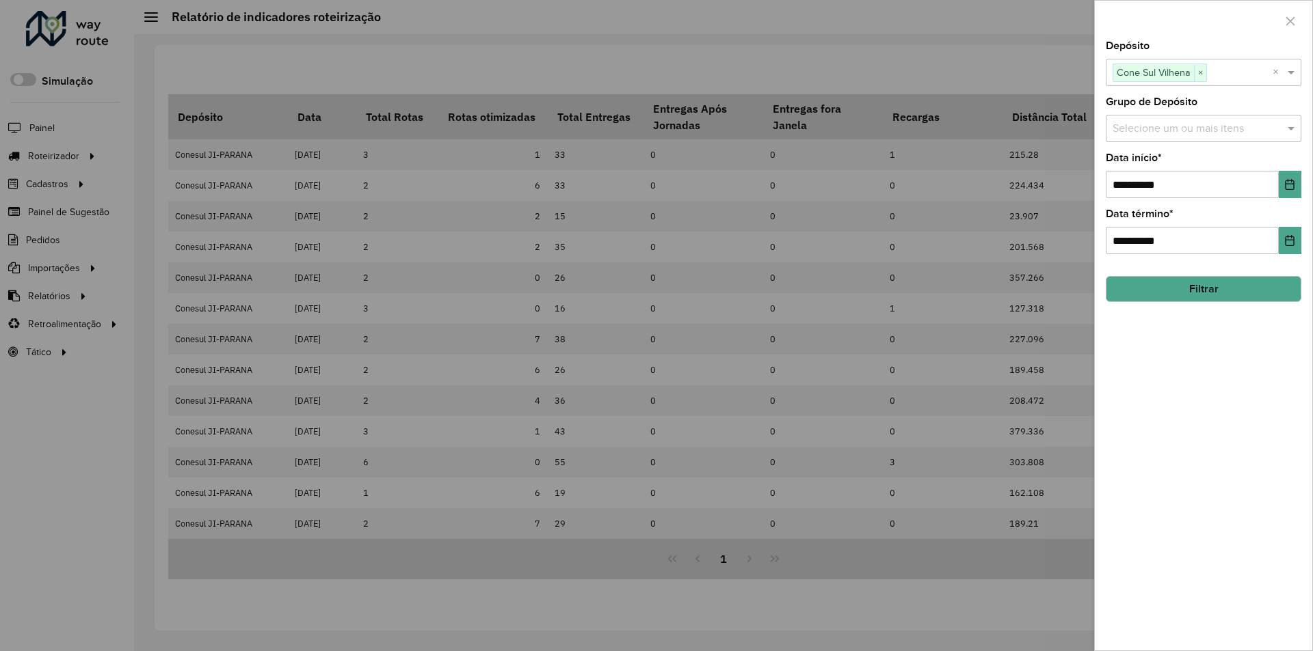
click at [1186, 288] on button "Filtrar" at bounding box center [1203, 289] width 196 height 26
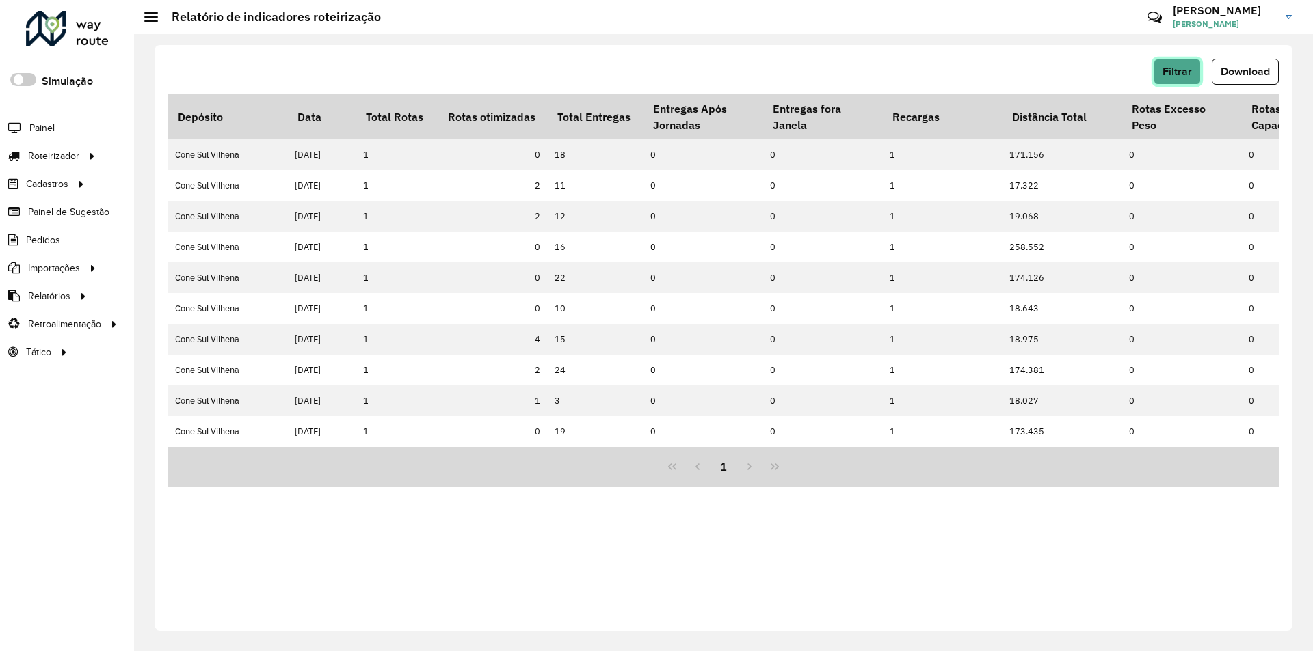
click at [1173, 76] on span "Filtrar" at bounding box center [1176, 72] width 29 height 12
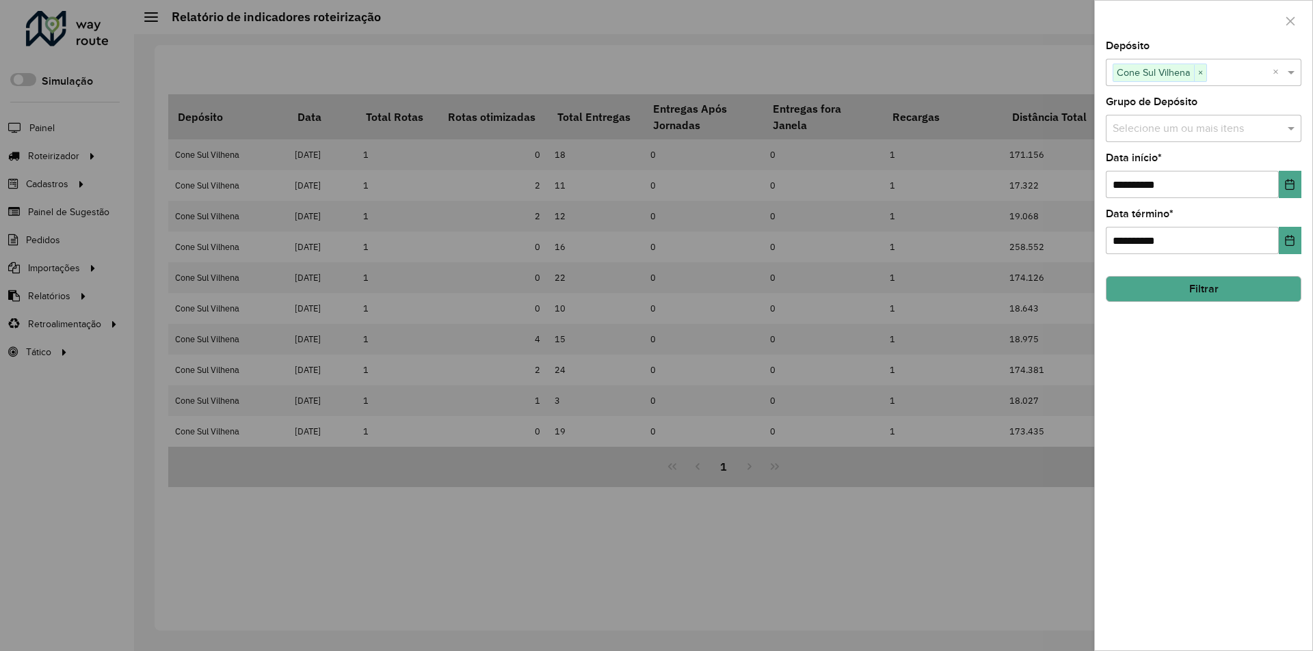
click at [1027, 70] on div at bounding box center [656, 325] width 1313 height 651
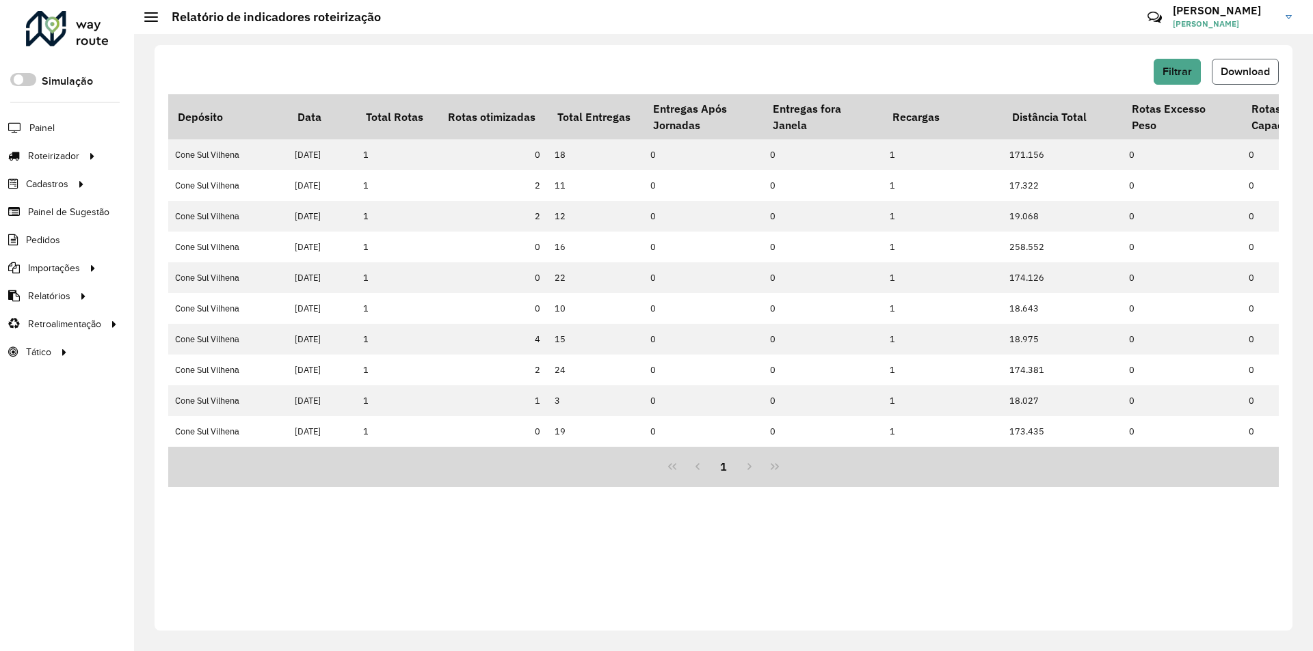
click at [1228, 73] on span "Download" at bounding box center [1244, 72] width 49 height 12
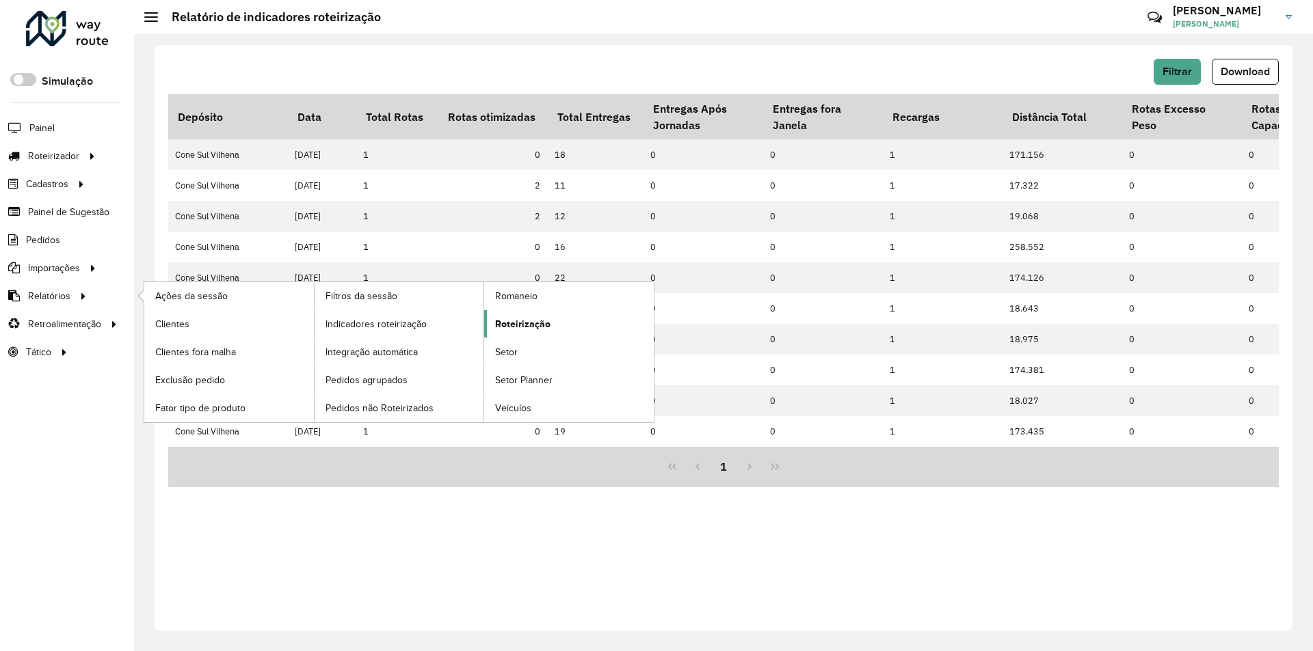
click at [527, 317] on span "Roteirização" at bounding box center [522, 324] width 55 height 14
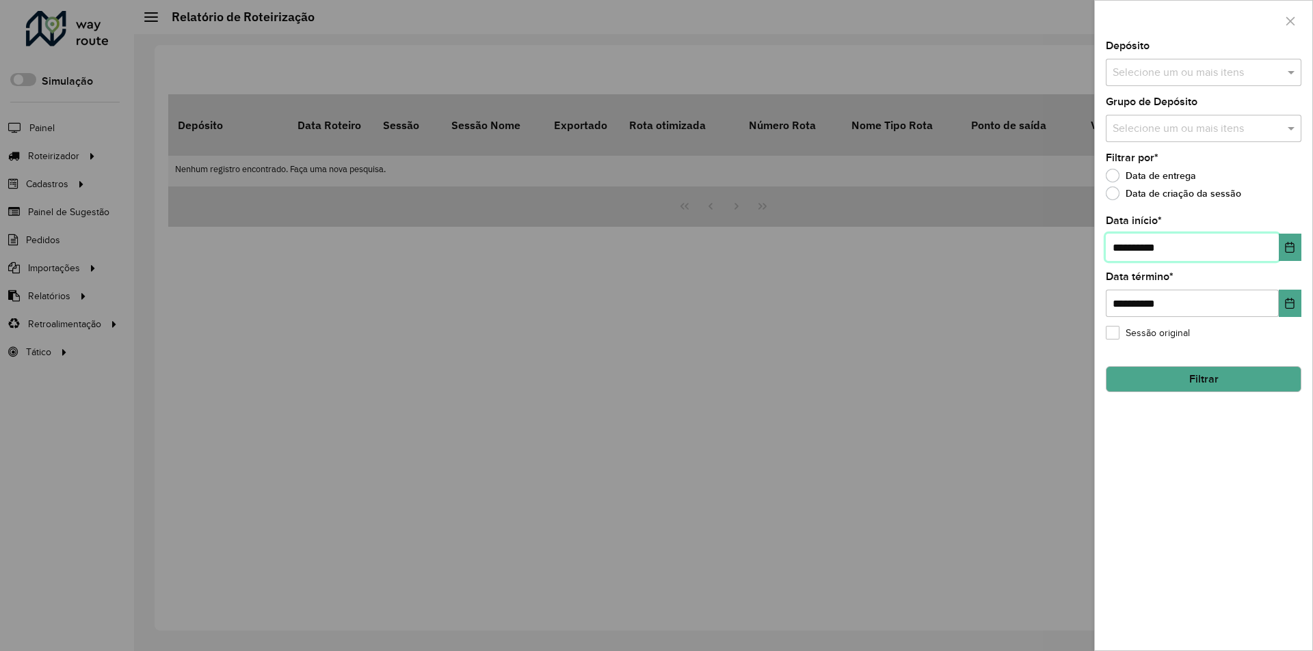
click at [1123, 250] on input "**********" at bounding box center [1191, 247] width 173 height 27
type input "**********"
click at [1291, 69] on span at bounding box center [1292, 72] width 17 height 16
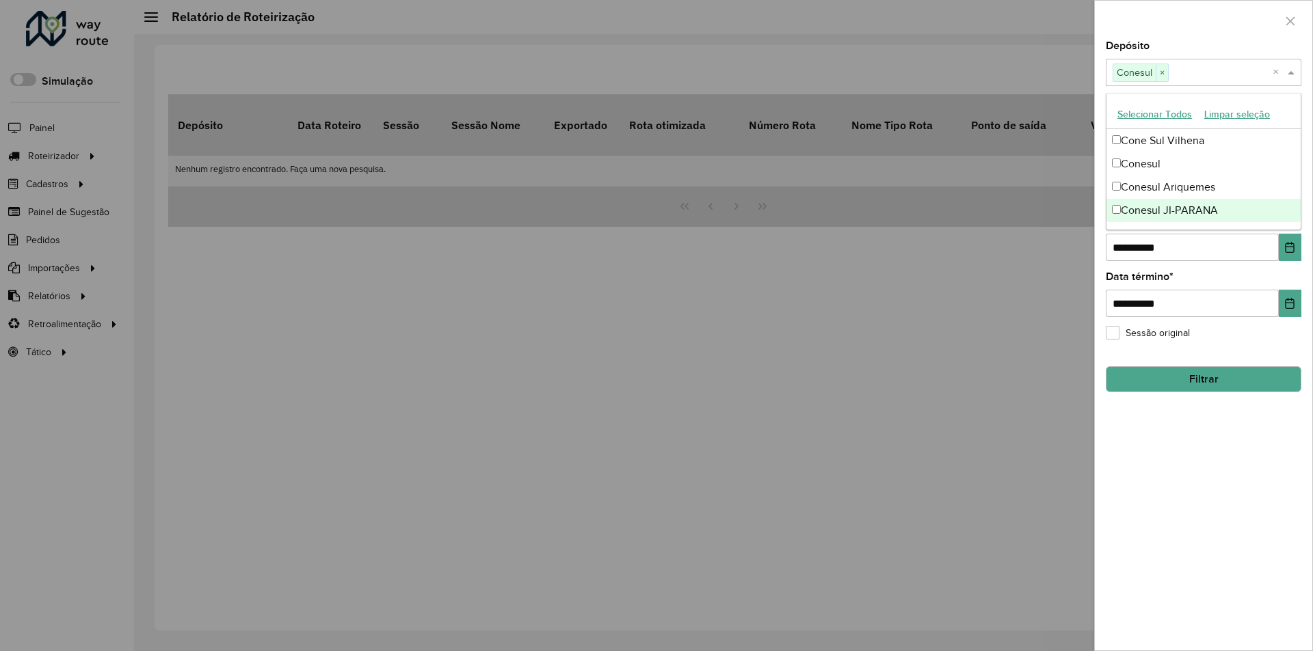
click at [1152, 434] on div "**********" at bounding box center [1202, 346] width 217 height 610
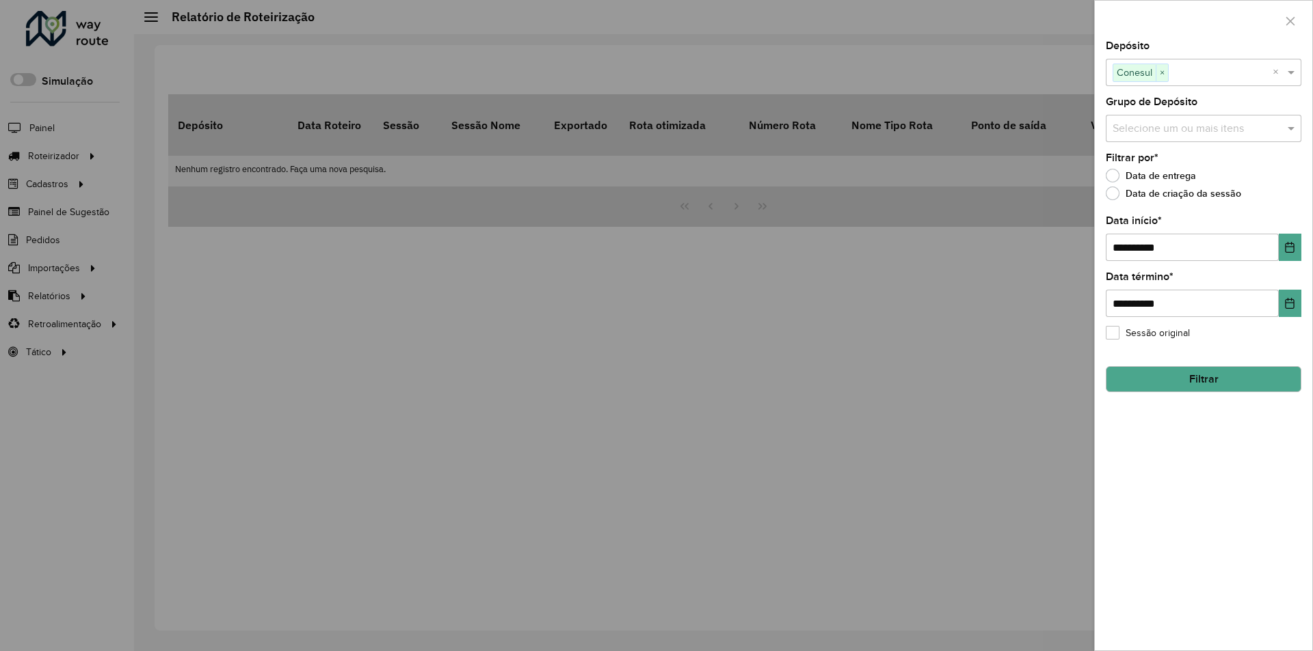
click at [1157, 376] on button "Filtrar" at bounding box center [1203, 379] width 196 height 26
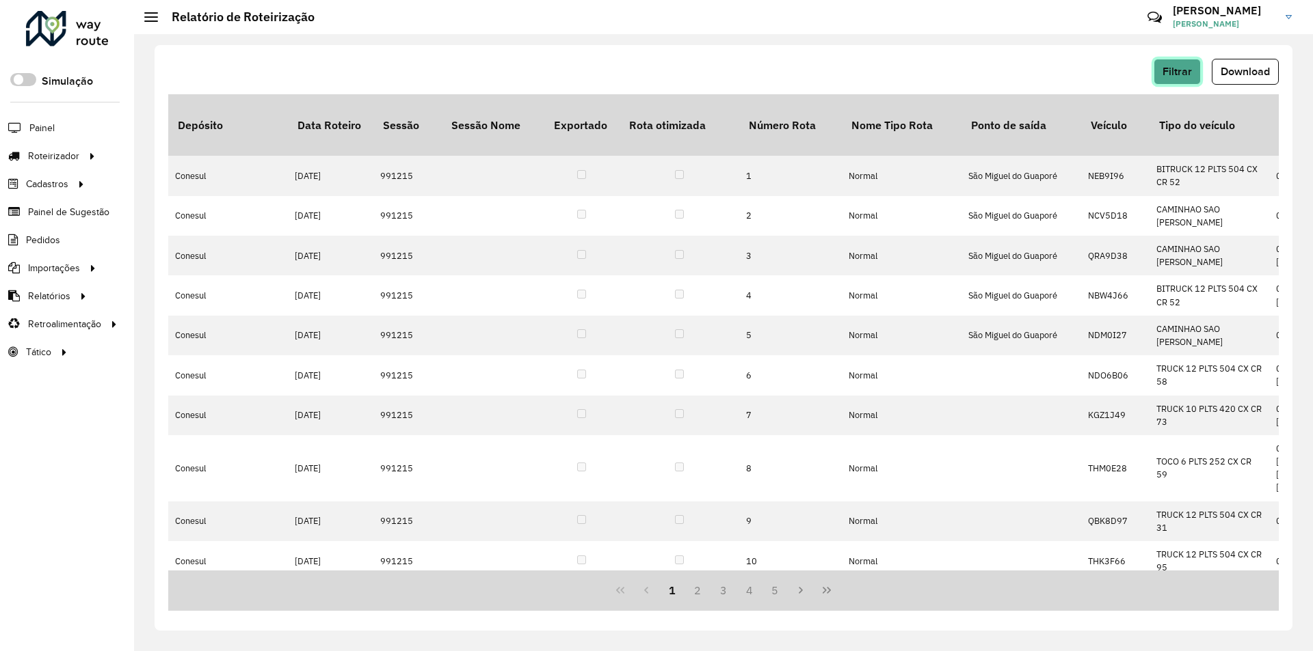
click at [1189, 71] on span "Filtrar" at bounding box center [1176, 72] width 29 height 12
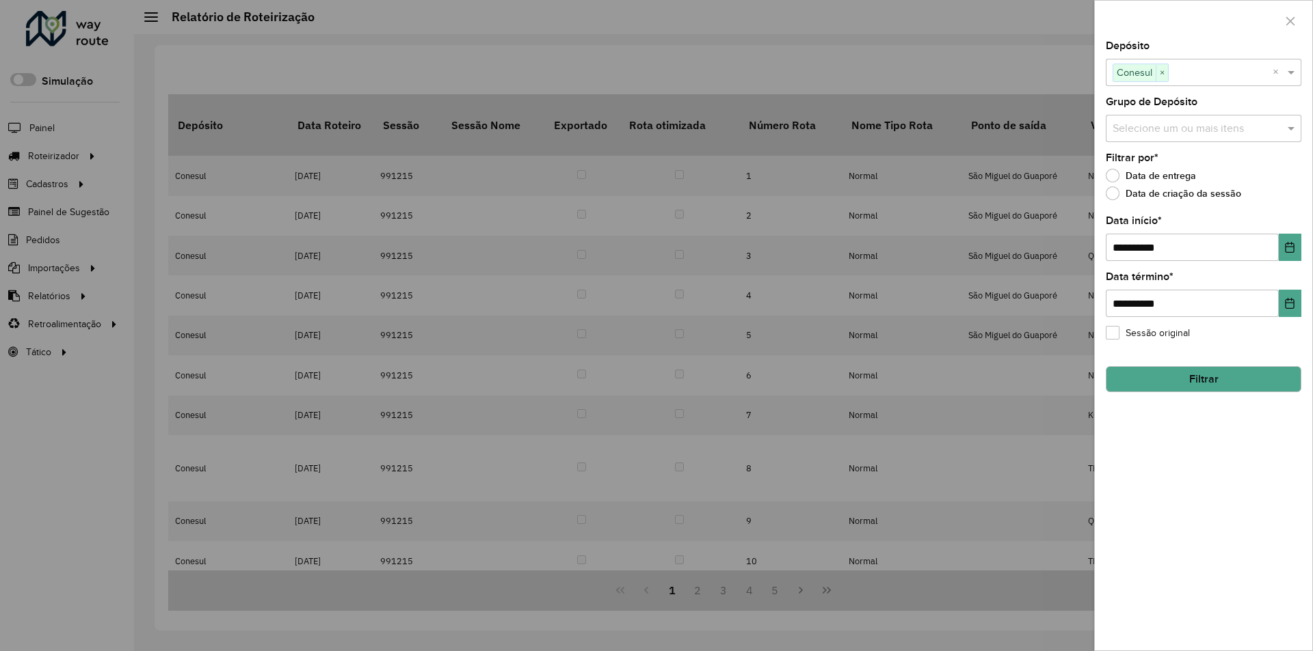
click at [1161, 383] on button "Filtrar" at bounding box center [1203, 379] width 196 height 26
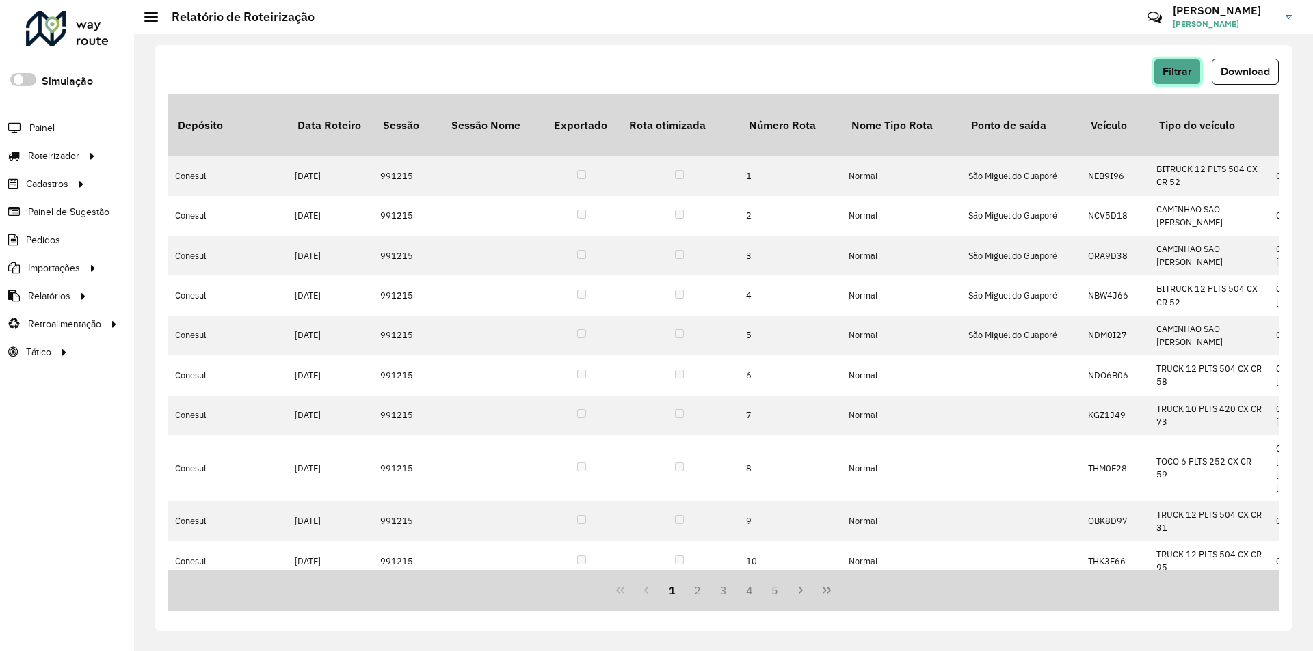
click at [1189, 70] on span "Filtrar" at bounding box center [1176, 72] width 29 height 12
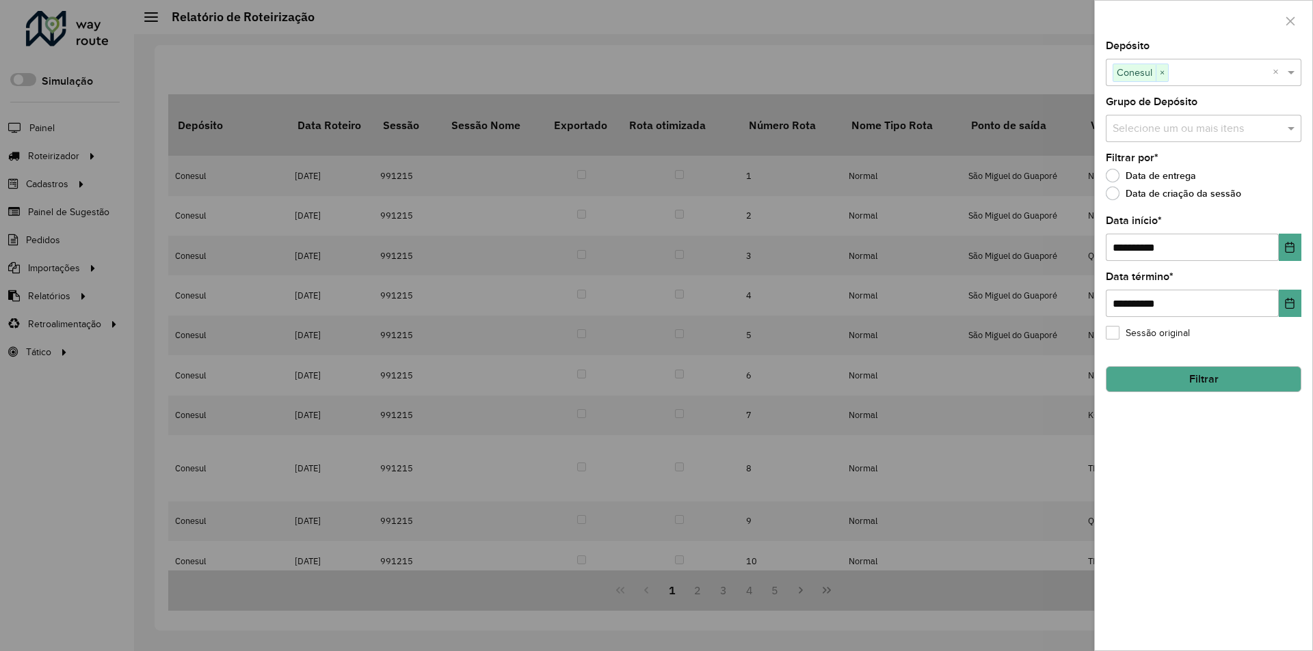
click at [969, 51] on div at bounding box center [656, 325] width 1313 height 651
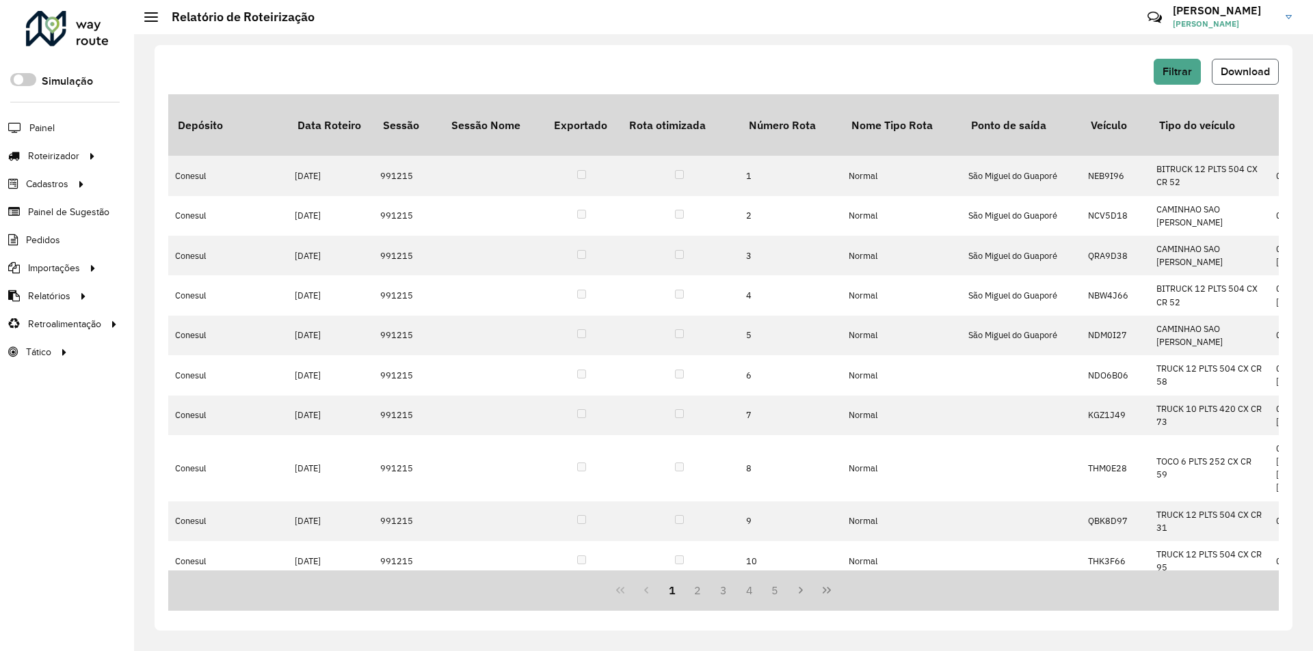
click at [1238, 76] on span "Download" at bounding box center [1244, 72] width 49 height 12
click at [1171, 75] on span "Filtrar" at bounding box center [1176, 72] width 29 height 12
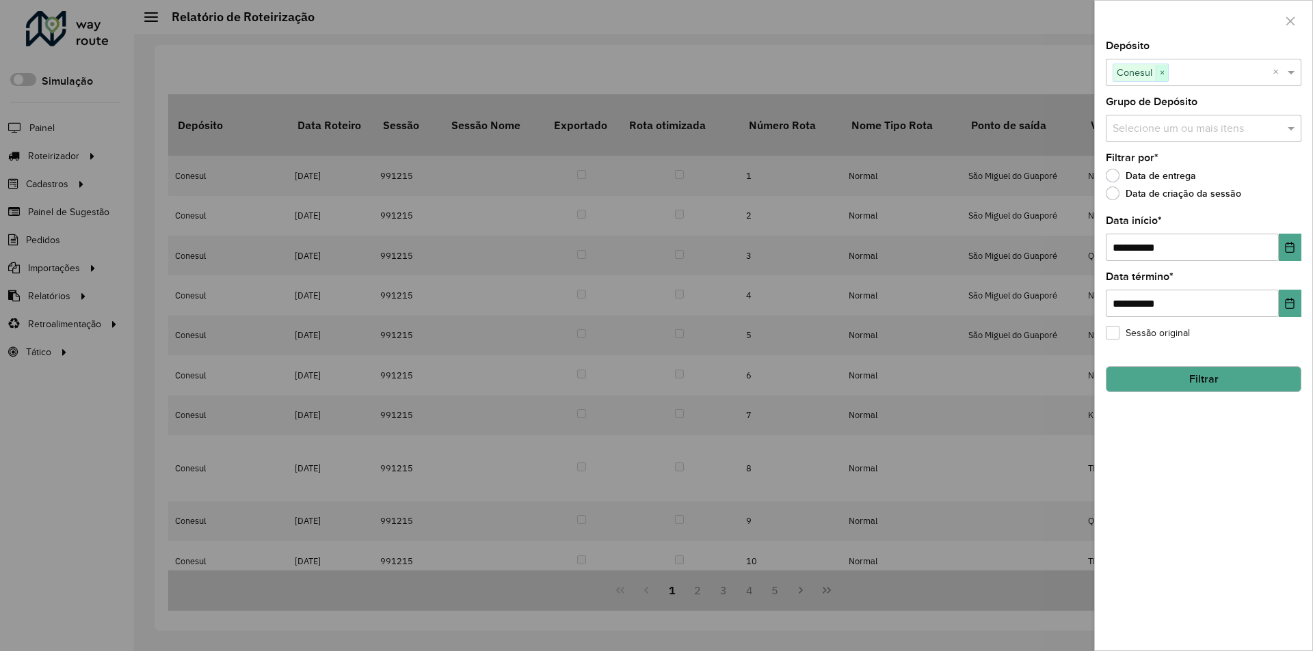
click at [1163, 71] on span "×" at bounding box center [1161, 73] width 12 height 16
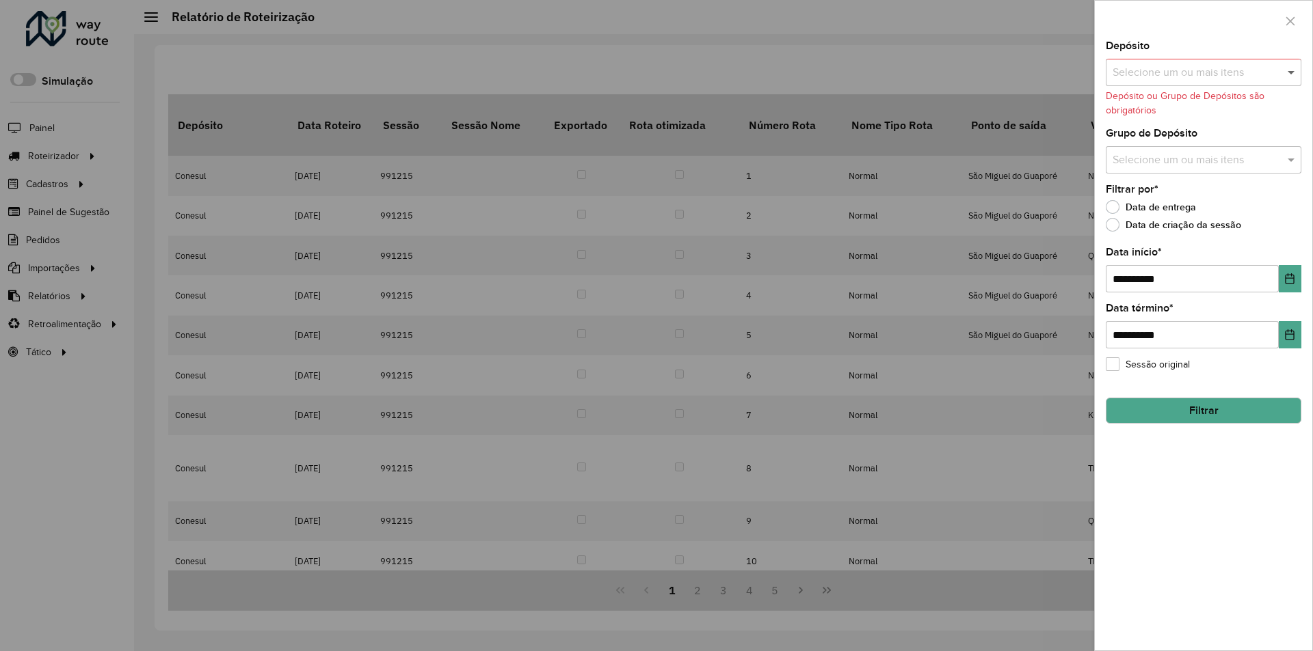
click at [1295, 73] on span at bounding box center [1292, 72] width 17 height 16
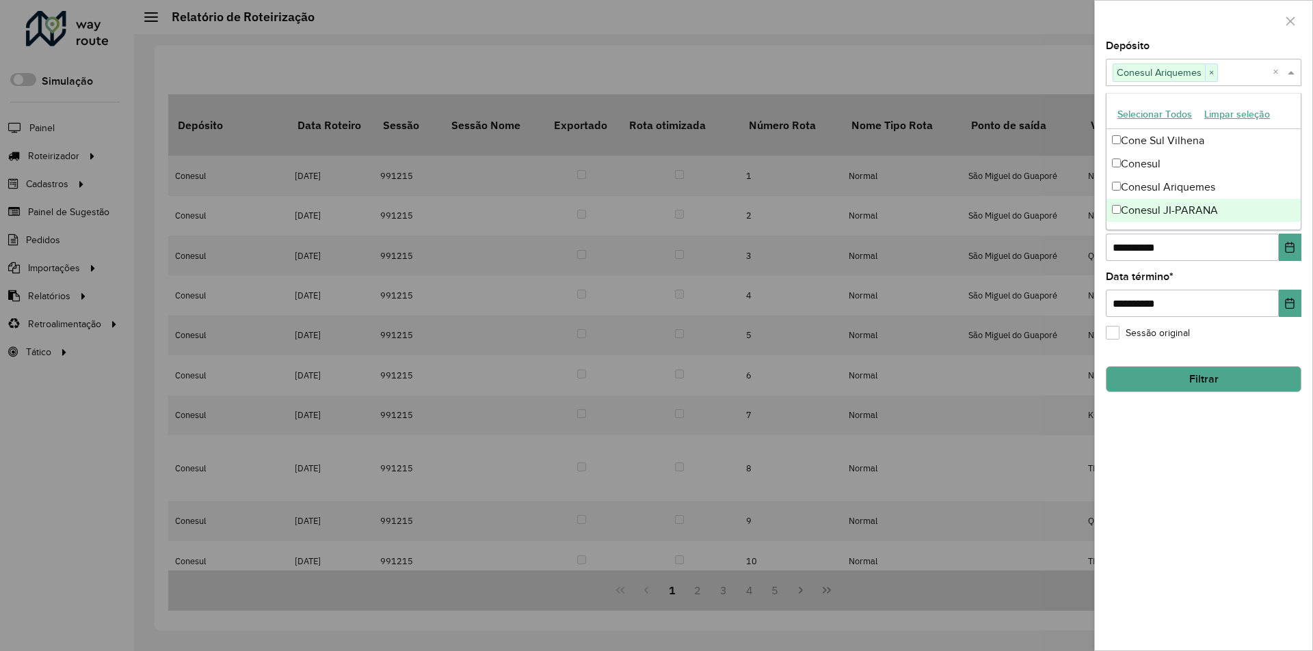
drag, startPoint x: 1131, startPoint y: 504, endPoint x: 1170, endPoint y: 413, distance: 99.8
click at [1132, 500] on div "**********" at bounding box center [1202, 346] width 217 height 610
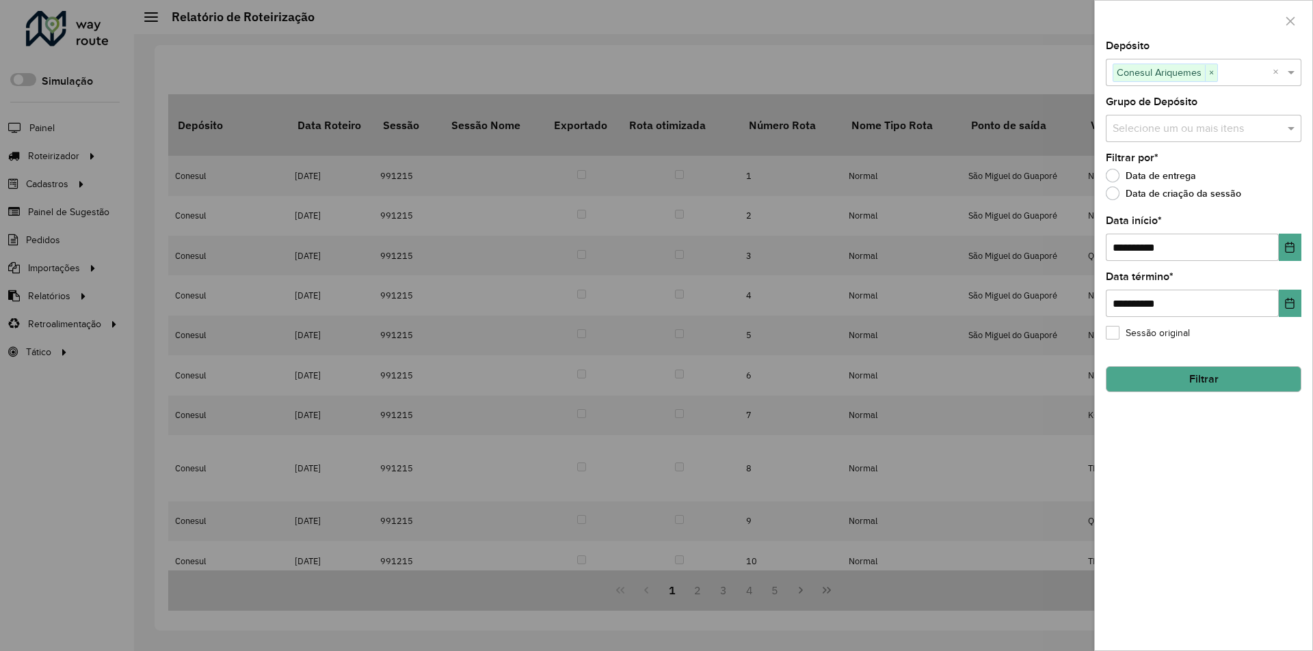
click at [1177, 374] on button "Filtrar" at bounding box center [1203, 379] width 196 height 26
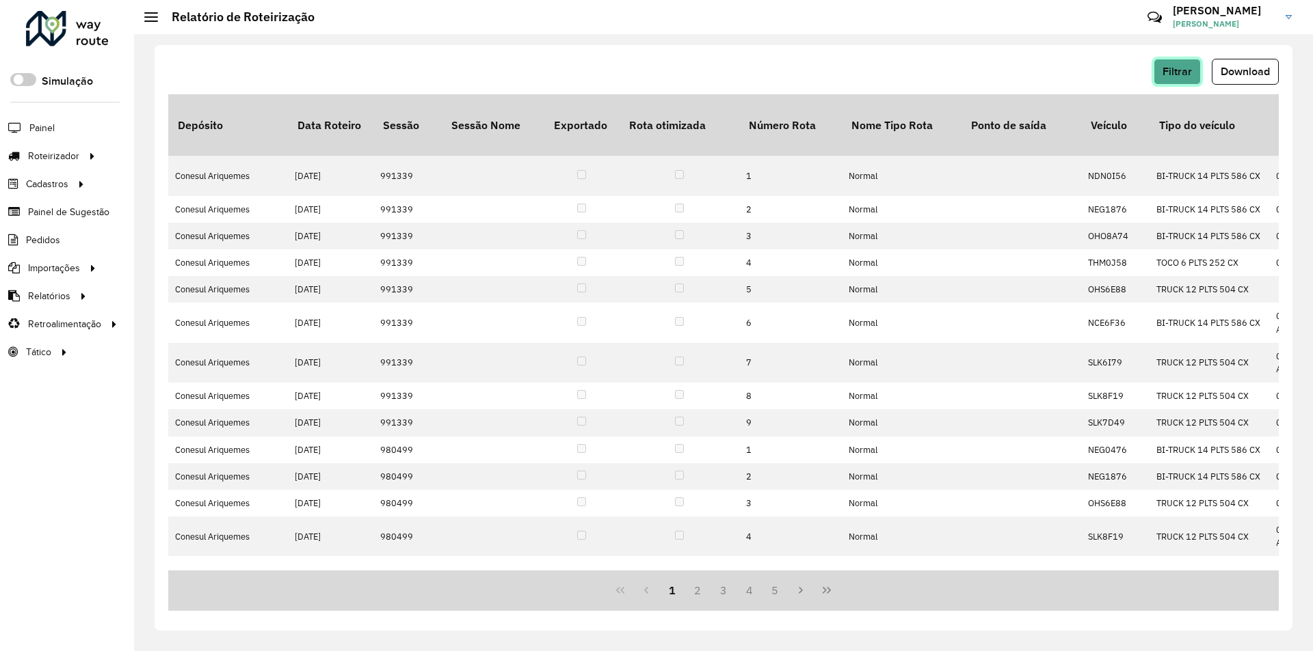
click at [1166, 67] on span "Filtrar" at bounding box center [1176, 72] width 29 height 12
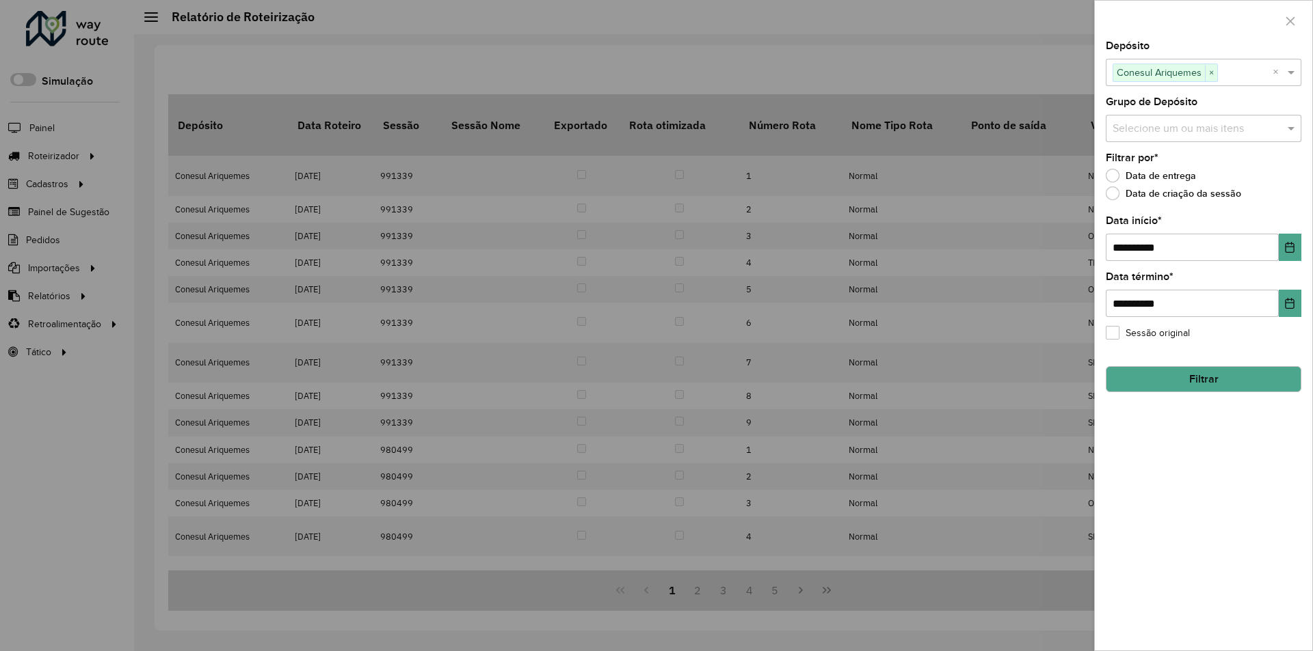
click at [1022, 82] on div at bounding box center [656, 325] width 1313 height 651
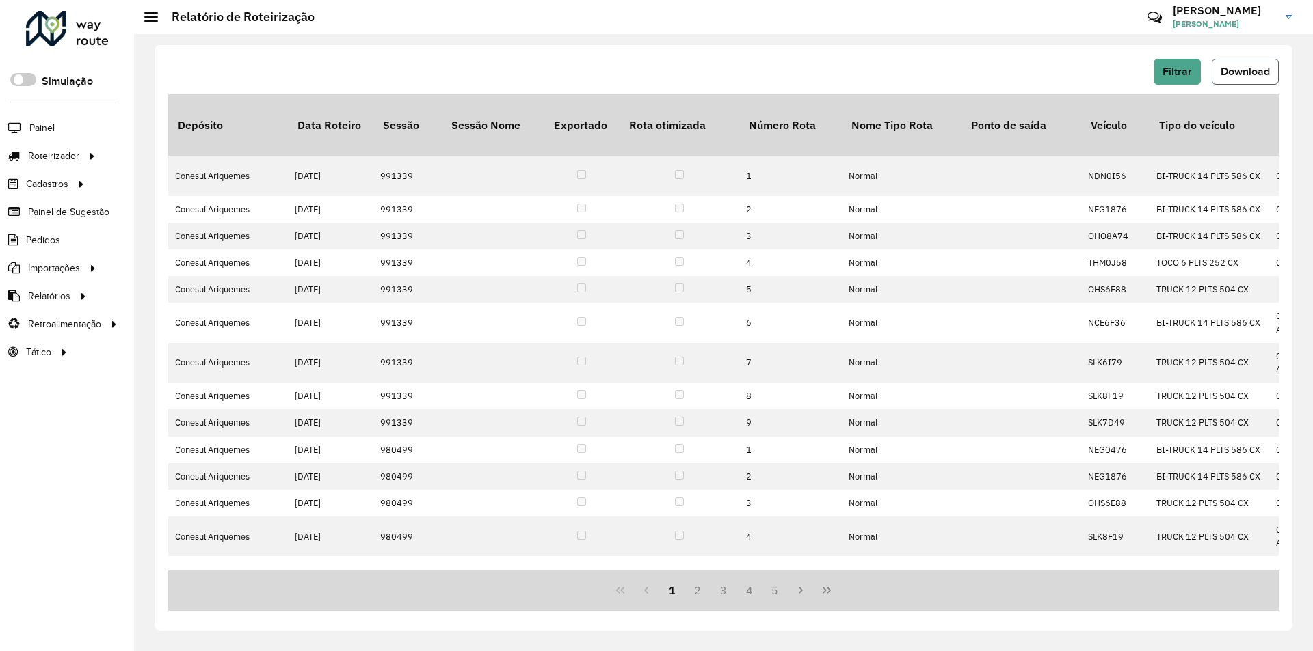
click at [1218, 70] on button "Download" at bounding box center [1244, 72] width 67 height 26
click at [1171, 76] on span "Filtrar" at bounding box center [1176, 72] width 29 height 12
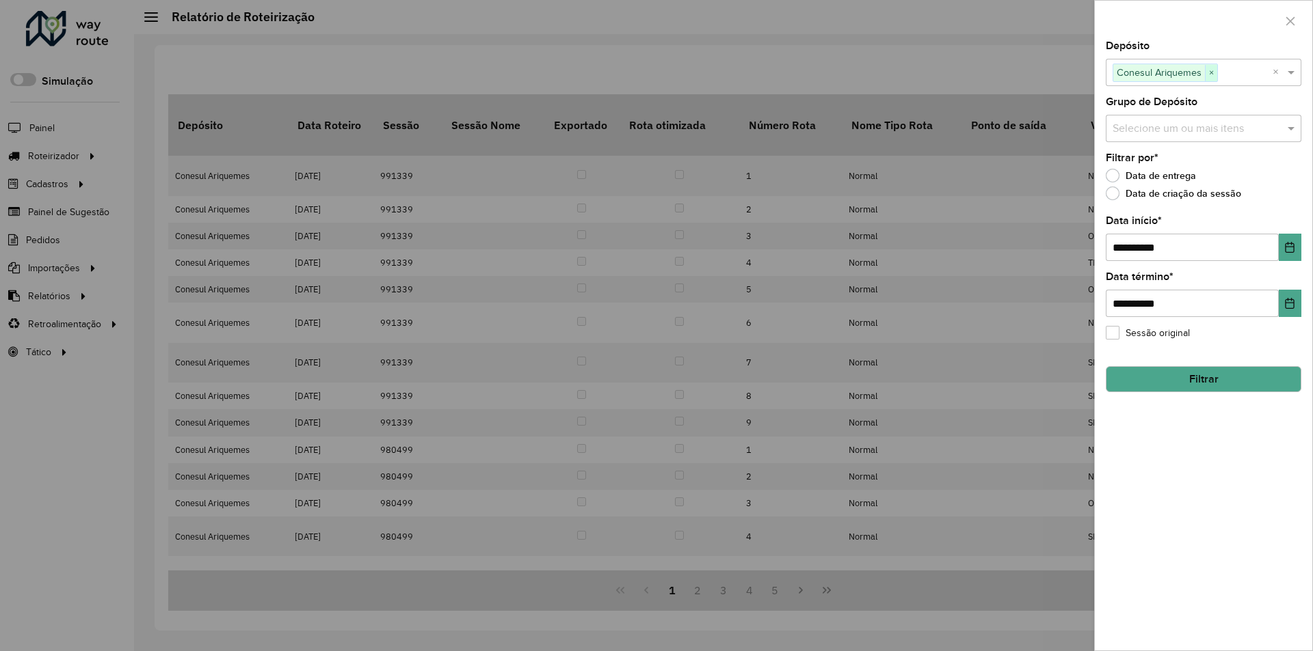
click at [1213, 73] on span "×" at bounding box center [1210, 73] width 12 height 16
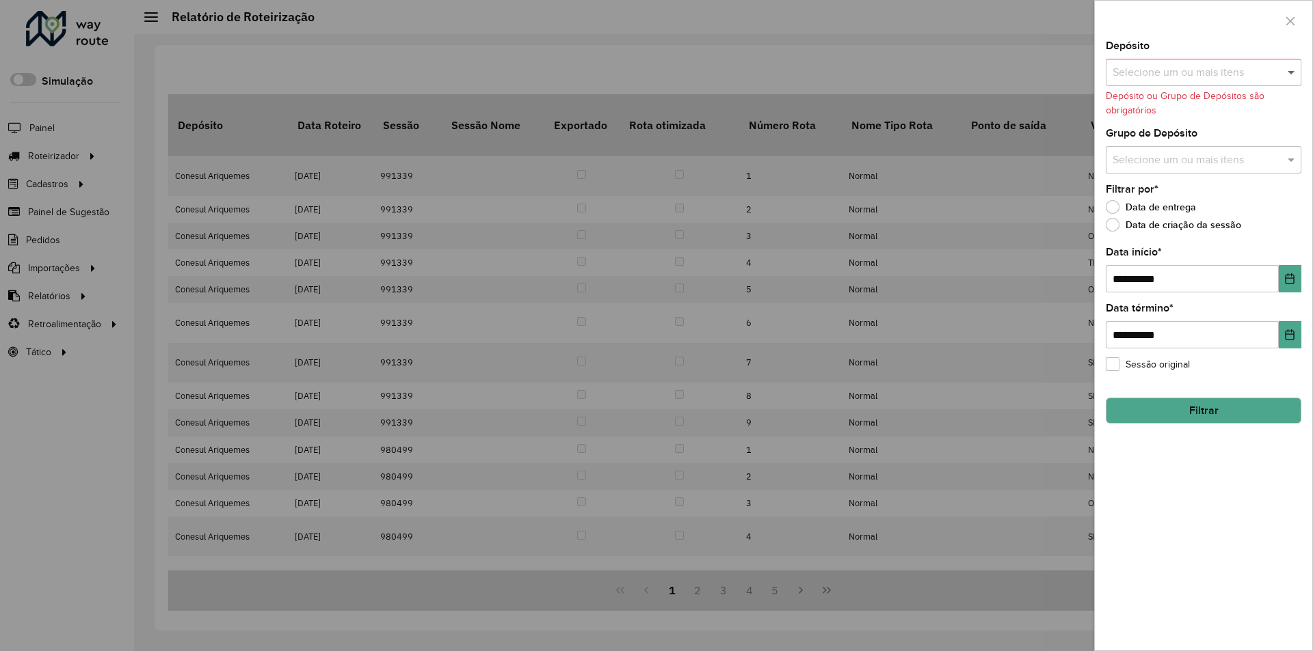
click at [1295, 72] on span at bounding box center [1292, 72] width 17 height 16
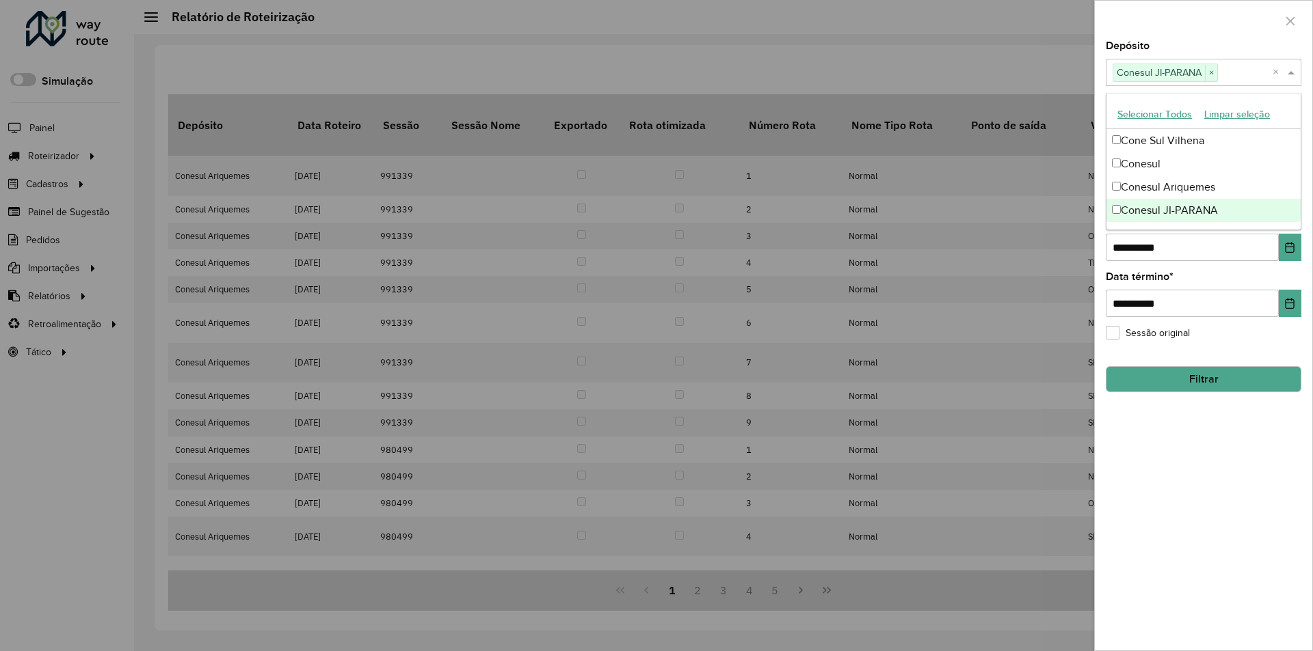
click at [1169, 525] on div "**********" at bounding box center [1202, 346] width 217 height 610
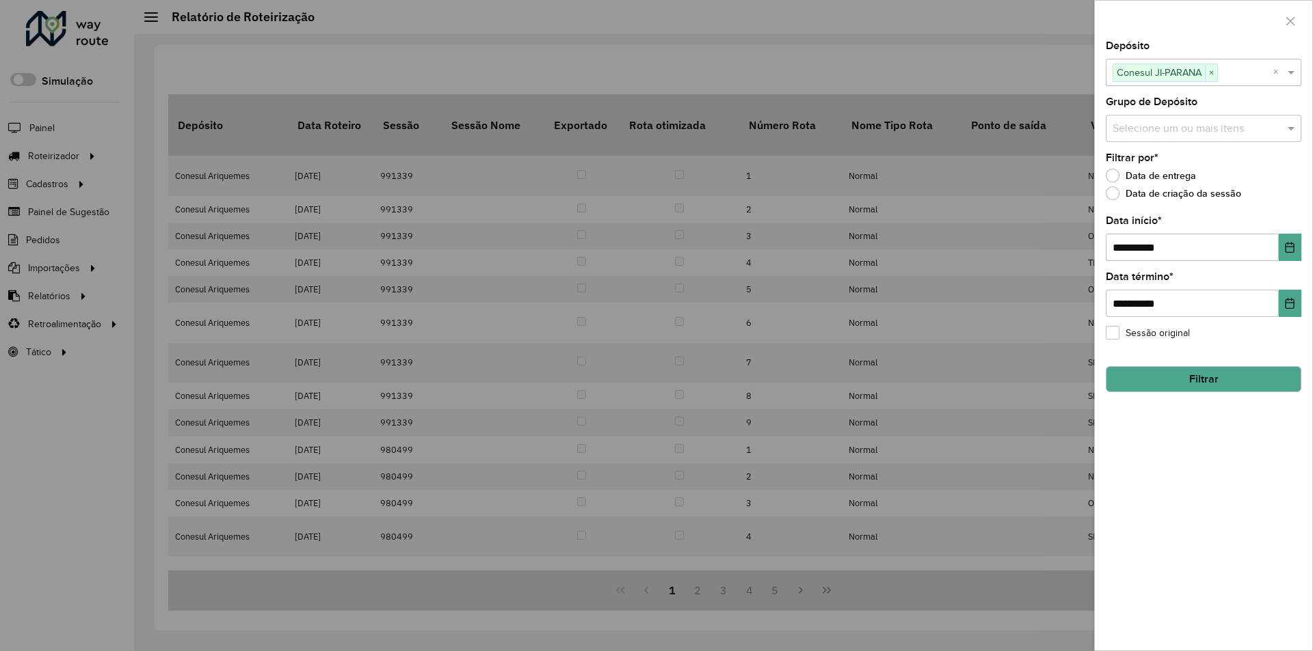
click at [1164, 383] on button "Filtrar" at bounding box center [1203, 379] width 196 height 26
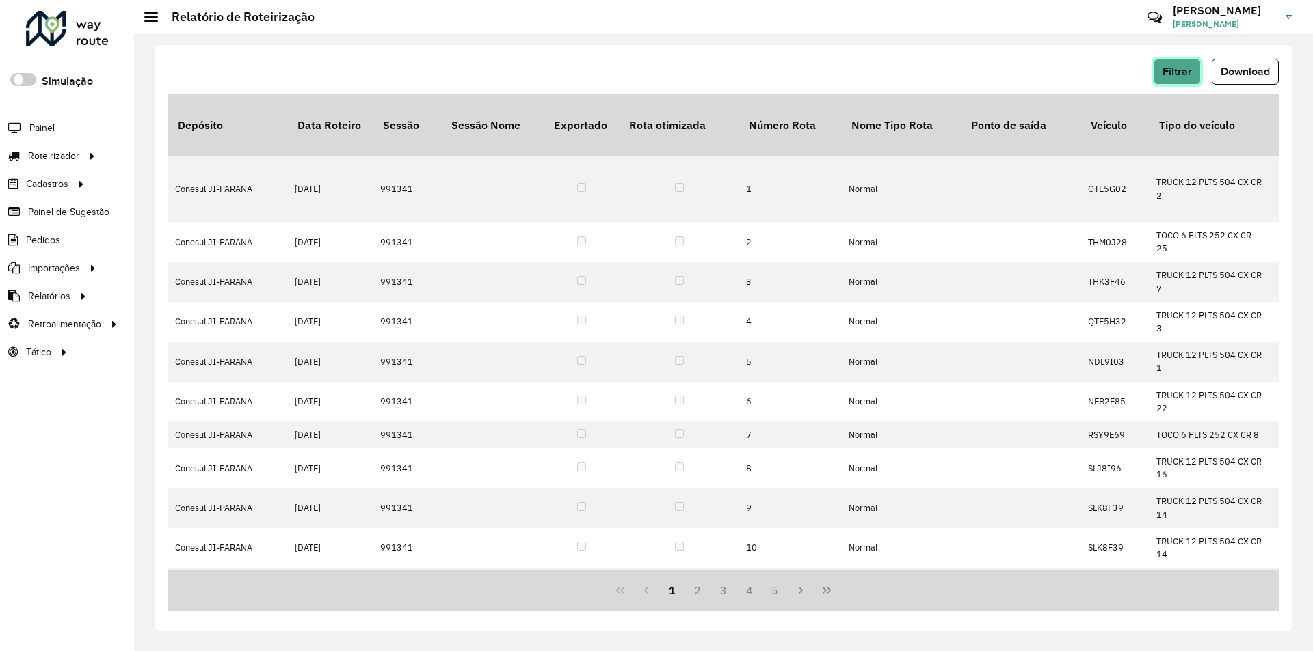
click at [1179, 68] on span "Filtrar" at bounding box center [1176, 72] width 29 height 12
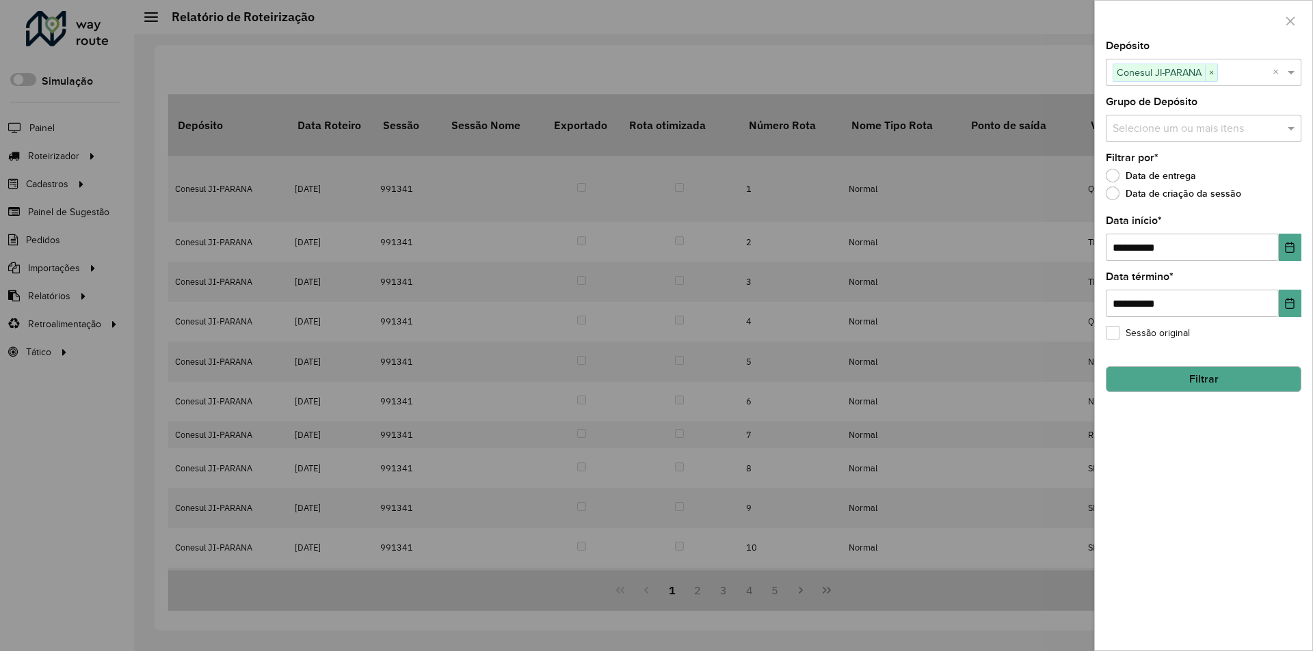
click at [1068, 60] on div at bounding box center [656, 325] width 1313 height 651
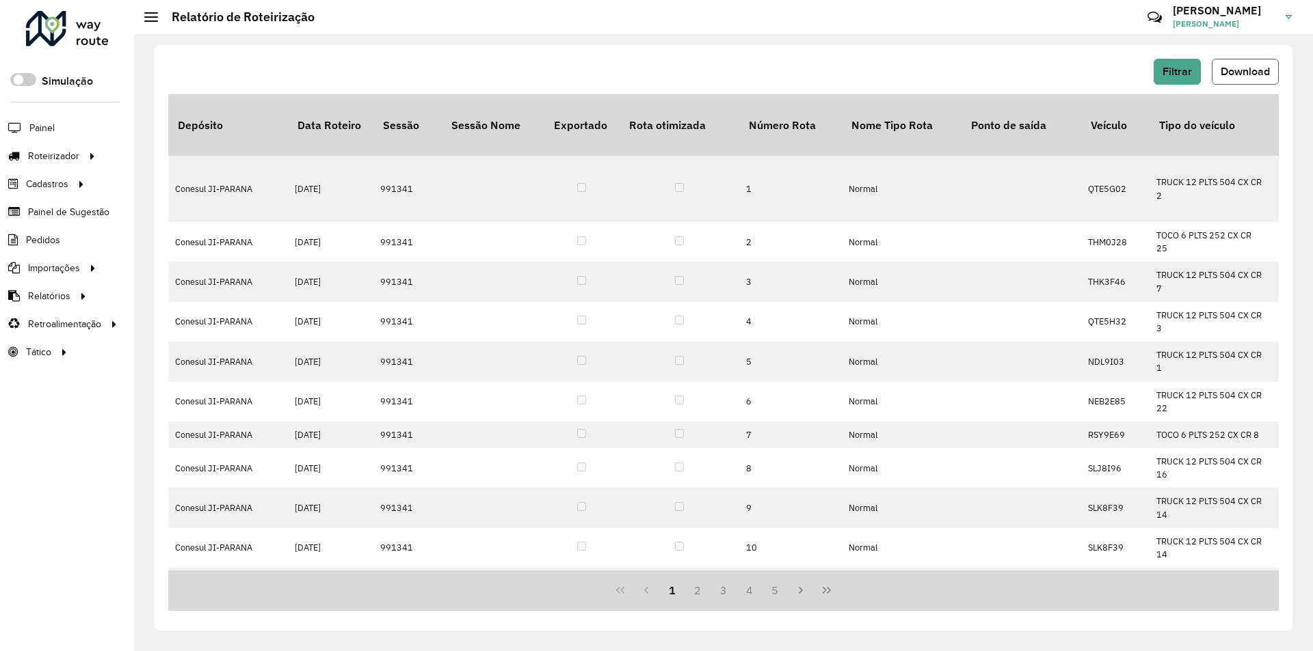
click at [1216, 67] on button "Download" at bounding box center [1244, 72] width 67 height 26
click at [1163, 68] on span "Filtrar" at bounding box center [1176, 72] width 29 height 12
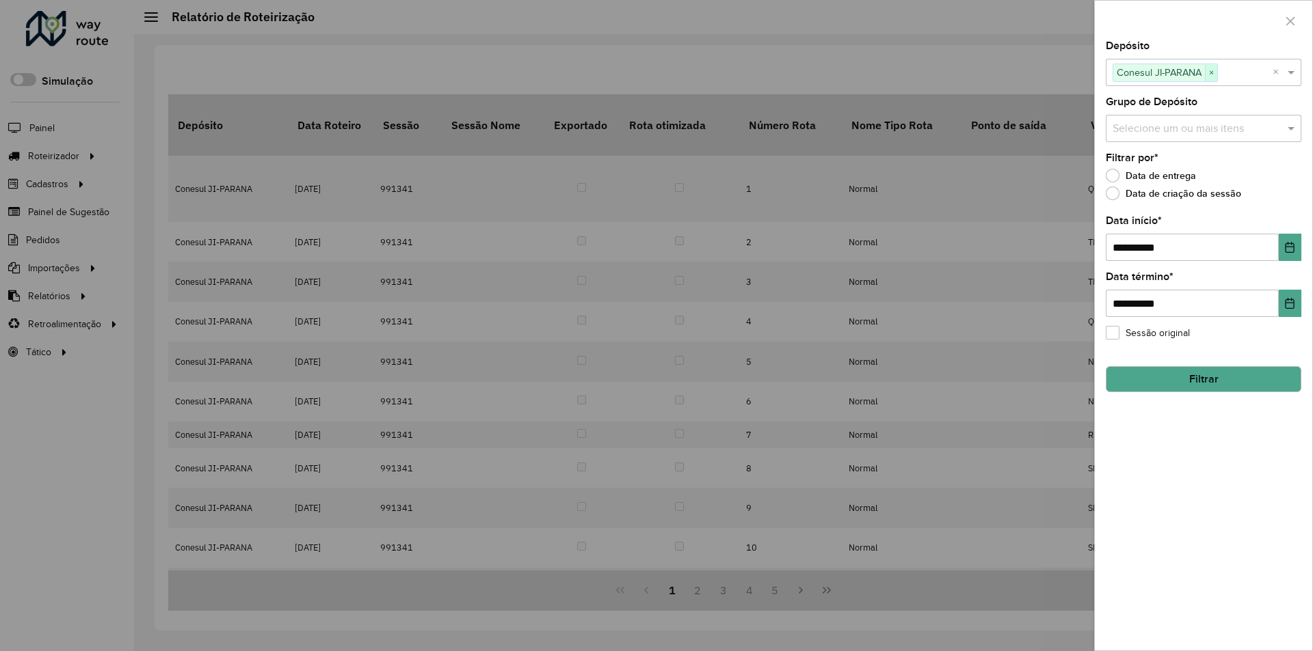
click at [1216, 74] on span "×" at bounding box center [1210, 73] width 12 height 16
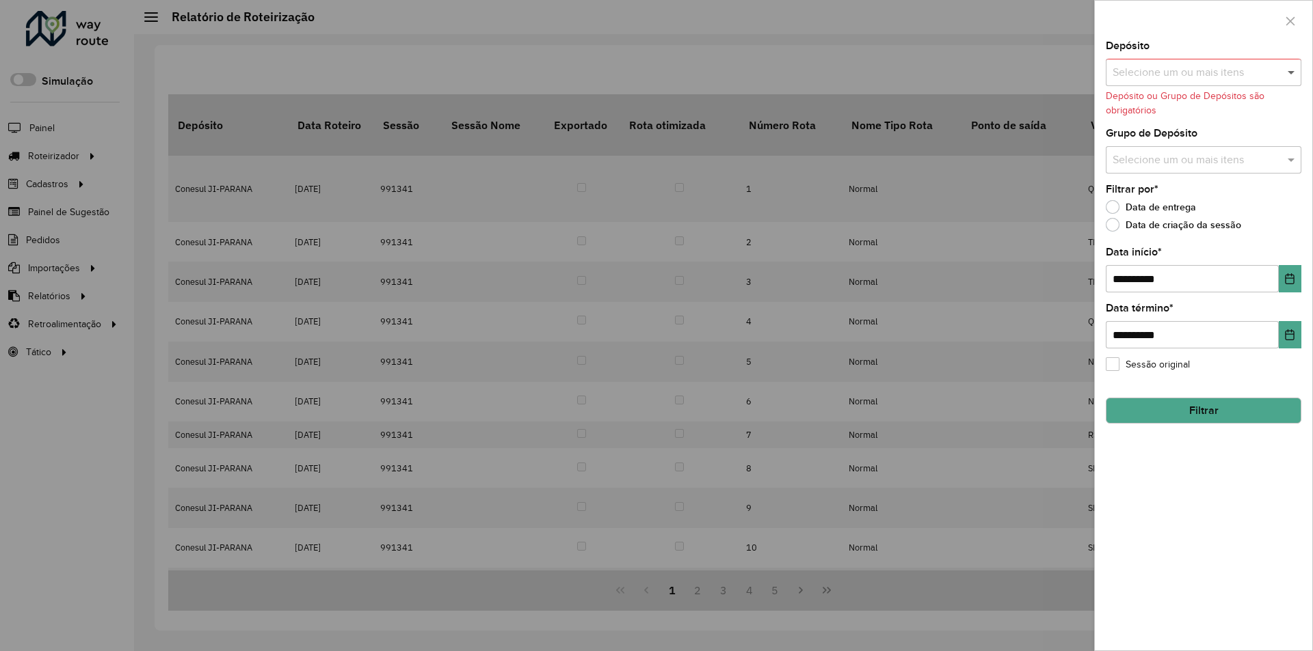
click at [1295, 70] on span at bounding box center [1292, 72] width 17 height 16
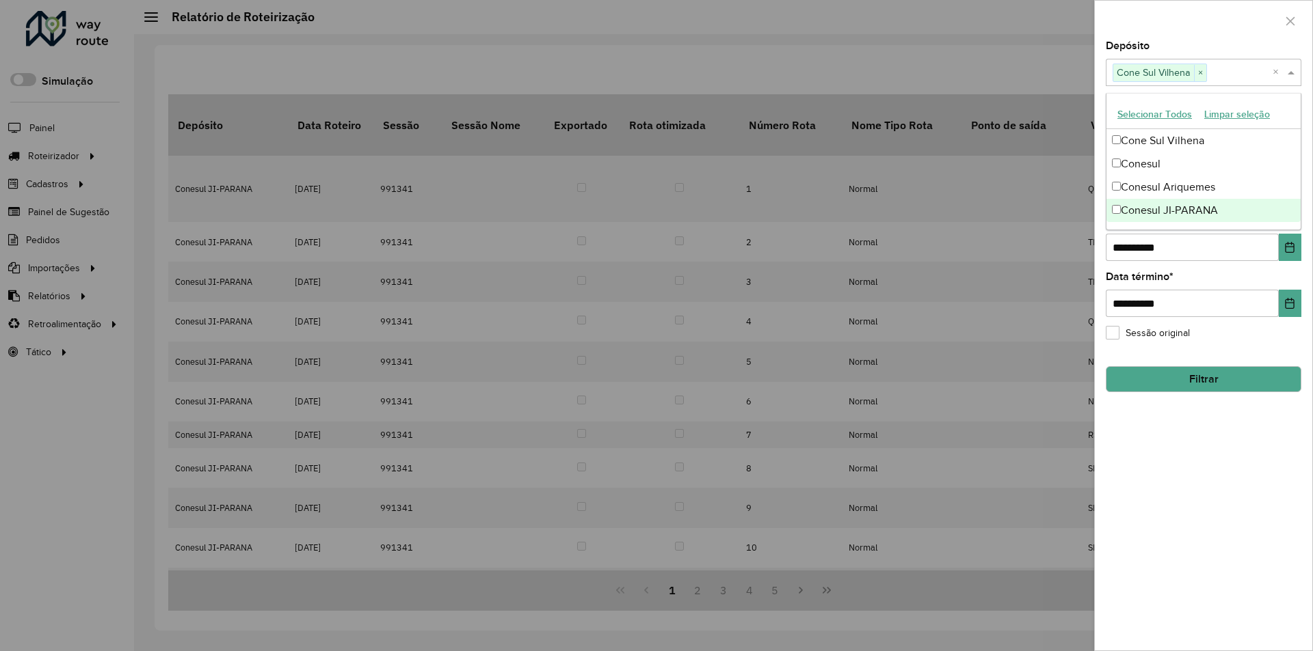
click at [1177, 457] on div "**********" at bounding box center [1202, 346] width 217 height 610
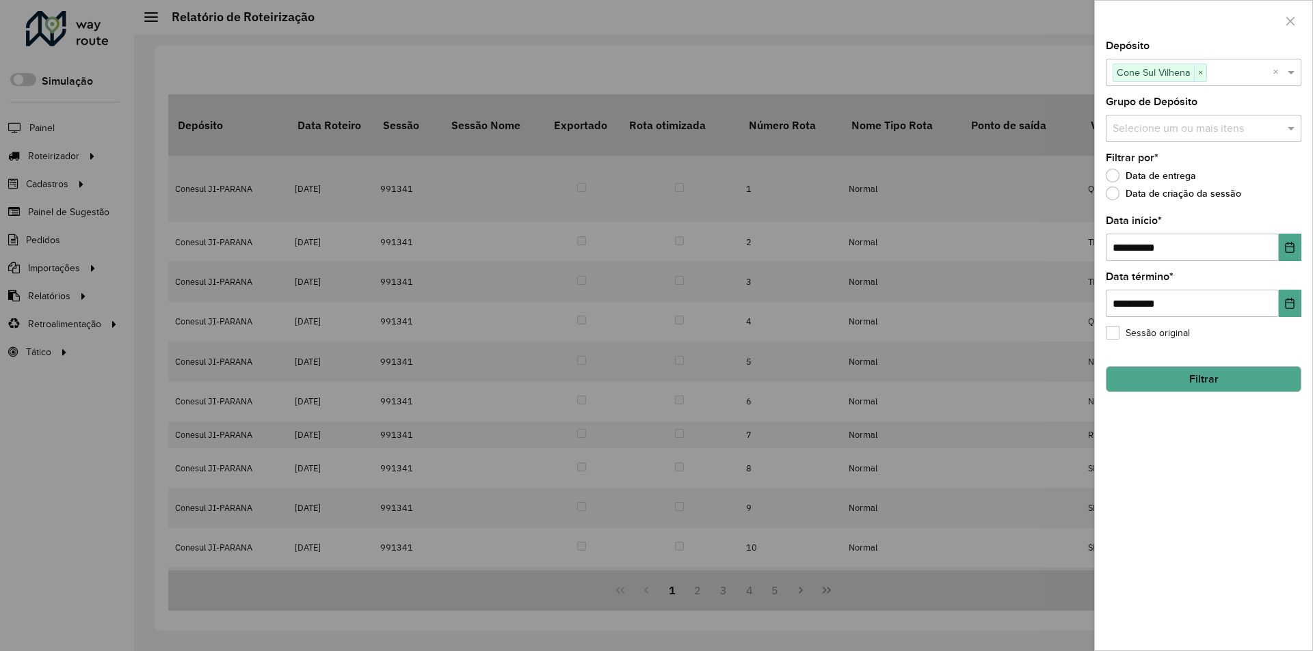
click at [1195, 375] on button "Filtrar" at bounding box center [1203, 379] width 196 height 26
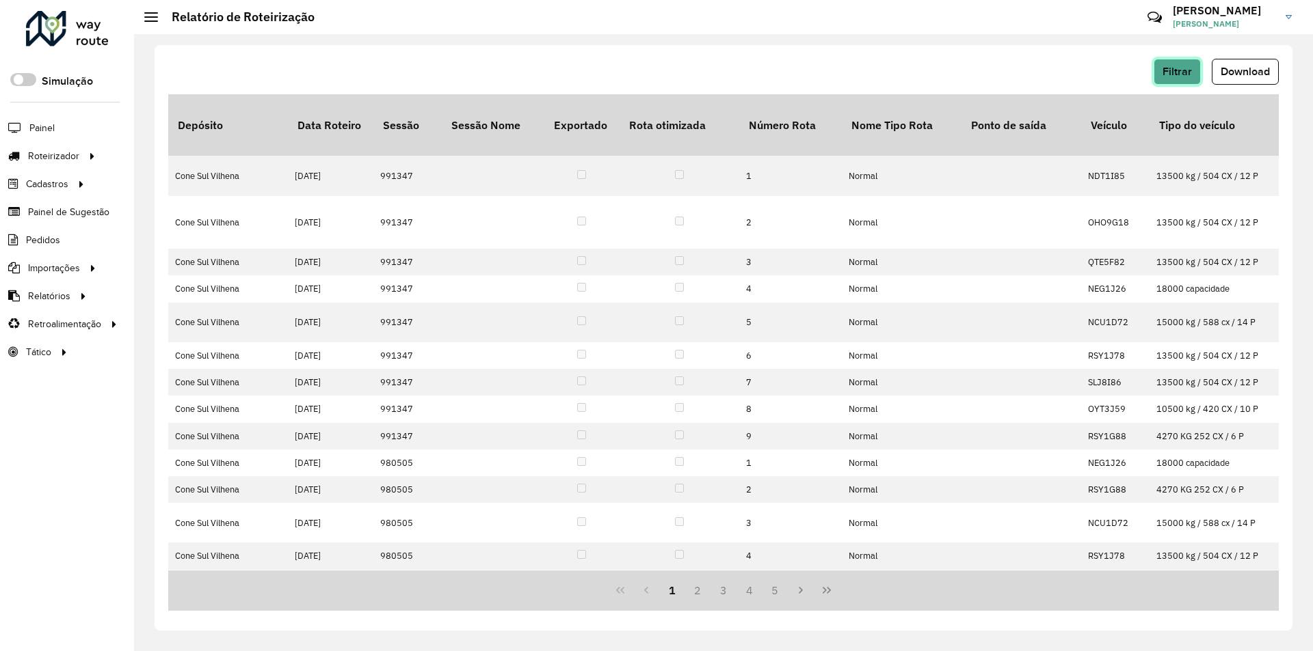
click at [1166, 62] on button "Filtrar" at bounding box center [1176, 72] width 47 height 26
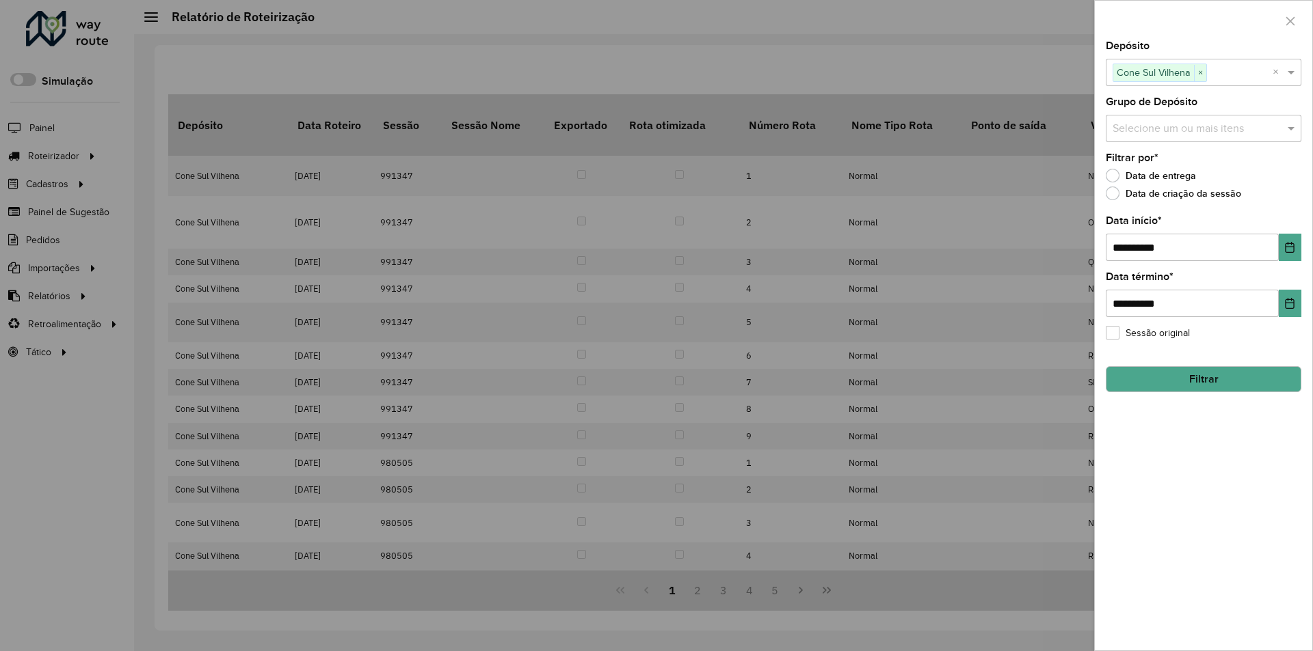
click at [1033, 62] on div at bounding box center [656, 325] width 1313 height 651
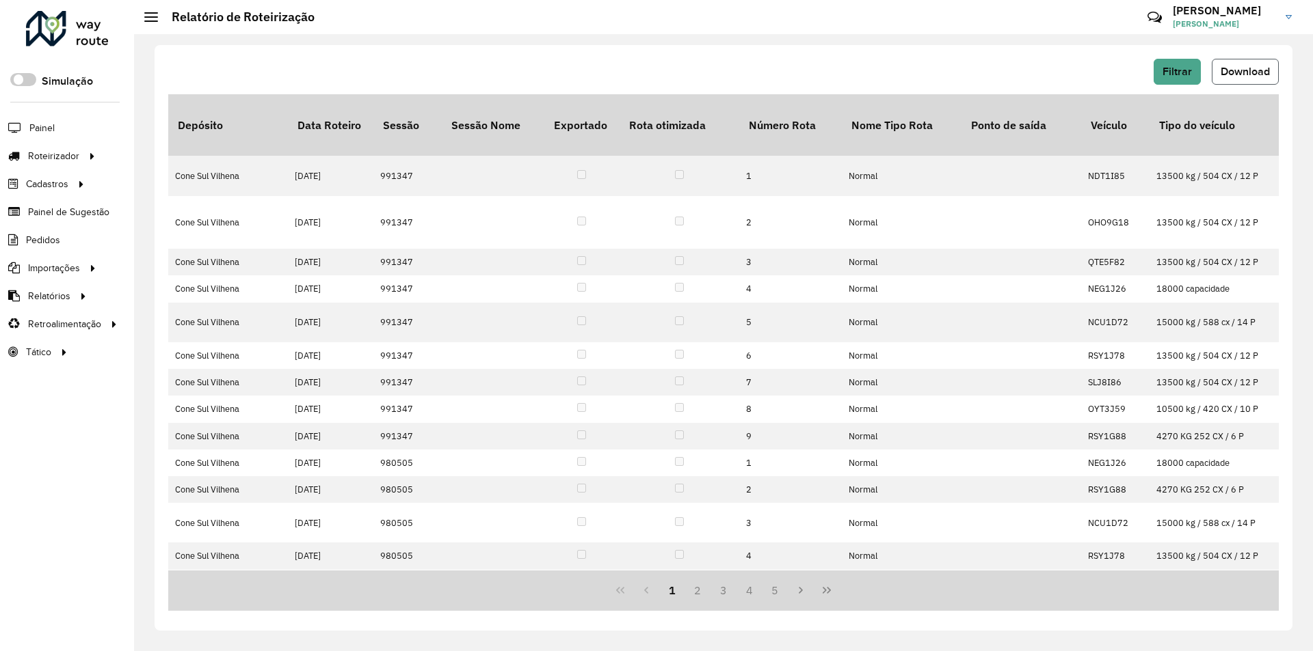
click at [1230, 66] on span "Download" at bounding box center [1244, 72] width 49 height 12
